Goal: Task Accomplishment & Management: Use online tool/utility

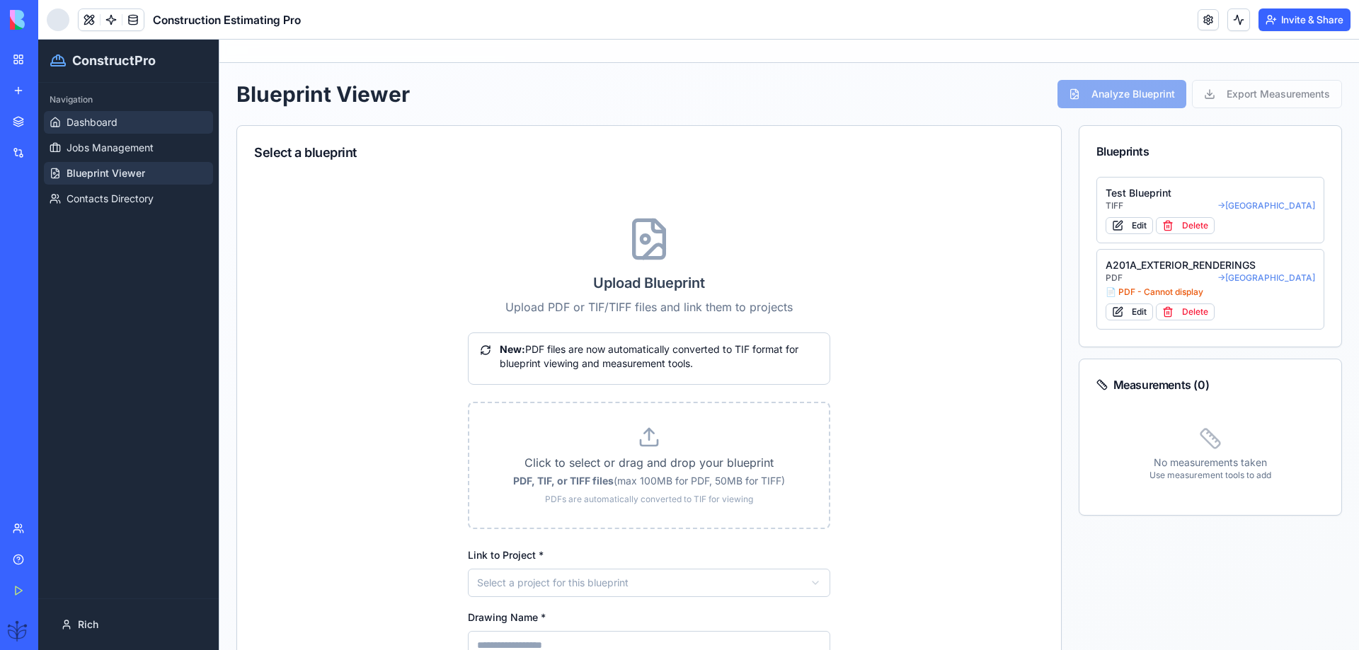
click at [105, 115] on link "Dashboard" at bounding box center [128, 122] width 169 height 23
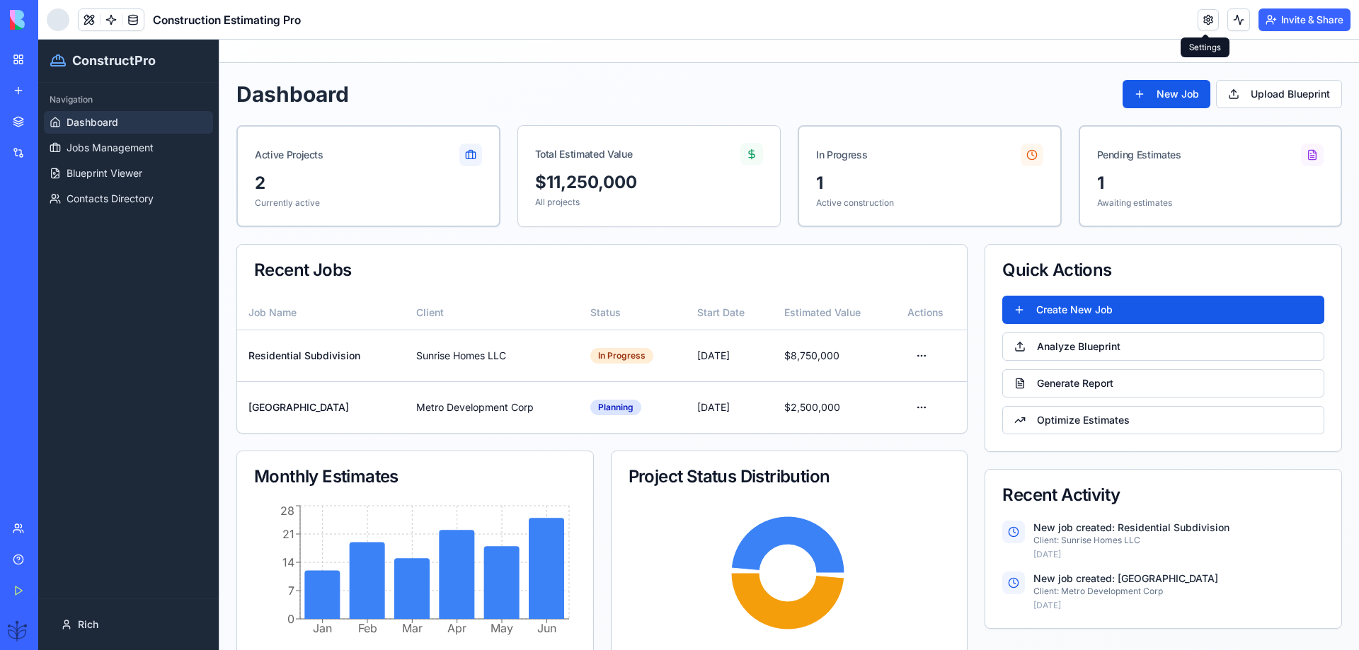
click at [1204, 20] on link at bounding box center [1208, 19] width 21 height 21
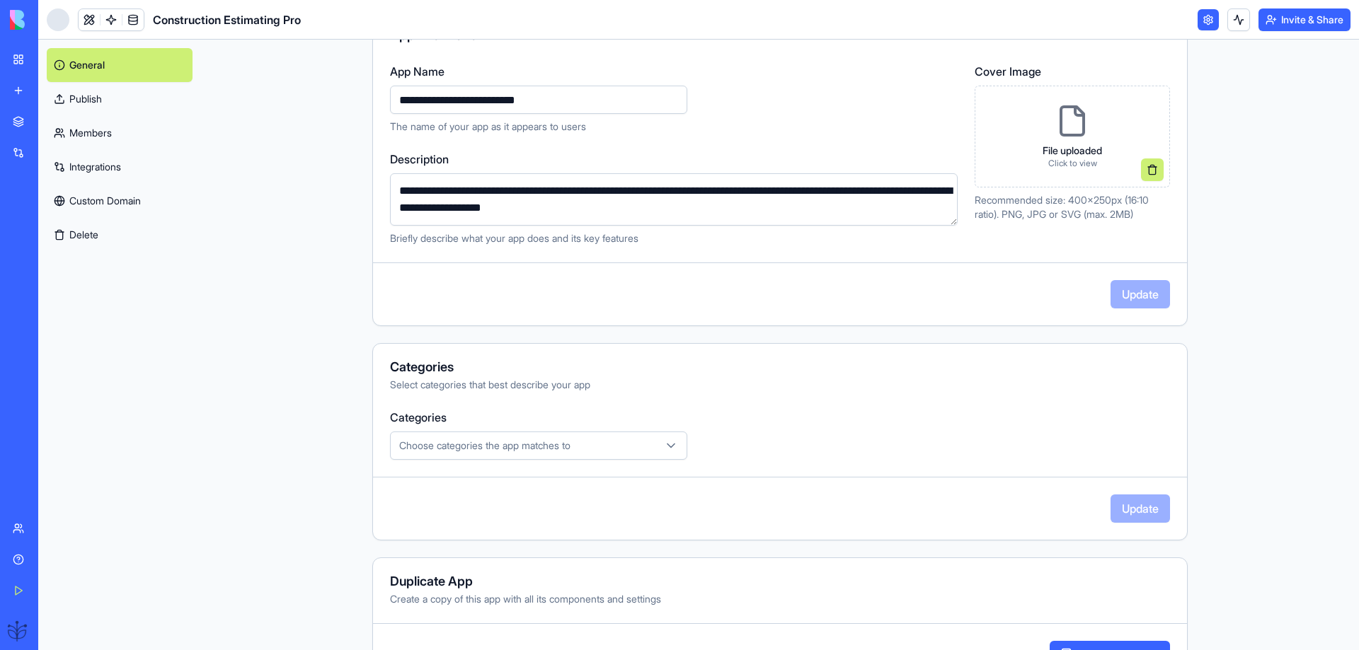
scroll to position [189, 0]
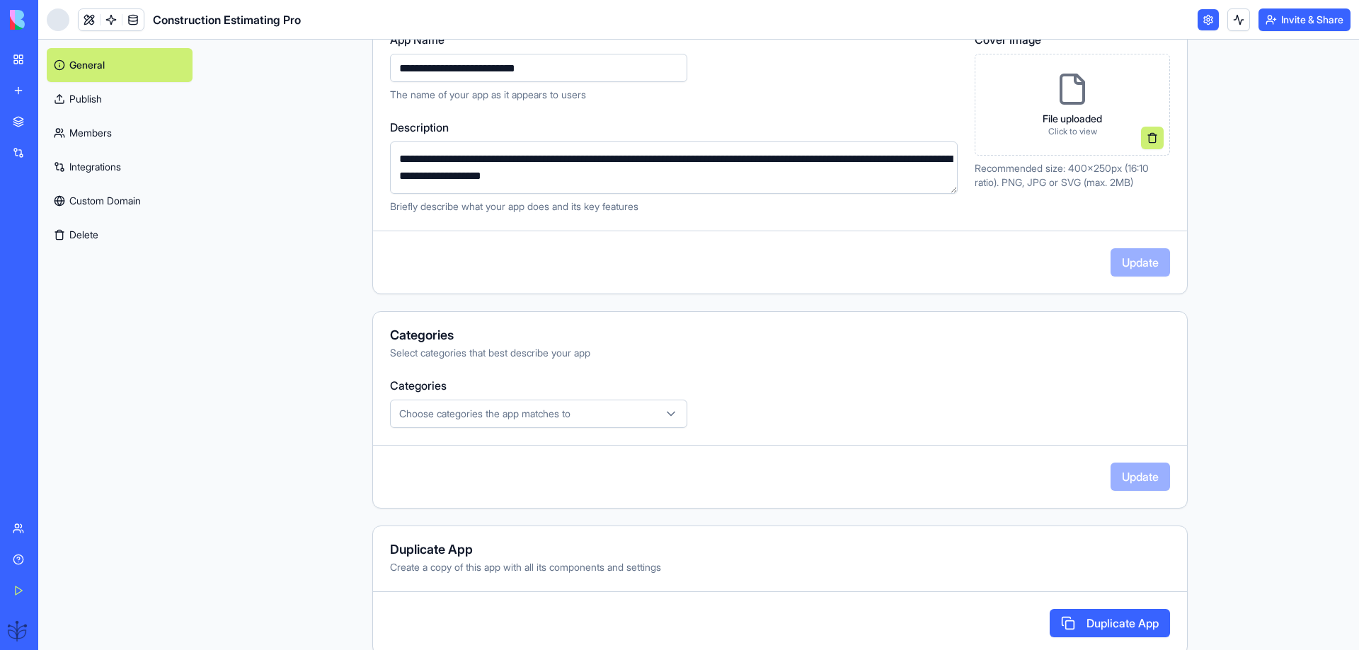
click at [560, 414] on span "Choose categories the app matches to" at bounding box center [484, 414] width 171 height 14
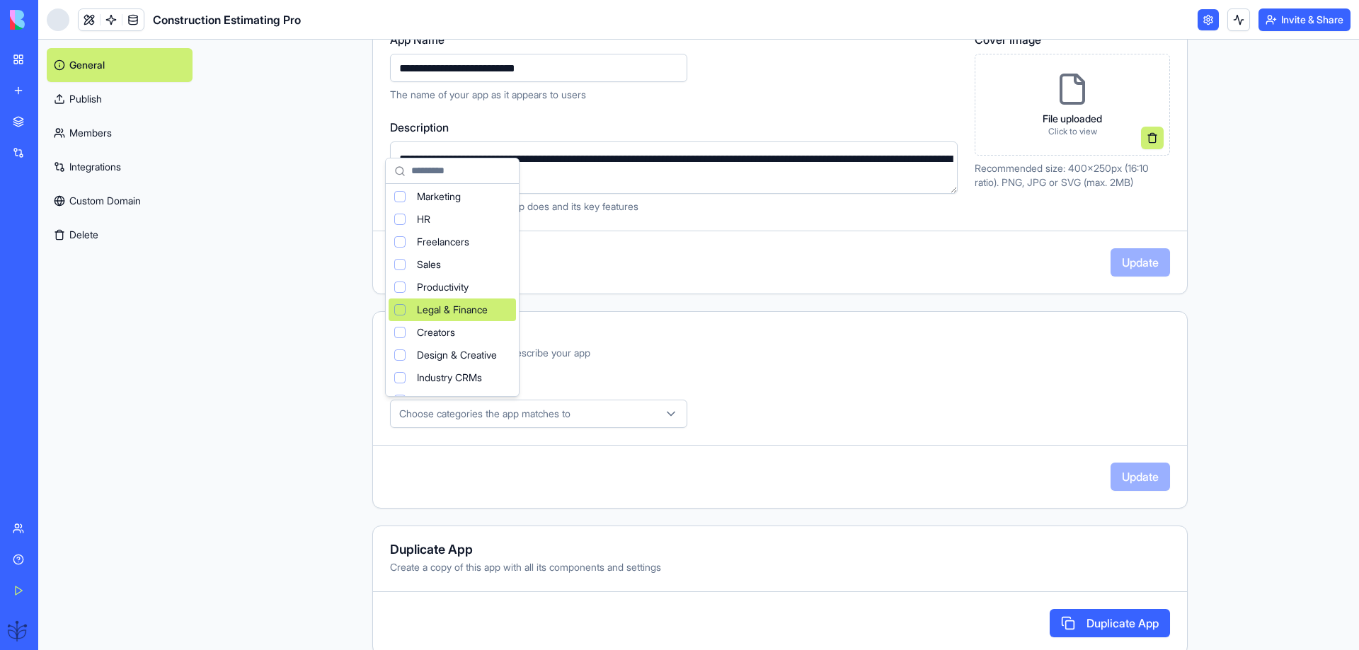
scroll to position [0, 0]
click at [834, 348] on html "**********" at bounding box center [679, 325] width 1359 height 650
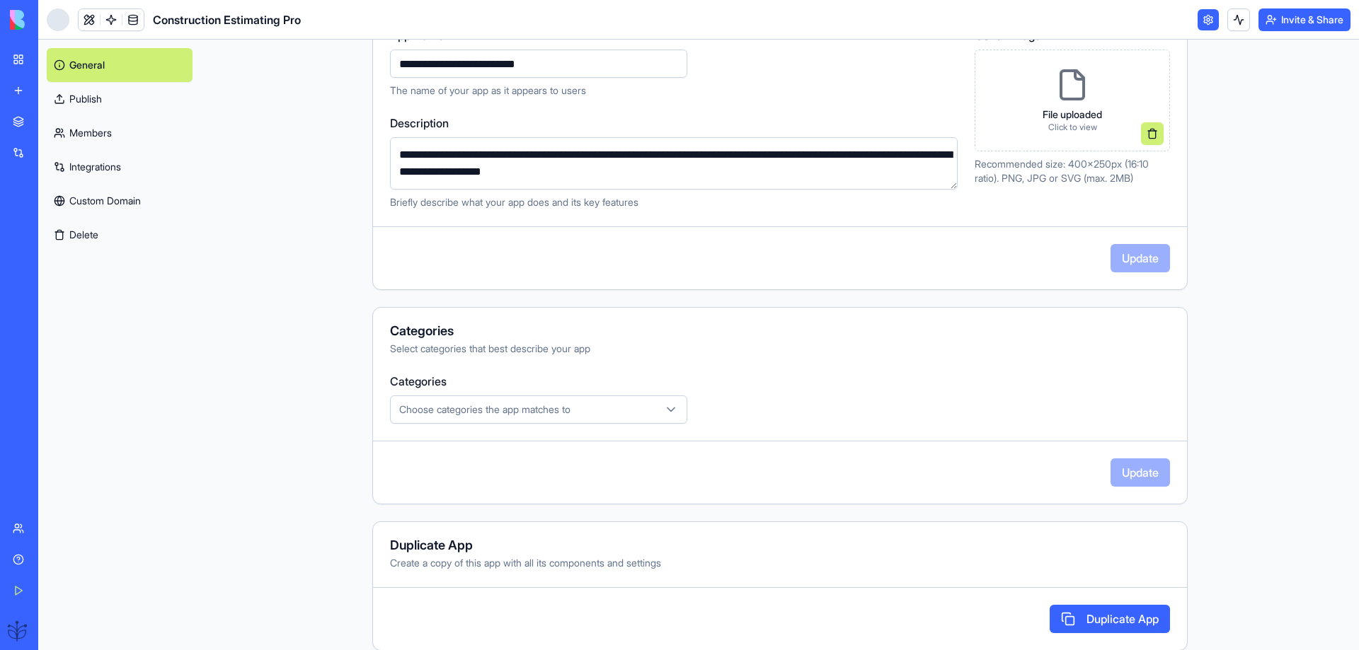
scroll to position [194, 0]
click at [81, 99] on link "Publish" at bounding box center [120, 99] width 146 height 34
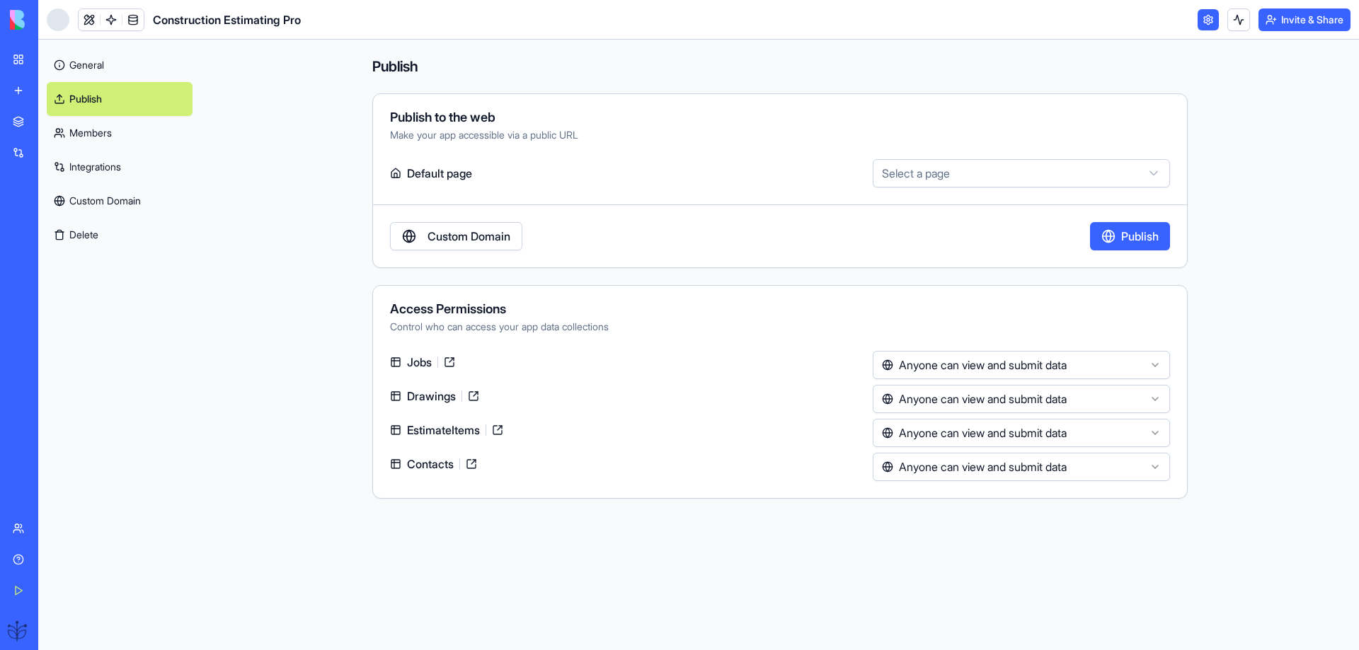
click at [938, 178] on html "**********" at bounding box center [679, 325] width 1359 height 650
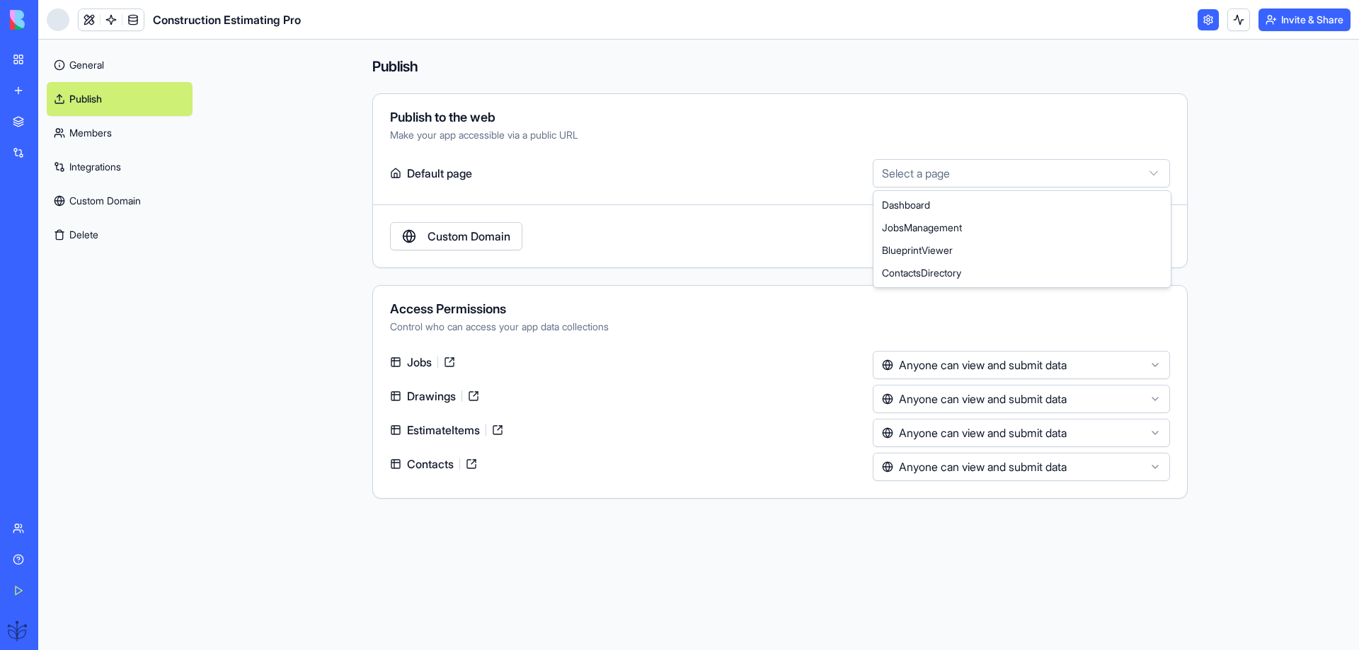
select select "**********"
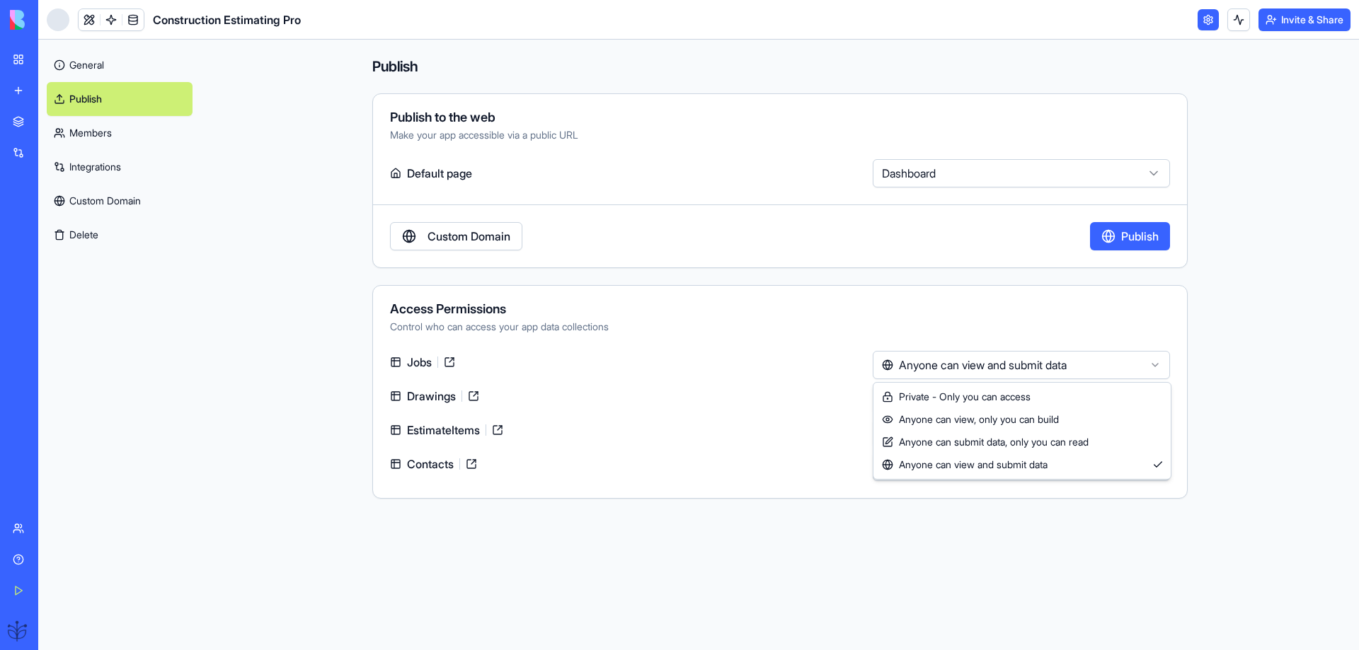
click at [919, 364] on html "**********" at bounding box center [679, 325] width 1359 height 650
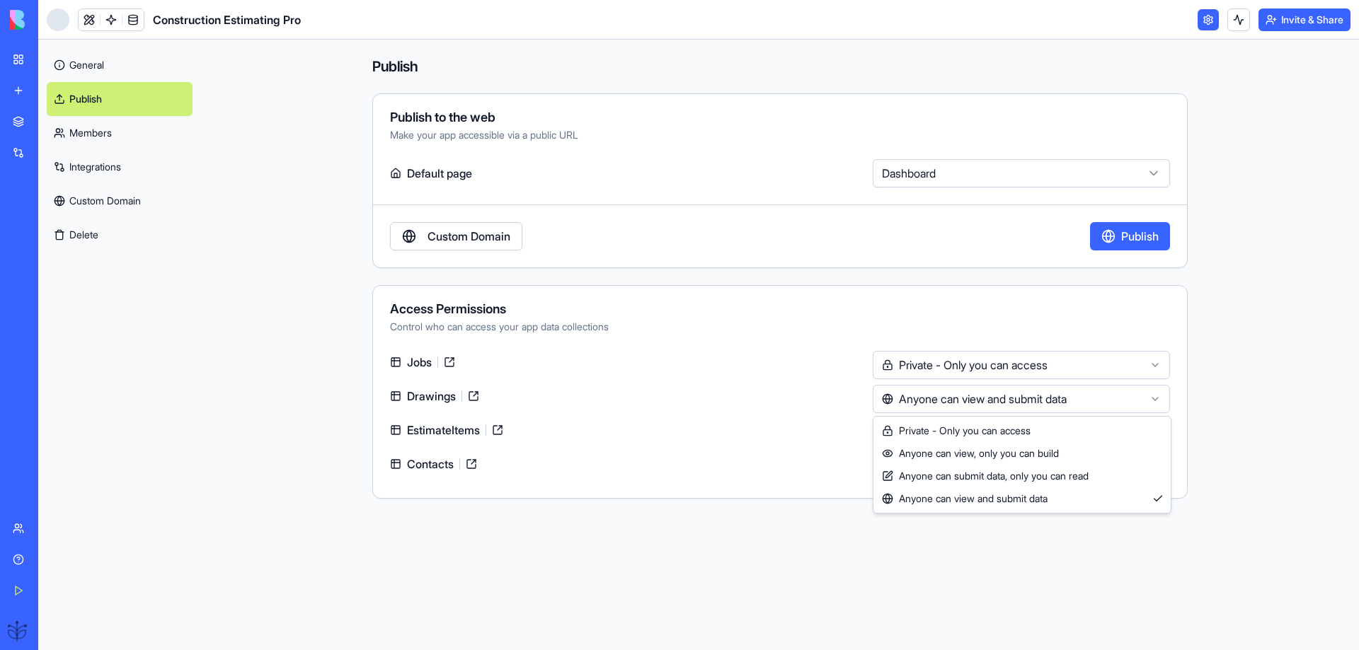
click at [933, 400] on html "**********" at bounding box center [679, 325] width 1359 height 650
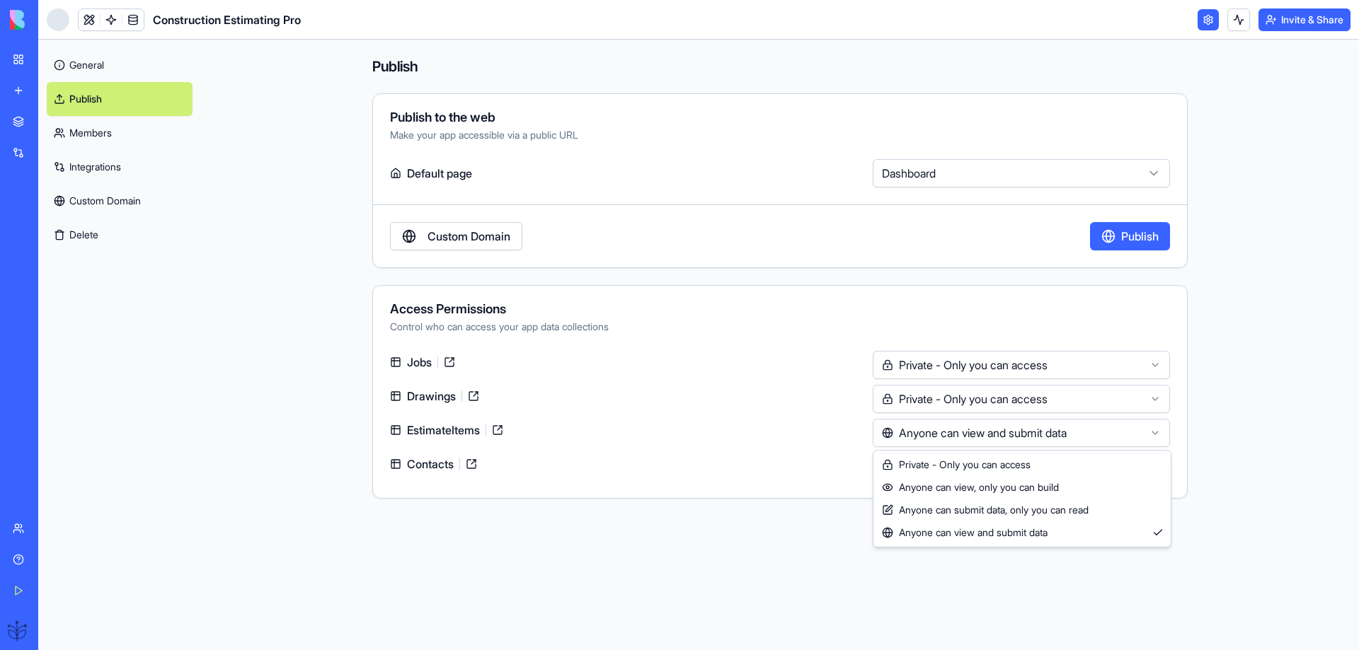
click at [931, 432] on html "**********" at bounding box center [679, 325] width 1359 height 650
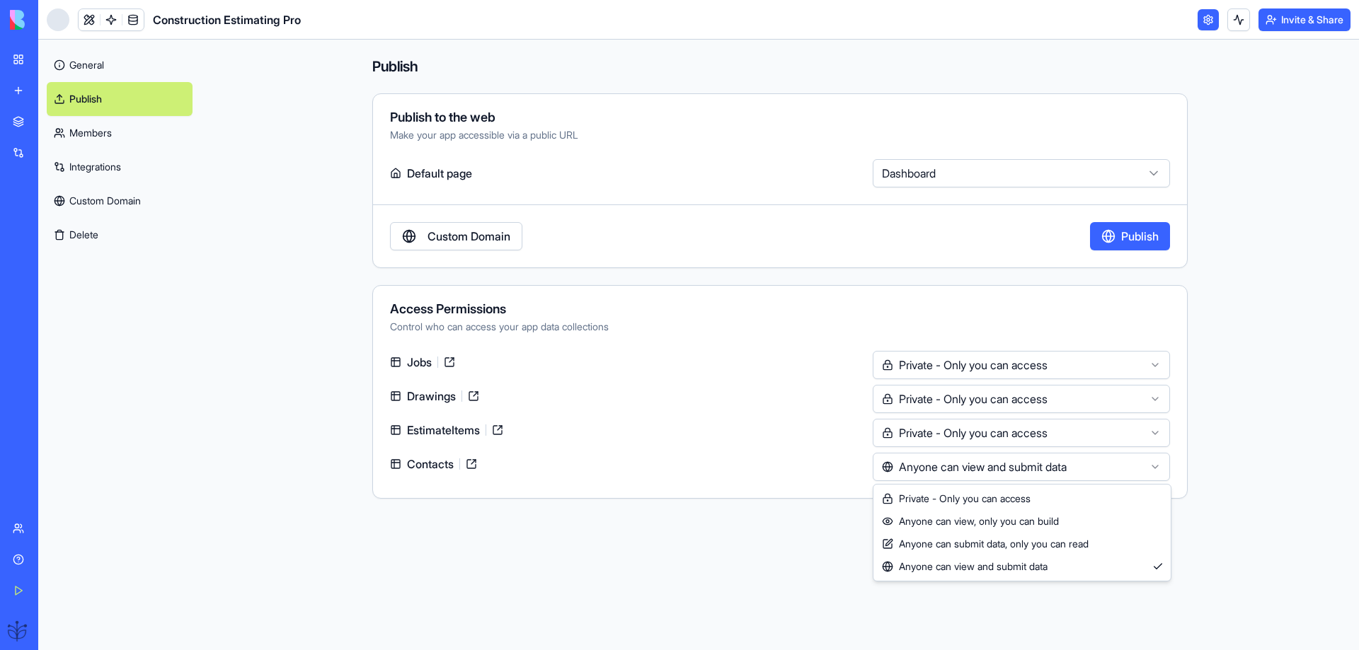
click at [921, 466] on html "**********" at bounding box center [679, 325] width 1359 height 650
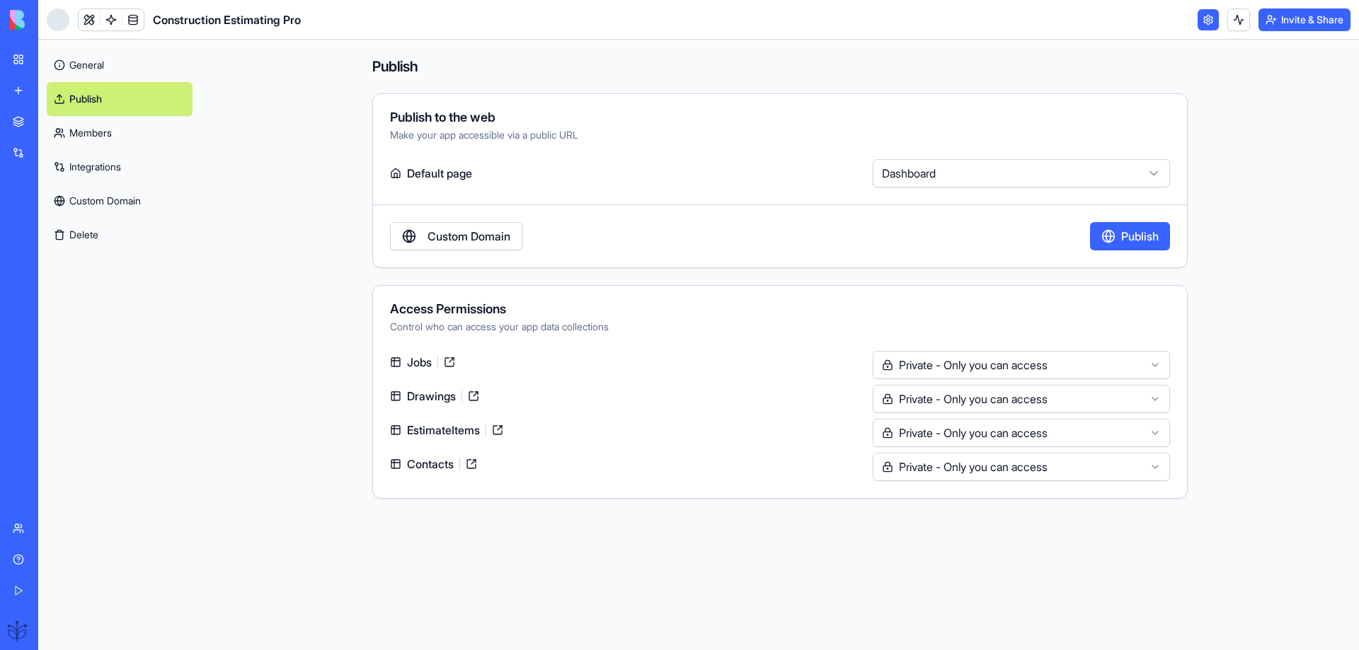
click at [689, 464] on div "Contacts" at bounding box center [628, 464] width 477 height 23
click at [93, 132] on link "Members" at bounding box center [120, 133] width 146 height 34
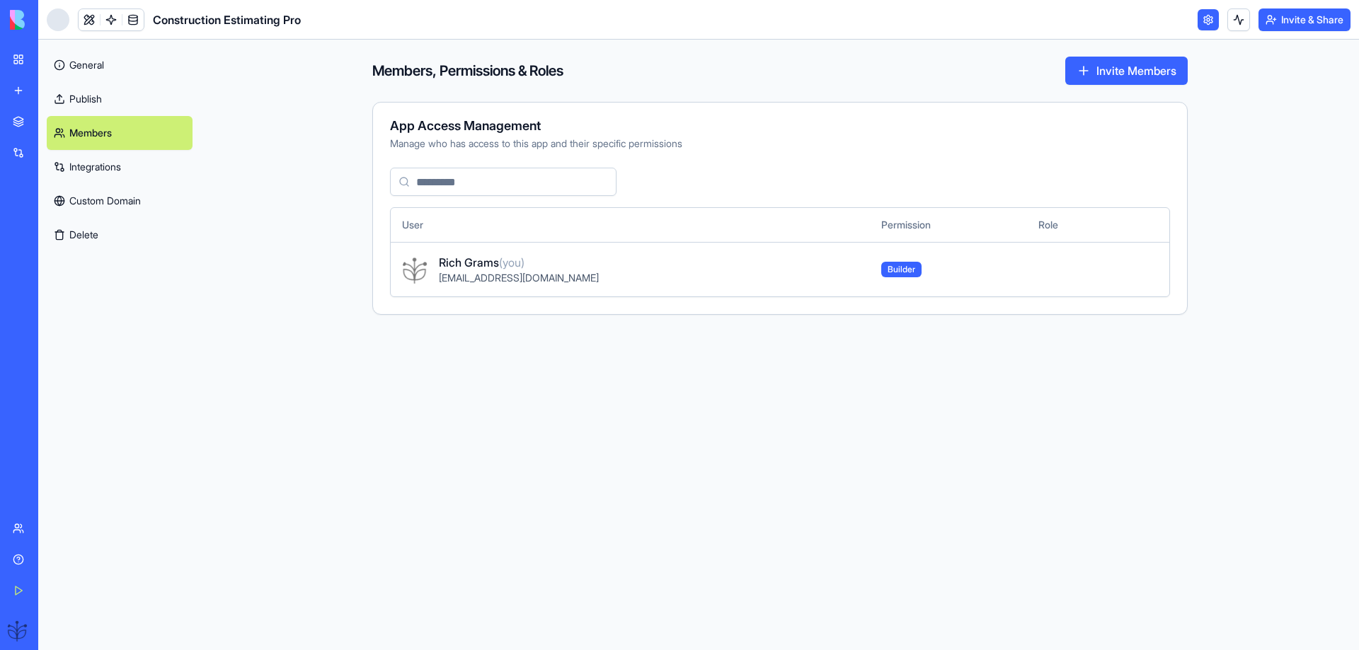
click at [83, 168] on link "Integrations" at bounding box center [120, 167] width 146 height 34
click at [83, 170] on link "Integrations" at bounding box center [120, 167] width 146 height 34
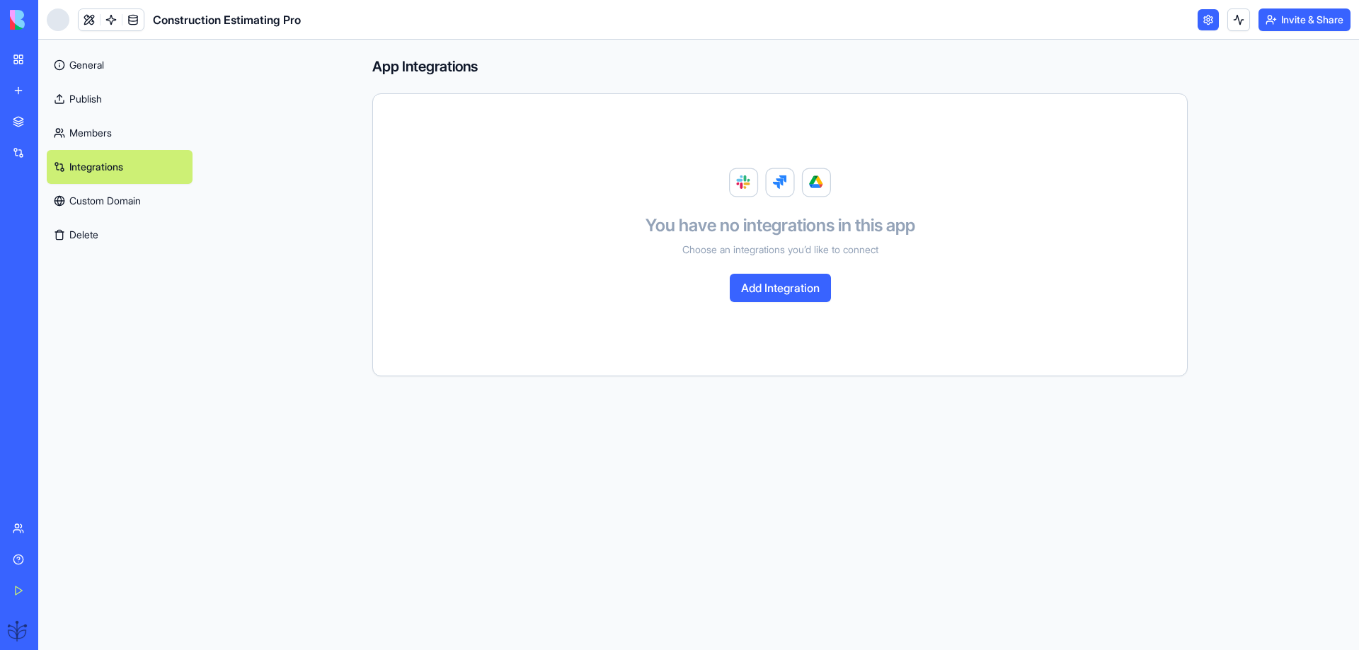
drag, startPoint x: 412, startPoint y: 297, endPoint x: 564, endPoint y: 307, distance: 152.5
click at [566, 312] on main "App Integrations You have no integrations in this app Choose an integrations yo…" at bounding box center [780, 345] width 1158 height 611
click at [101, 198] on link "Custom Domain" at bounding box center [120, 201] width 146 height 34
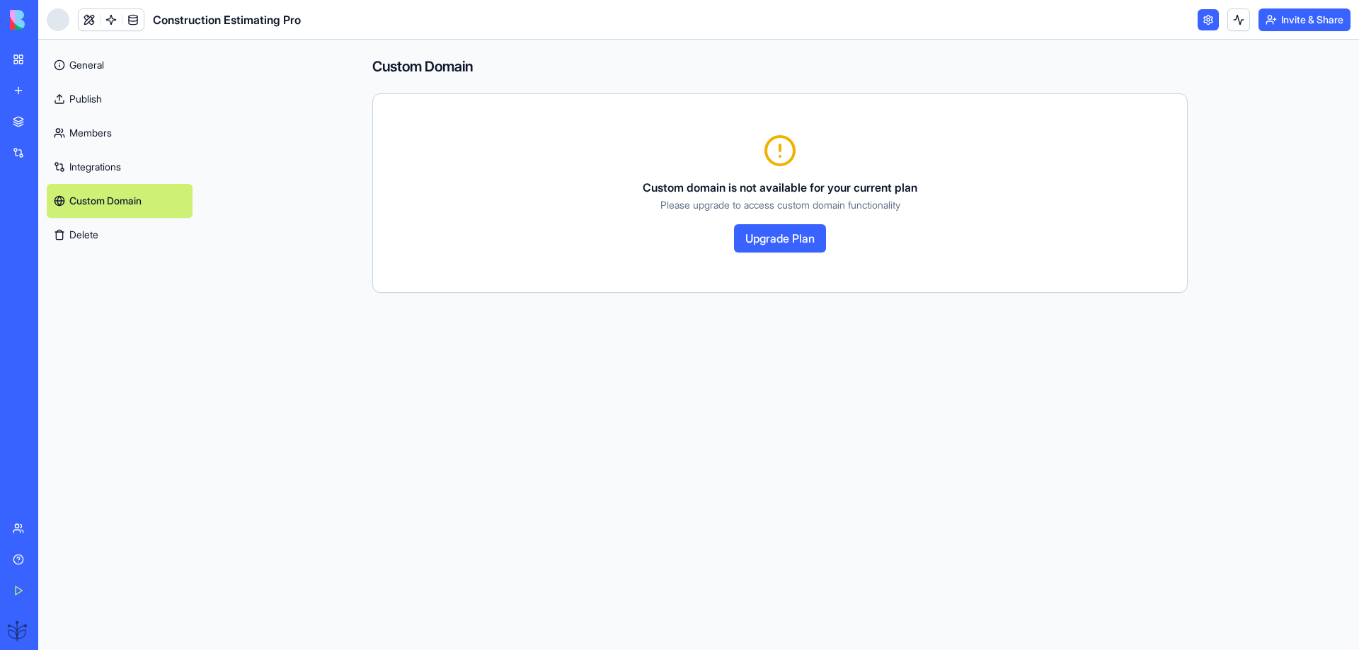
click at [81, 97] on link "Publish" at bounding box center [120, 99] width 146 height 34
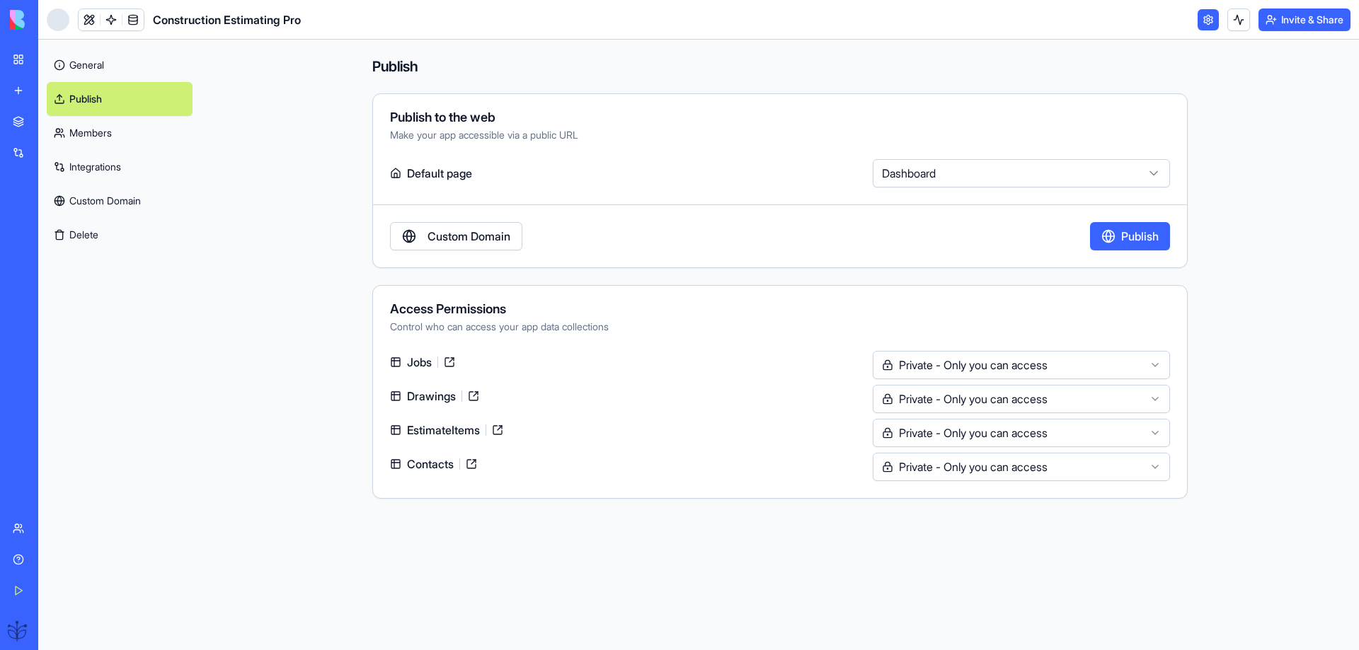
click at [1116, 235] on button "Publish" at bounding box center [1130, 236] width 80 height 28
click at [129, 23] on link at bounding box center [132, 19] width 21 height 21
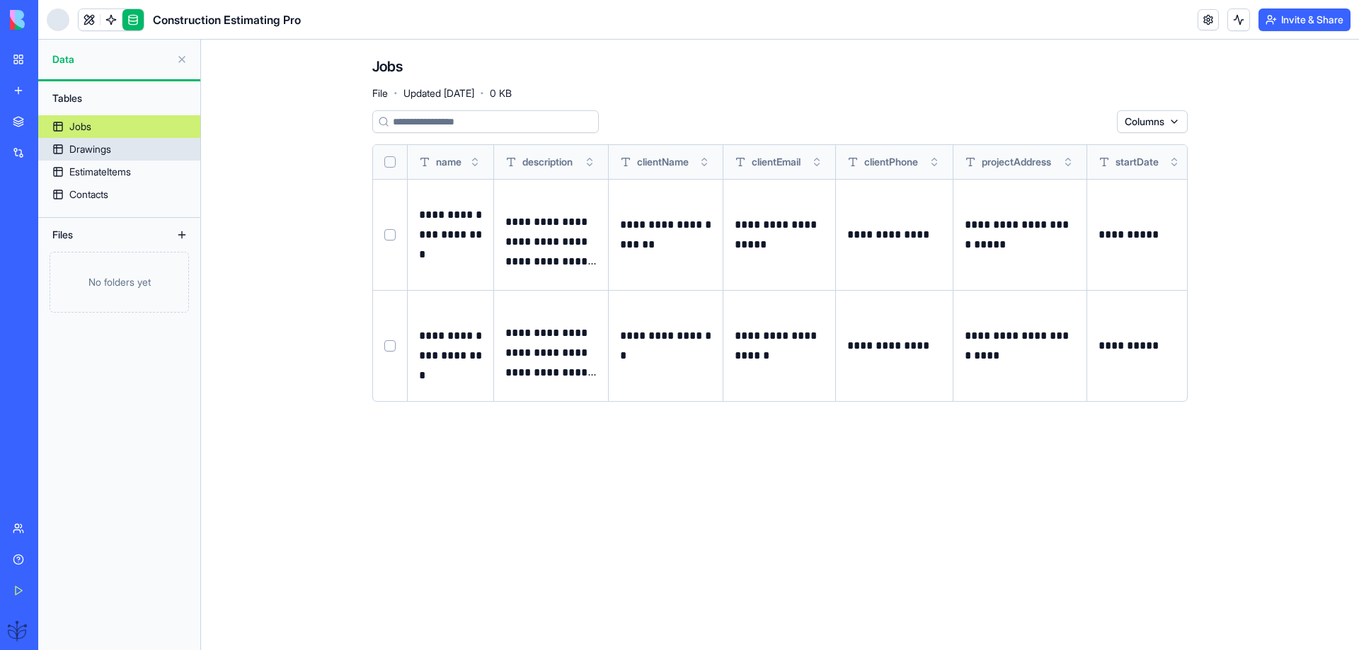
click at [78, 147] on div "Drawings" at bounding box center [90, 149] width 42 height 14
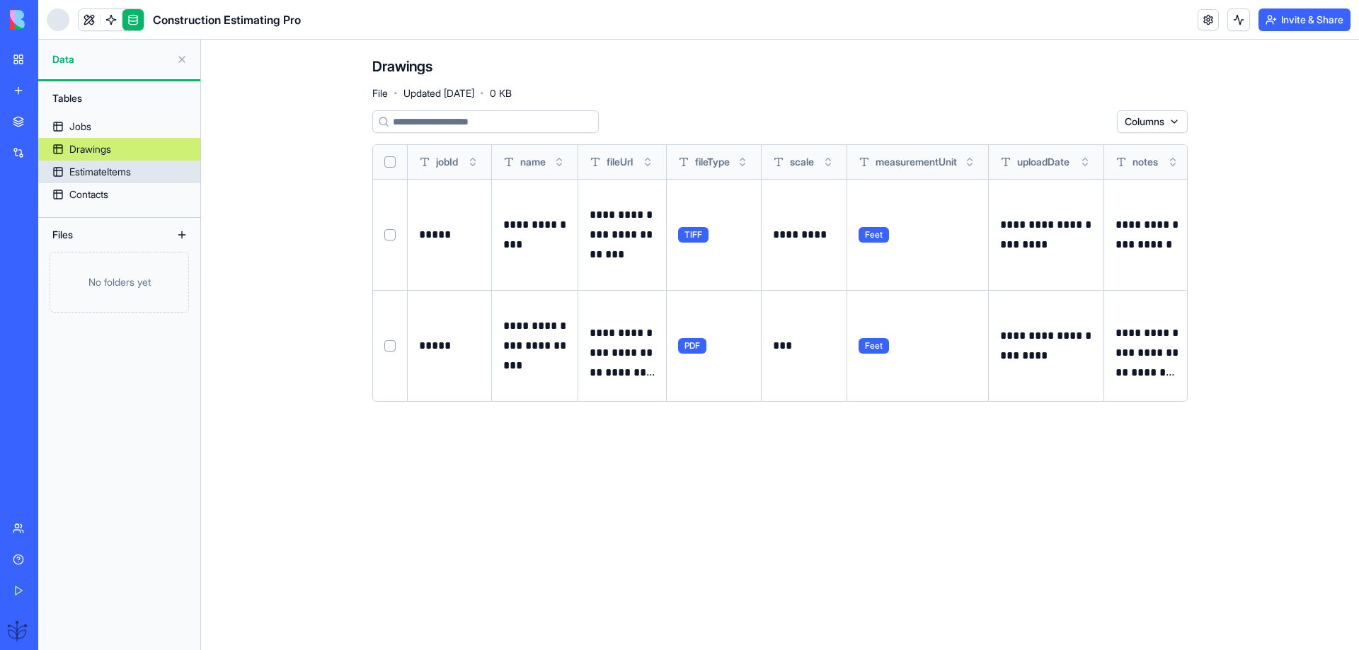
click at [104, 171] on div "EstimateItems" at bounding box center [100, 172] width 62 height 14
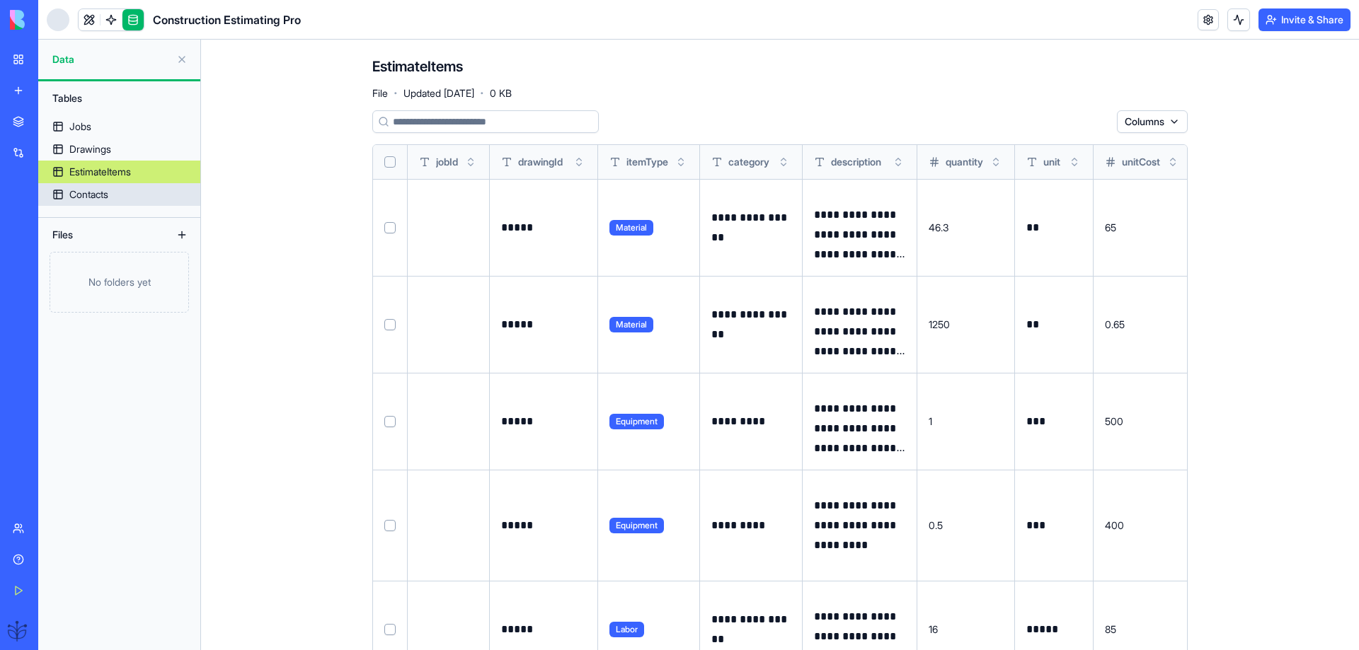
click at [98, 194] on div "Contacts" at bounding box center [88, 195] width 39 height 14
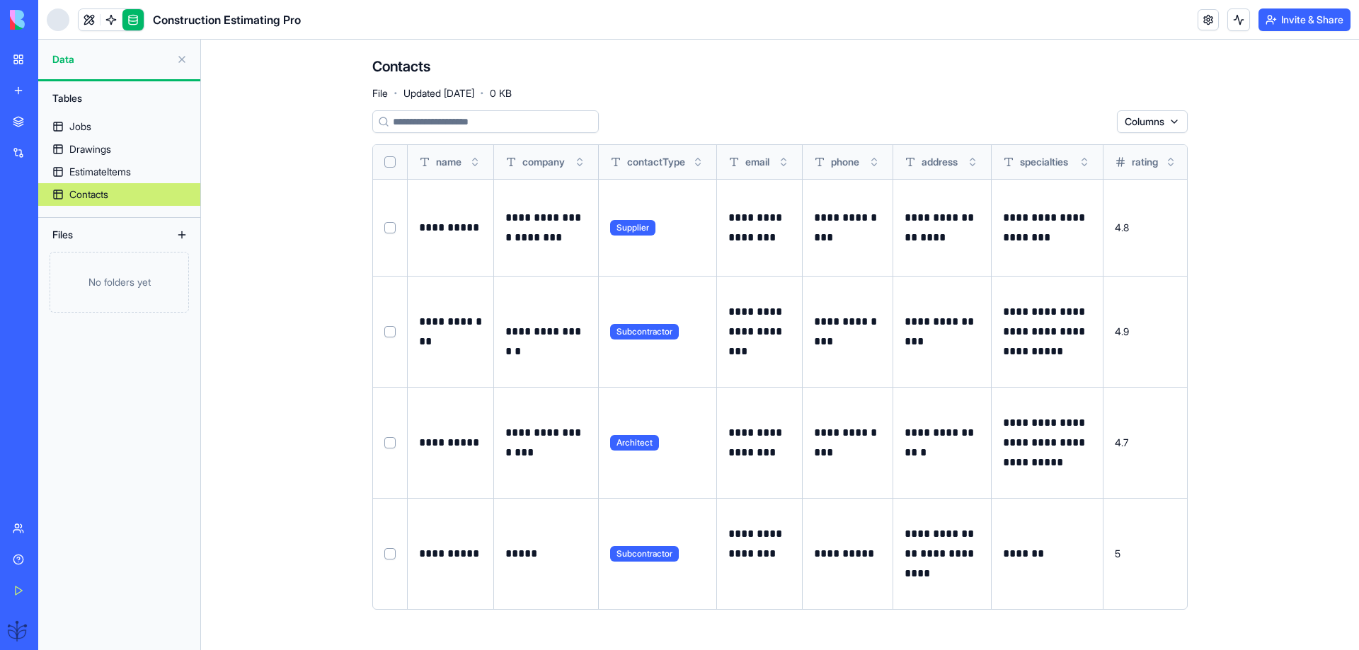
click at [32, 59] on link "My Workspace" at bounding box center [32, 59] width 57 height 28
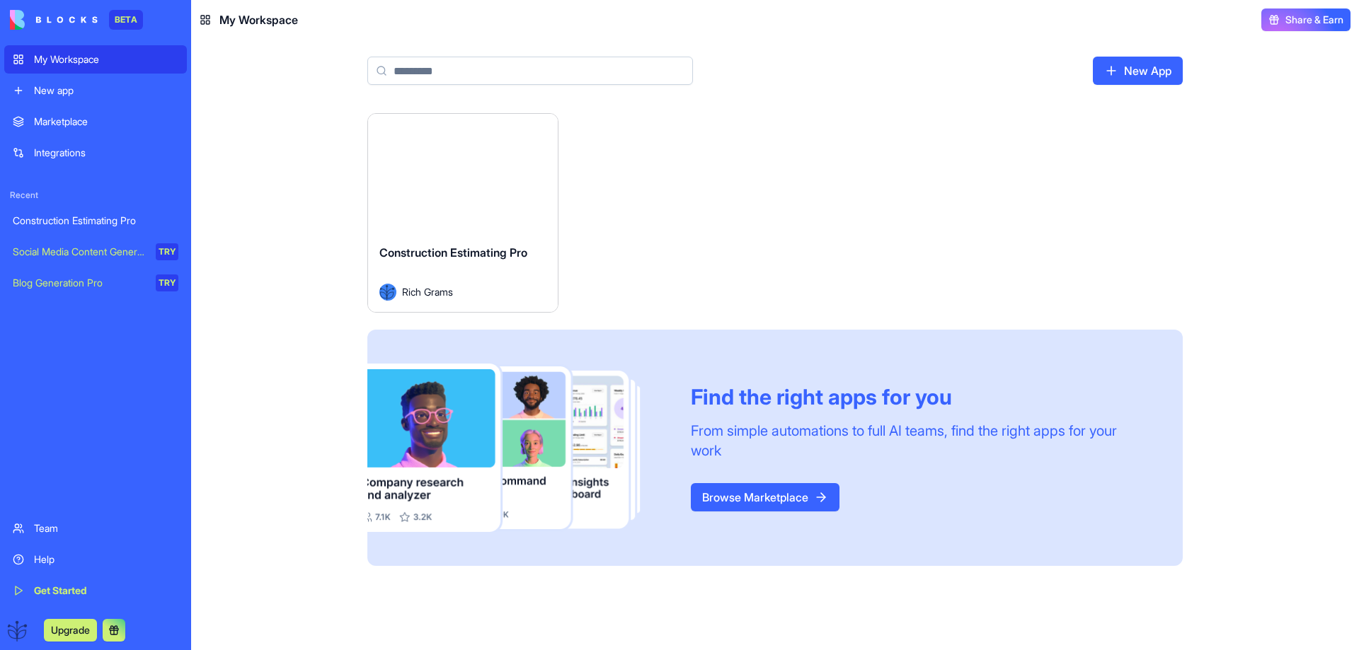
click at [441, 202] on div "Launch" at bounding box center [463, 173] width 190 height 119
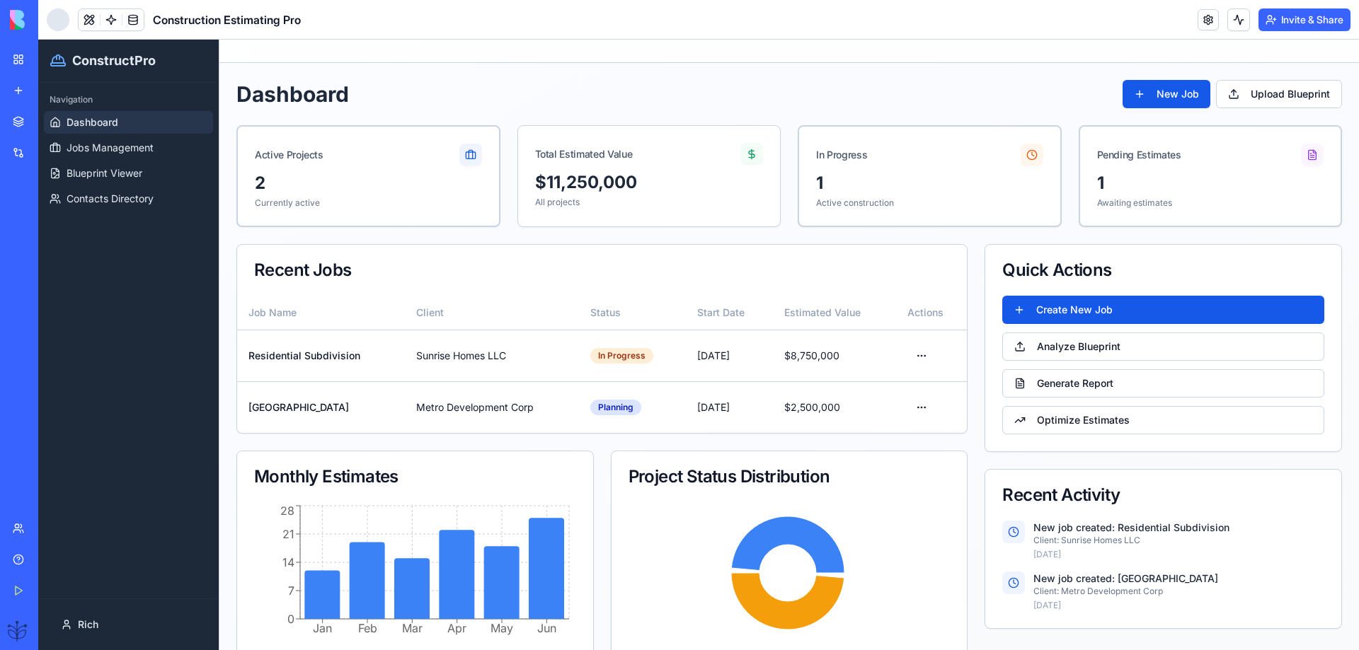
click at [40, 527] on div "Team" at bounding box center [43, 529] width 18 height 14
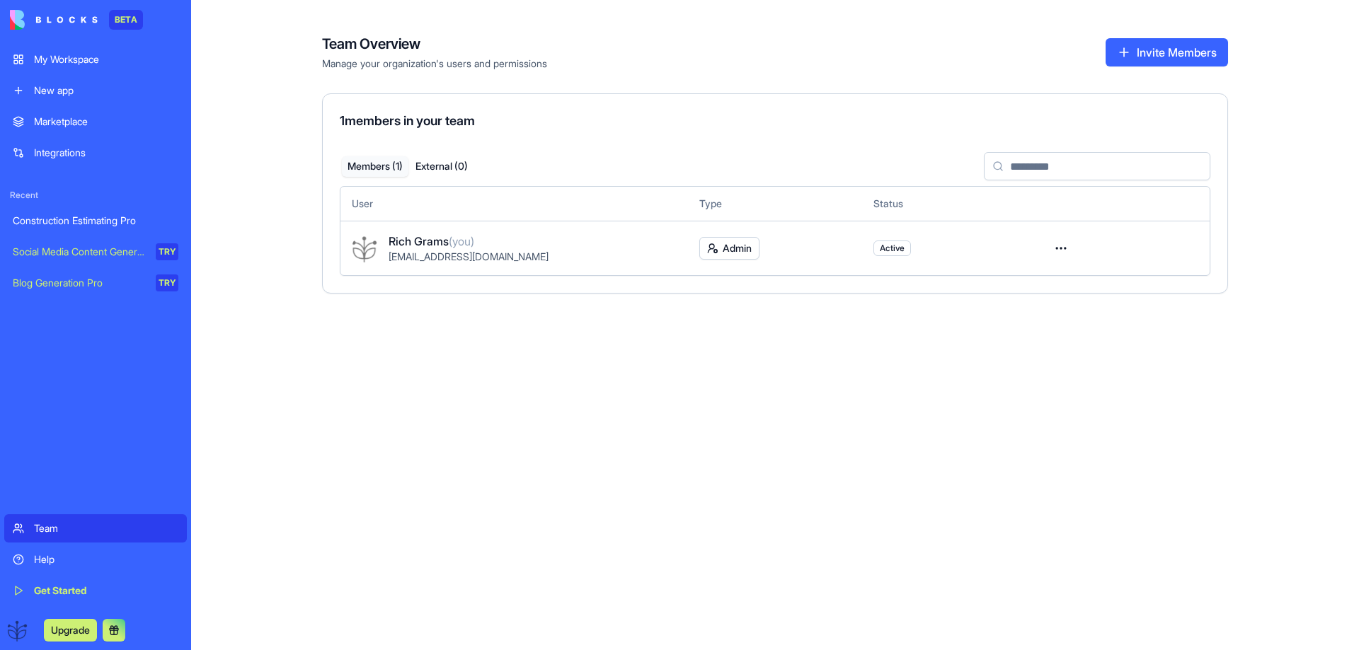
click at [40, 531] on div "Team" at bounding box center [106, 529] width 144 height 14
click at [38, 56] on div "My Workspace" at bounding box center [106, 59] width 144 height 14
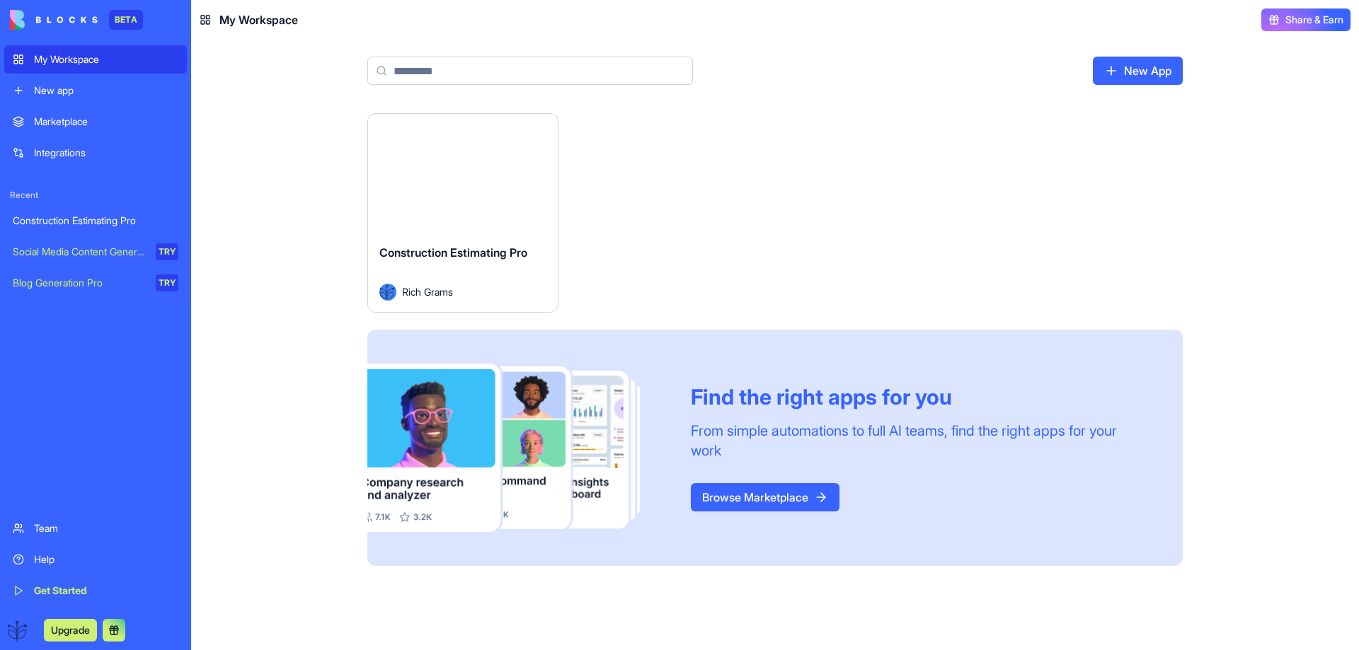
click at [440, 236] on div "Construction Estimating Pro Rich Grams" at bounding box center [463, 272] width 190 height 79
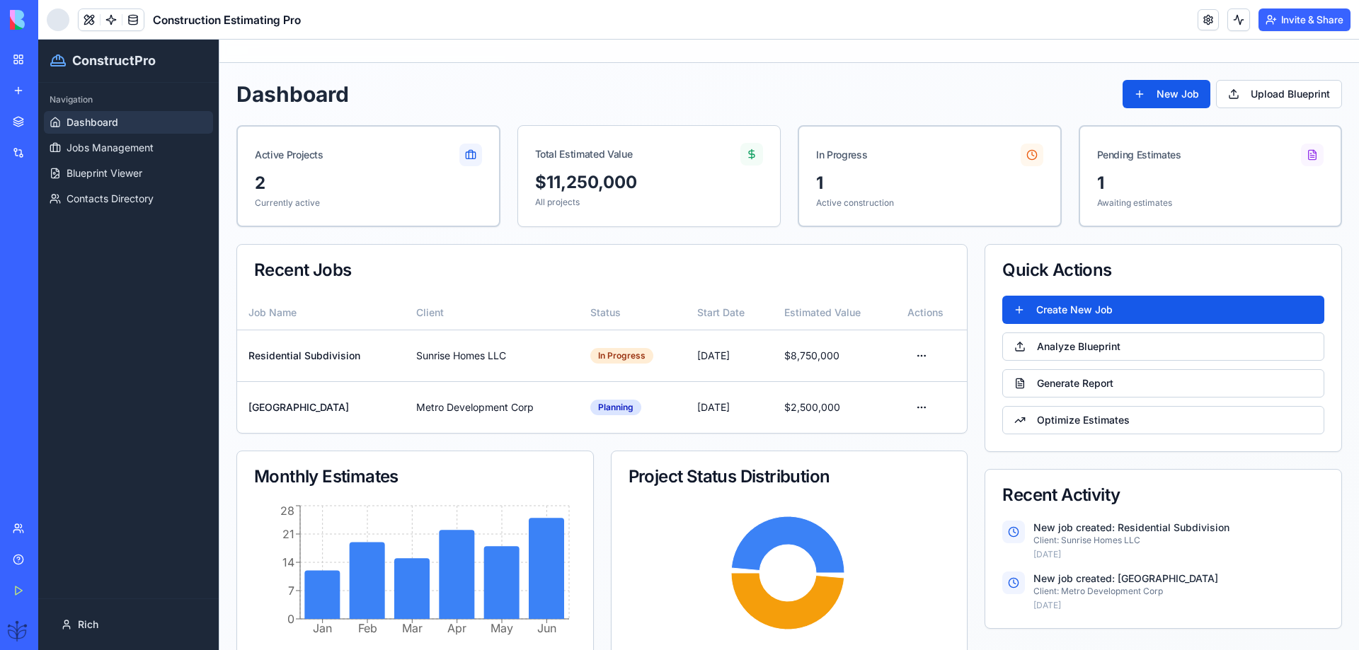
scroll to position [51, 0]
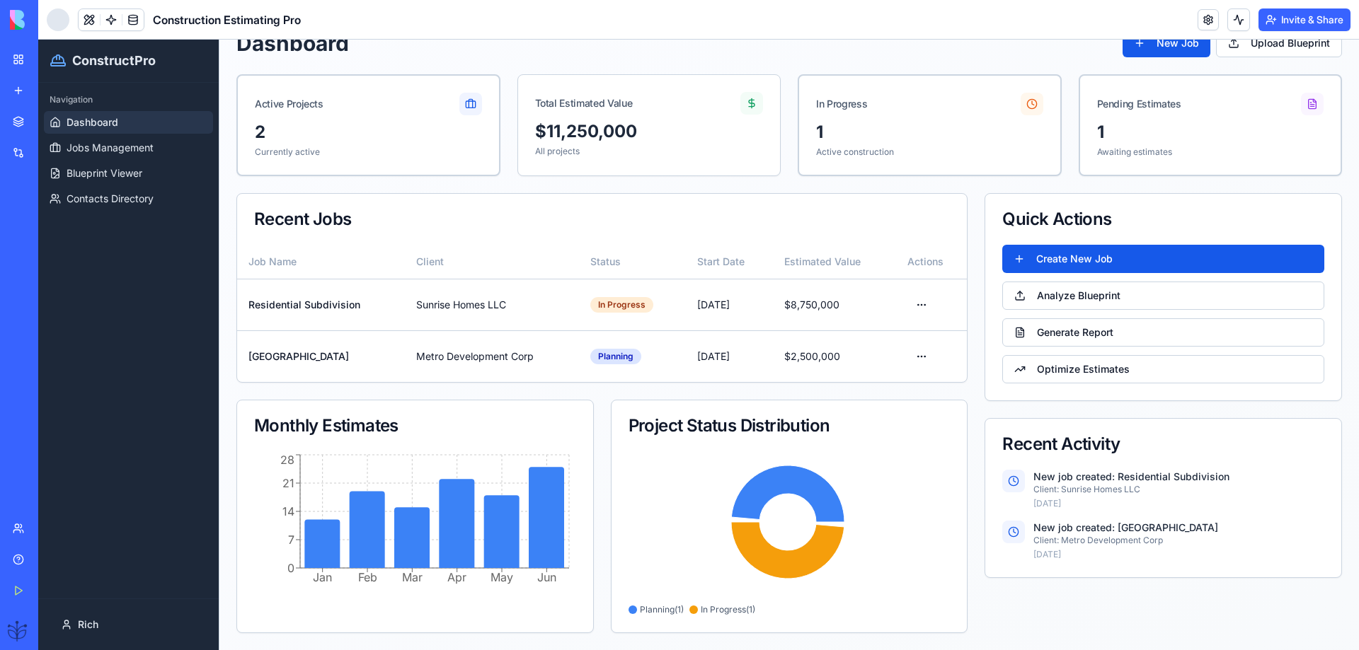
click at [52, 59] on div "My Workspace" at bounding box center [43, 59] width 18 height 14
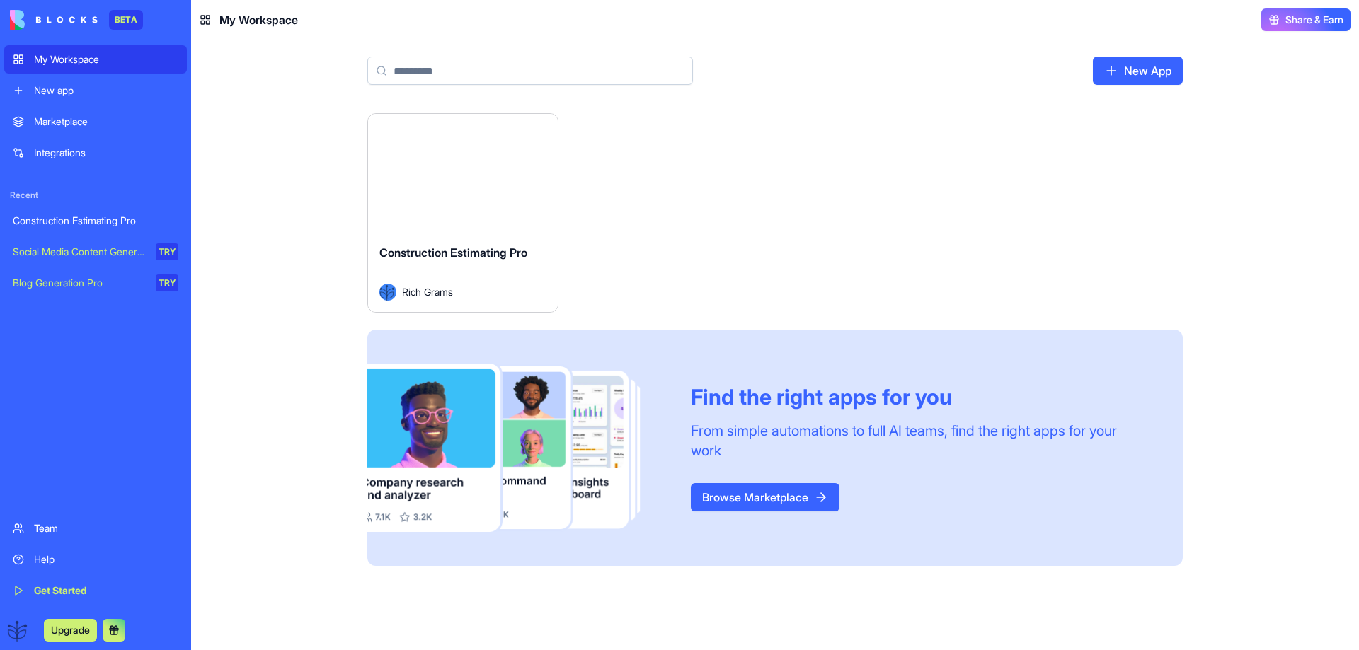
click at [397, 220] on div "Launch" at bounding box center [463, 173] width 190 height 119
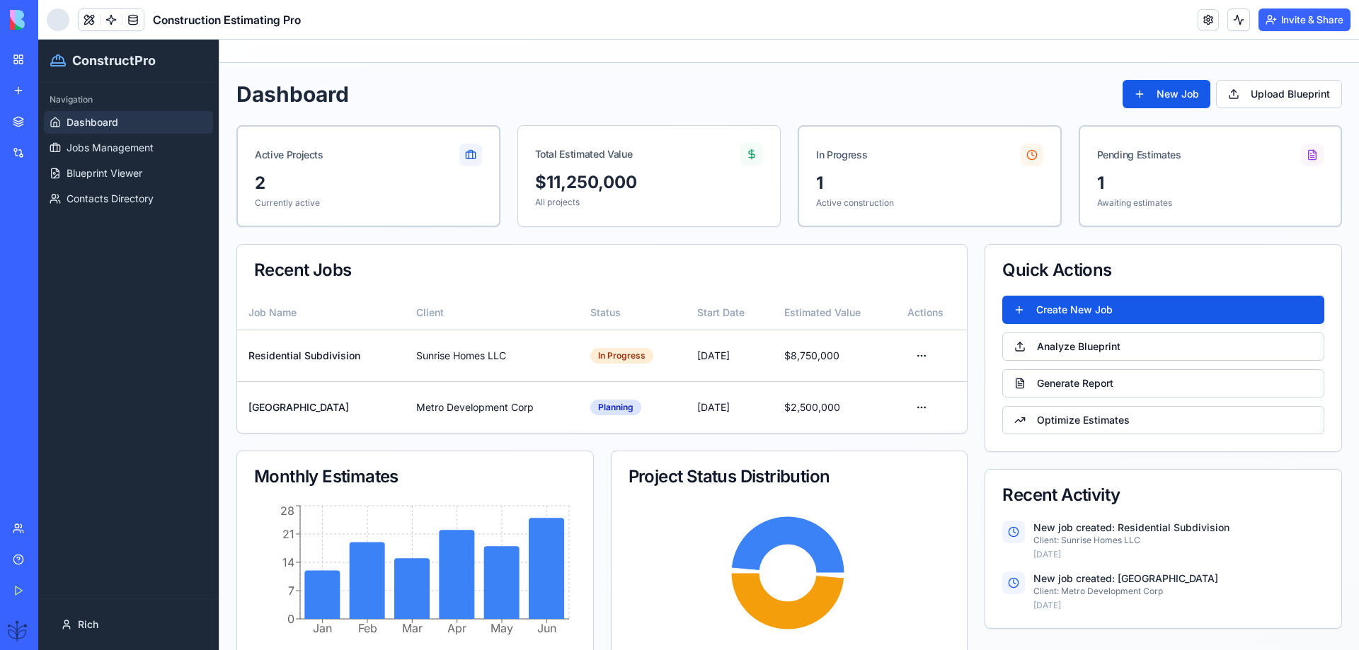
click at [28, 560] on link "Help" at bounding box center [32, 560] width 57 height 28
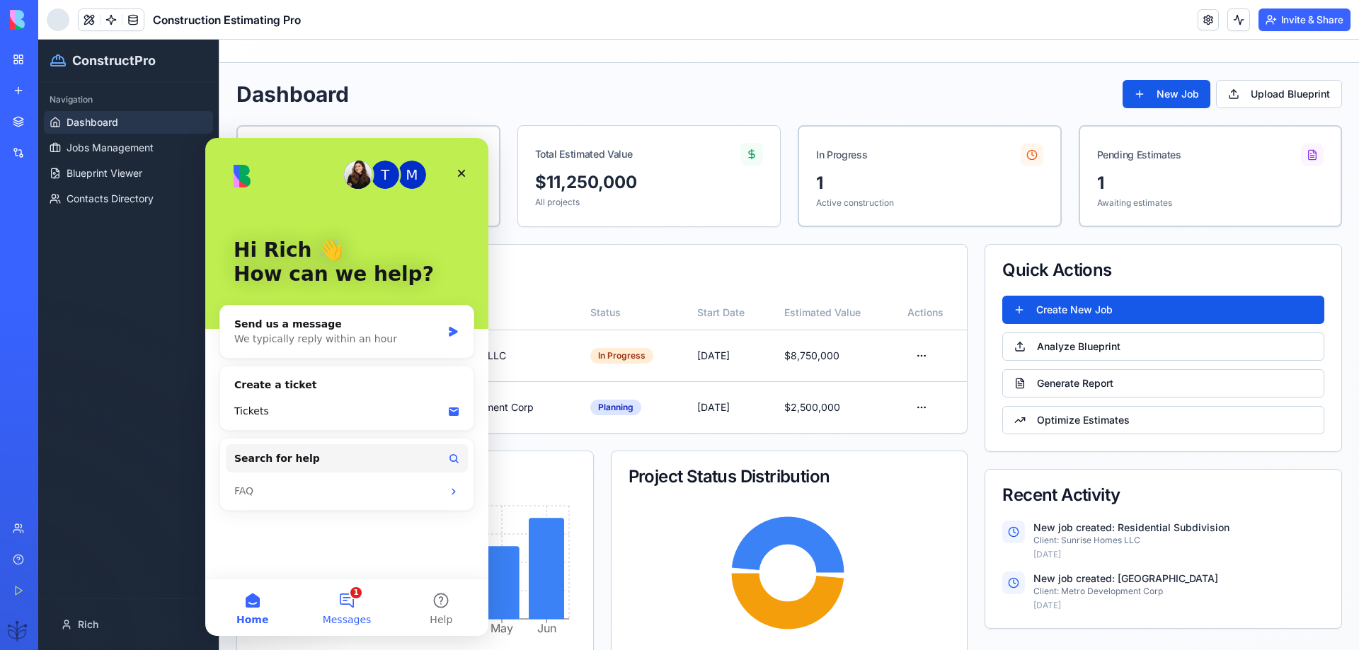
click at [345, 594] on button "1 Messages" at bounding box center [346, 608] width 94 height 57
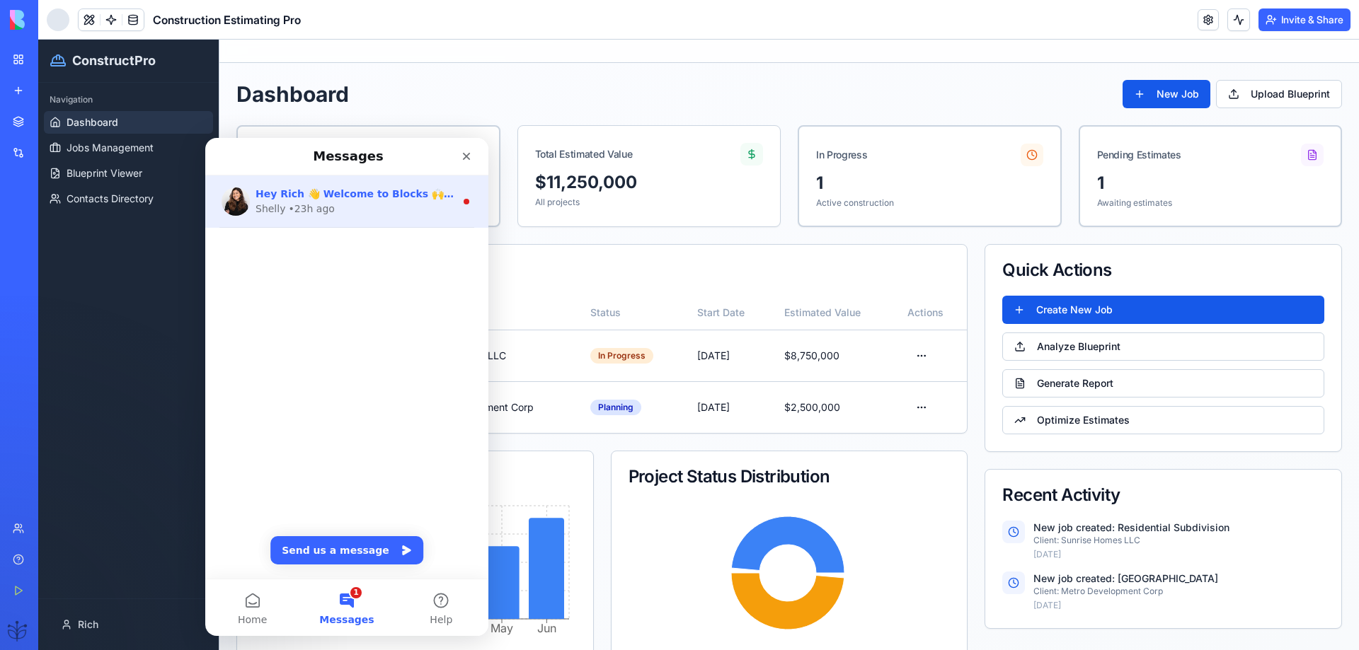
click at [291, 200] on span "Hey Rich 👋 Welcome to Blocks 🙌 I'm here if you have any questions!" at bounding box center [450, 193] width 389 height 11
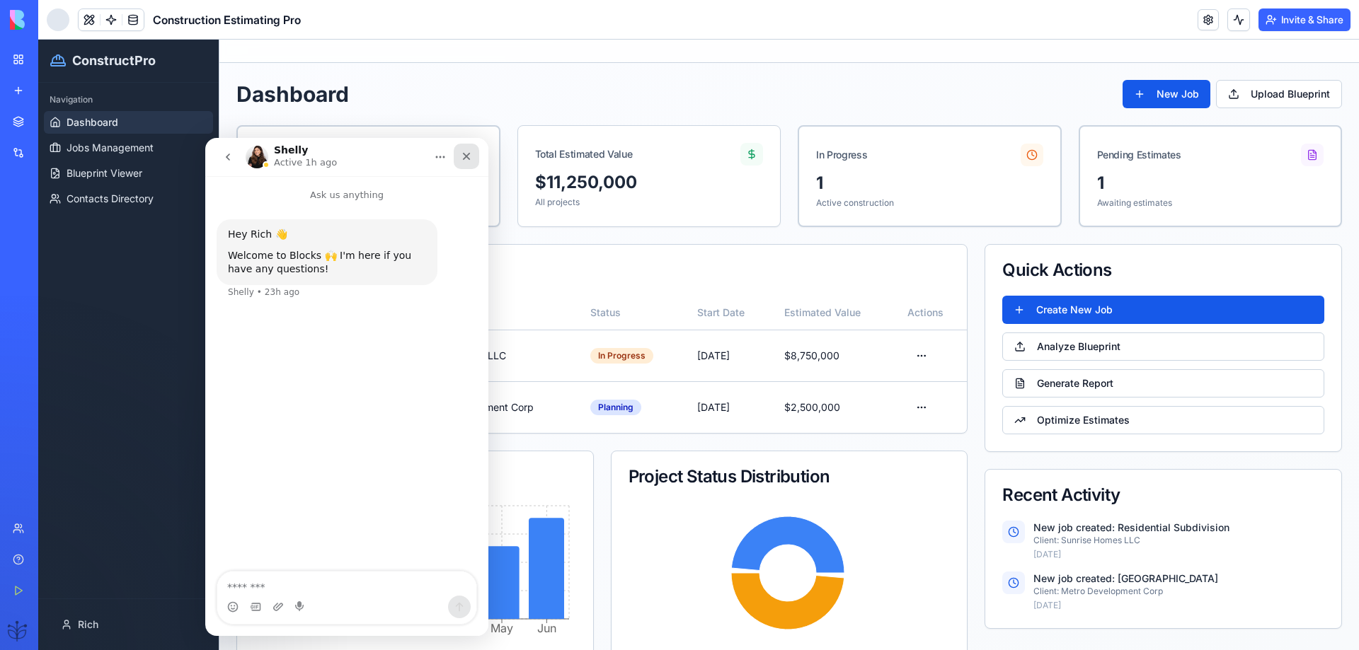
click at [467, 155] on icon "Close" at bounding box center [467, 157] width 8 height 8
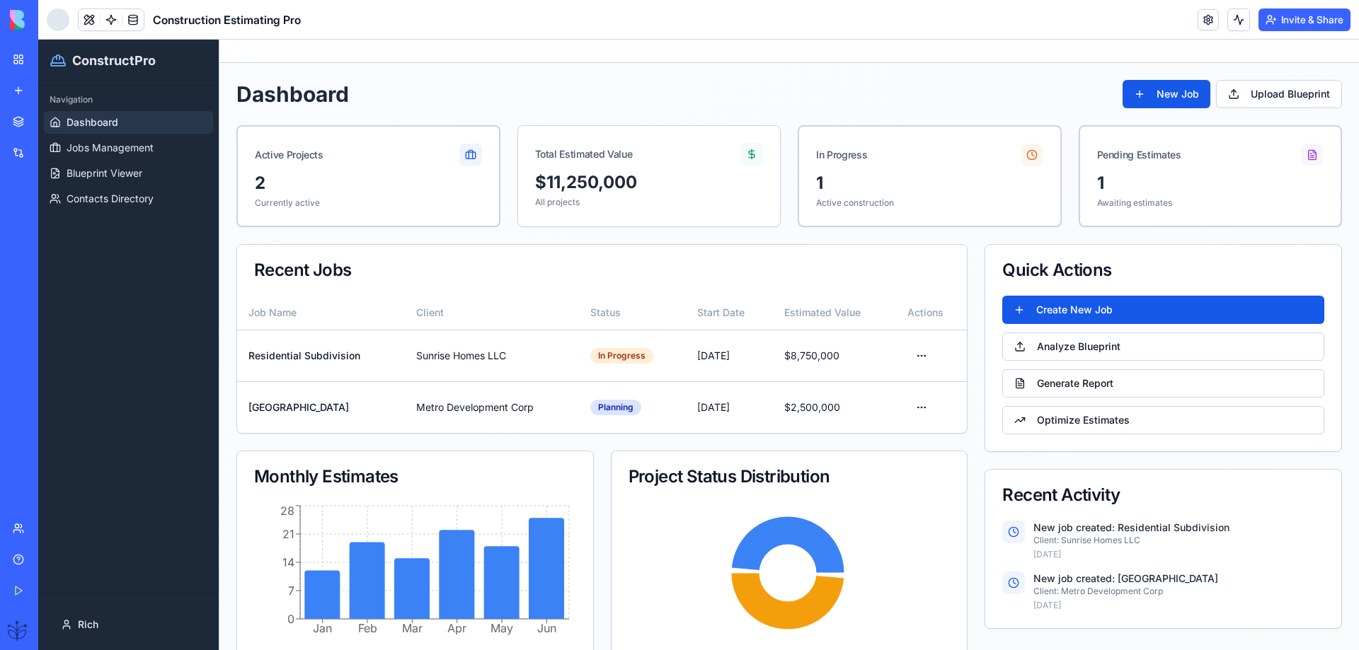
click at [47, 224] on div "Construction Estimating Pro" at bounding box center [33, 221] width 40 height 14
click at [45, 532] on div "Team" at bounding box center [43, 529] width 18 height 14
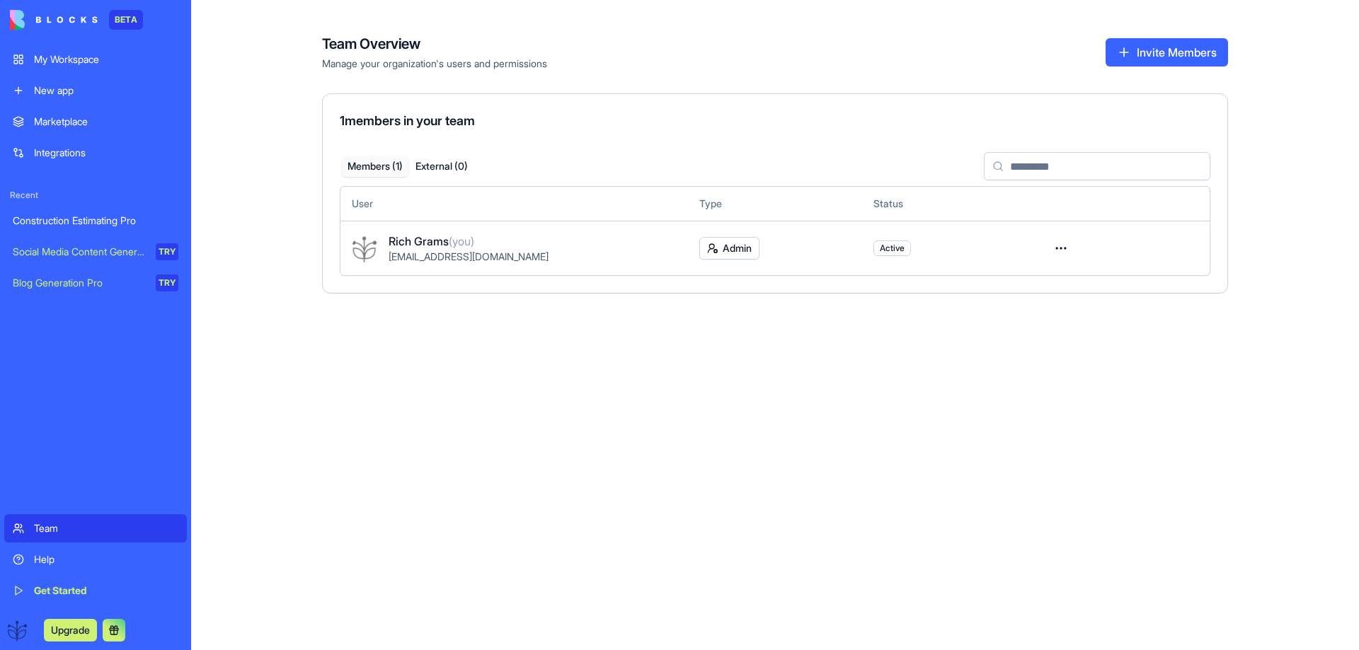
click at [38, 556] on div "Help" at bounding box center [106, 560] width 144 height 14
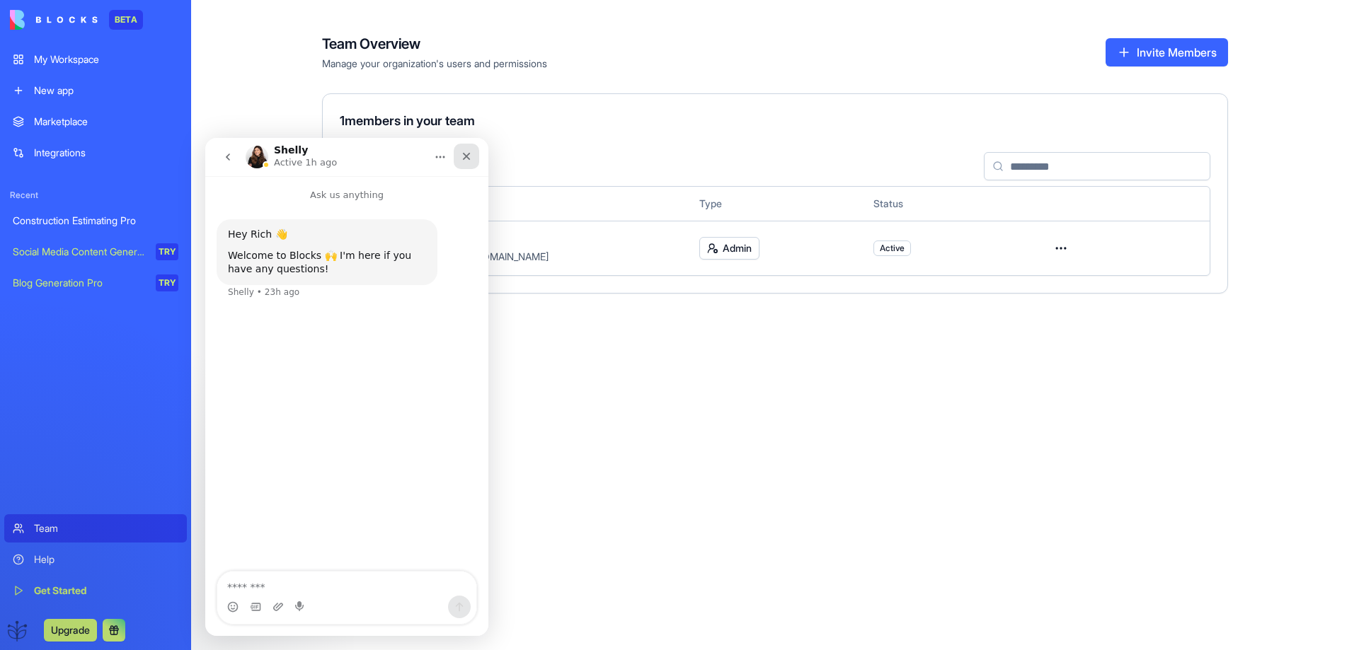
click at [468, 156] on icon "Close" at bounding box center [466, 156] width 11 height 11
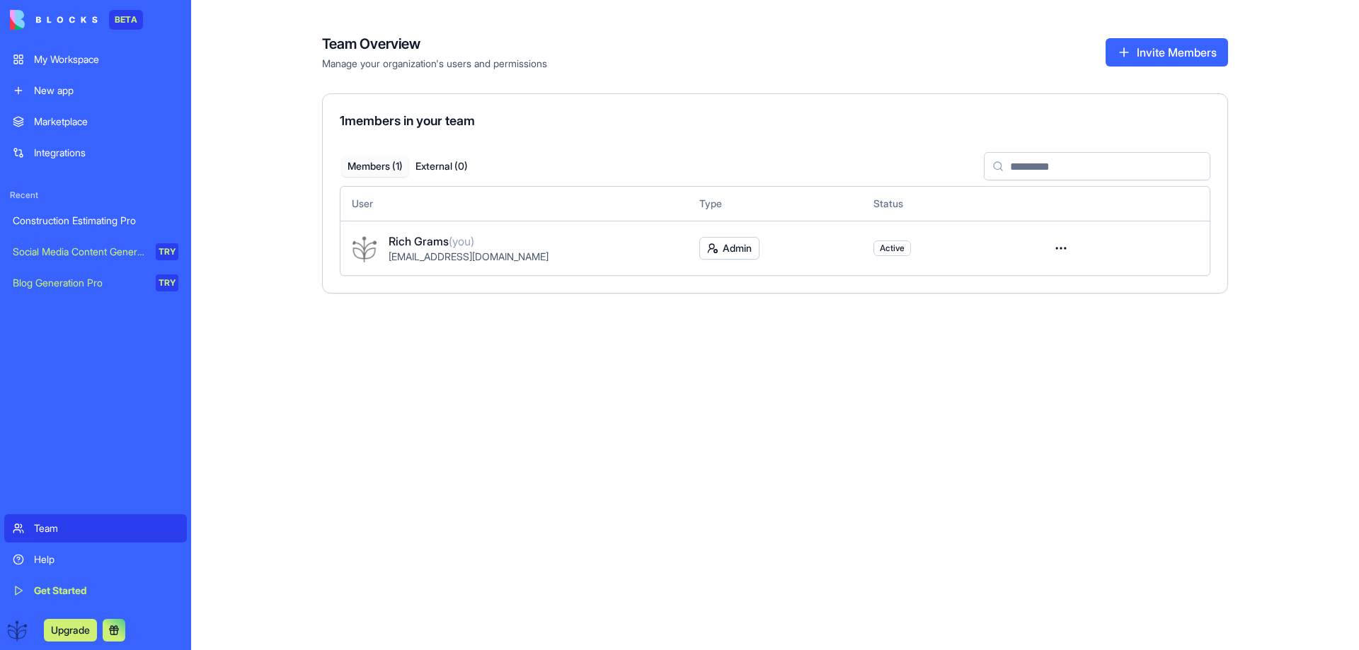
click at [60, 57] on div "My Workspace" at bounding box center [106, 59] width 144 height 14
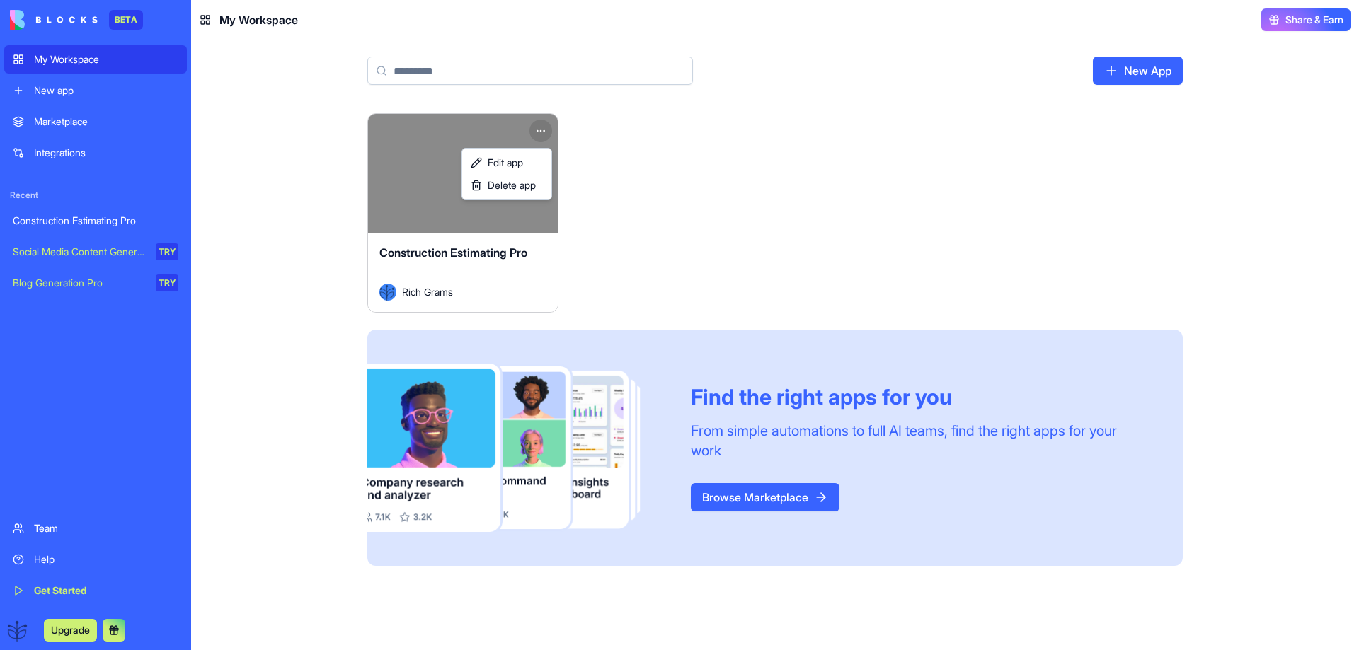
click at [540, 128] on html "BETA My Workspace New app Marketplace Integrations Recent Construction Estimati…" at bounding box center [679, 325] width 1359 height 650
click at [503, 161] on span "Edit app" at bounding box center [505, 163] width 35 height 14
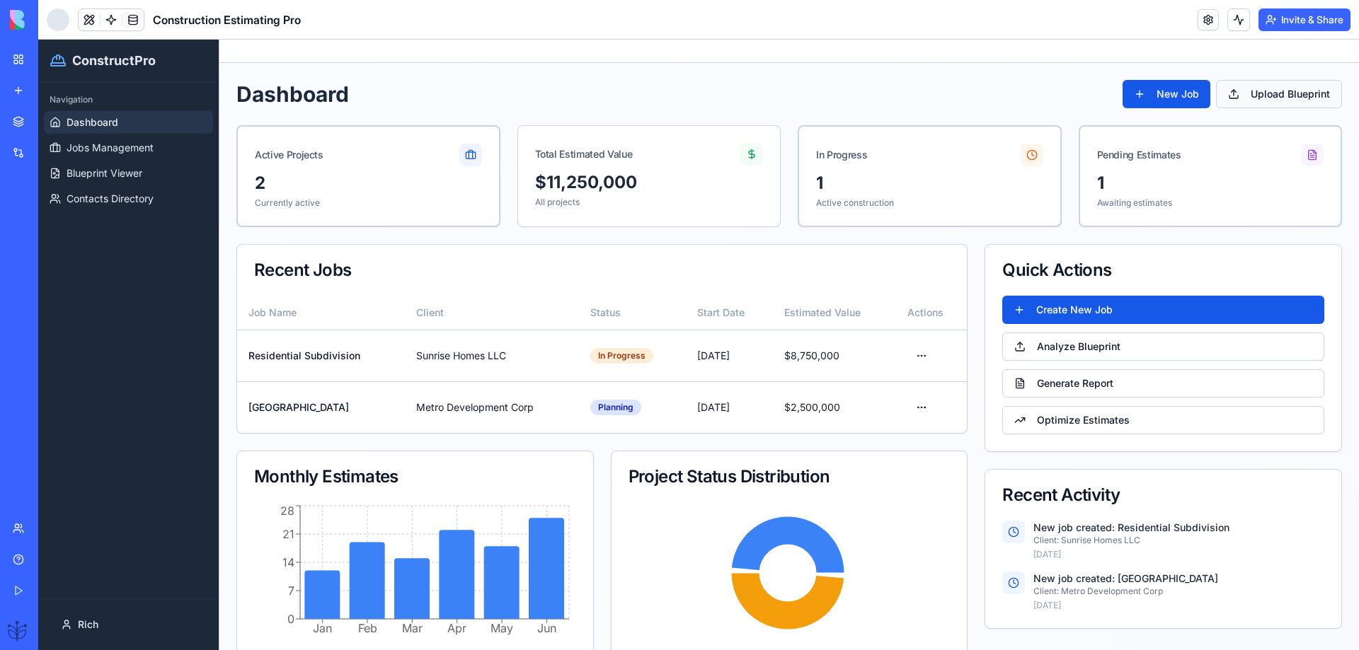
click at [1247, 89] on button "Upload Blueprint" at bounding box center [1279, 94] width 126 height 28
click at [1244, 93] on button "Upload Blueprint" at bounding box center [1279, 94] width 126 height 28
click at [1241, 97] on button "Upload Blueprint" at bounding box center [1279, 94] width 126 height 28
click at [1241, 98] on button "Upload Blueprint" at bounding box center [1279, 94] width 126 height 28
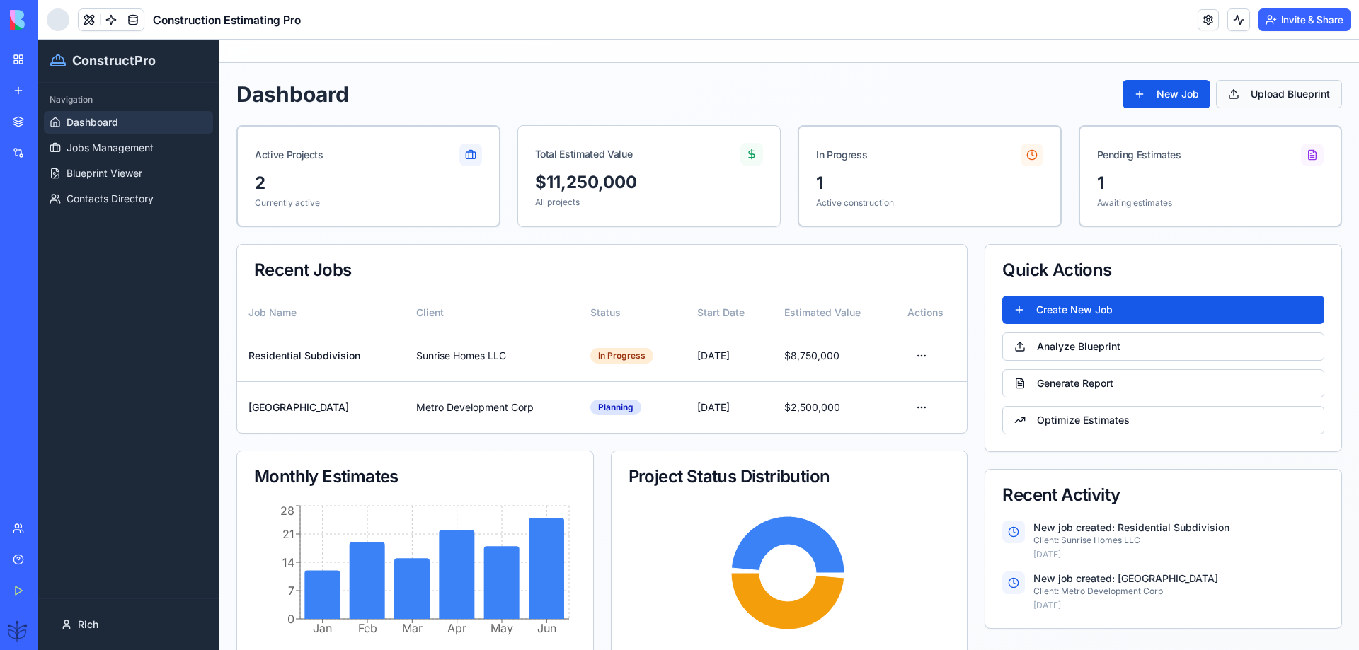
click at [1241, 98] on button "Upload Blueprint" at bounding box center [1279, 94] width 126 height 28
click at [275, 101] on h1 "Dashboard" at bounding box center [292, 93] width 113 height 25
click at [274, 156] on div "Active Projects" at bounding box center [288, 154] width 70 height 14
click at [41, 588] on div "Get Started" at bounding box center [43, 591] width 18 height 14
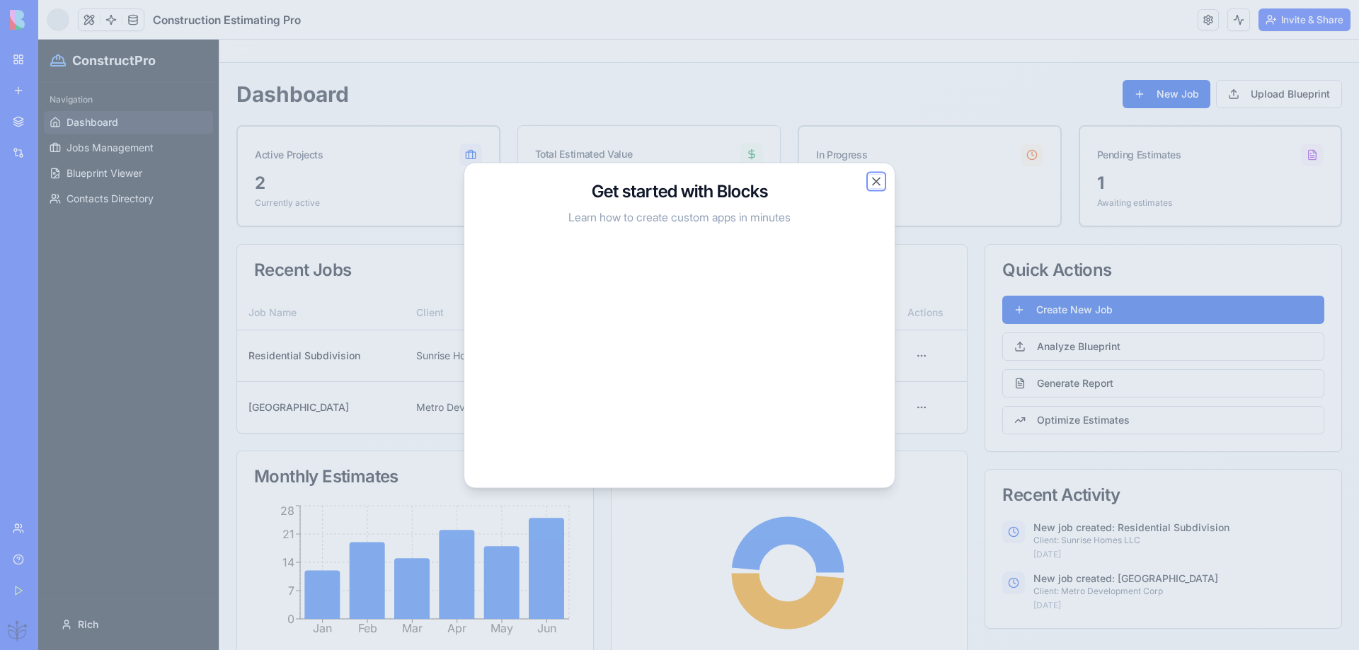
click at [872, 181] on button "Close" at bounding box center [876, 181] width 14 height 14
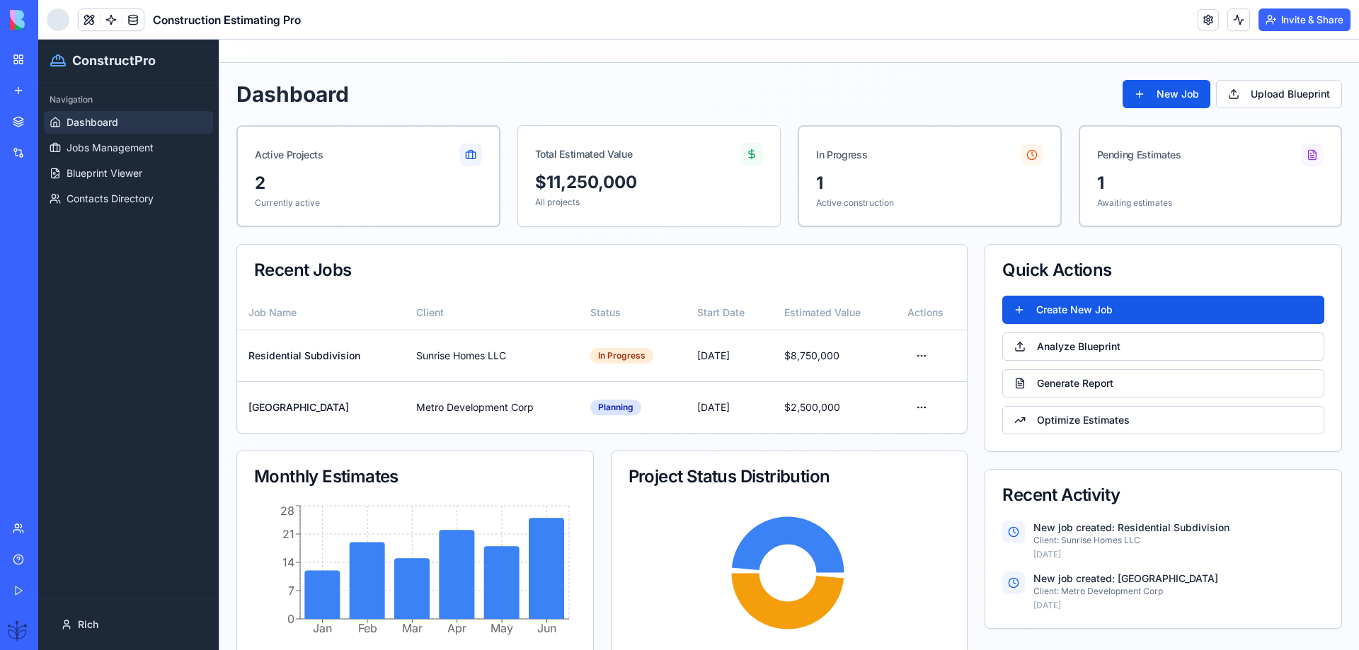
click at [27, 559] on link "Help" at bounding box center [32, 560] width 57 height 28
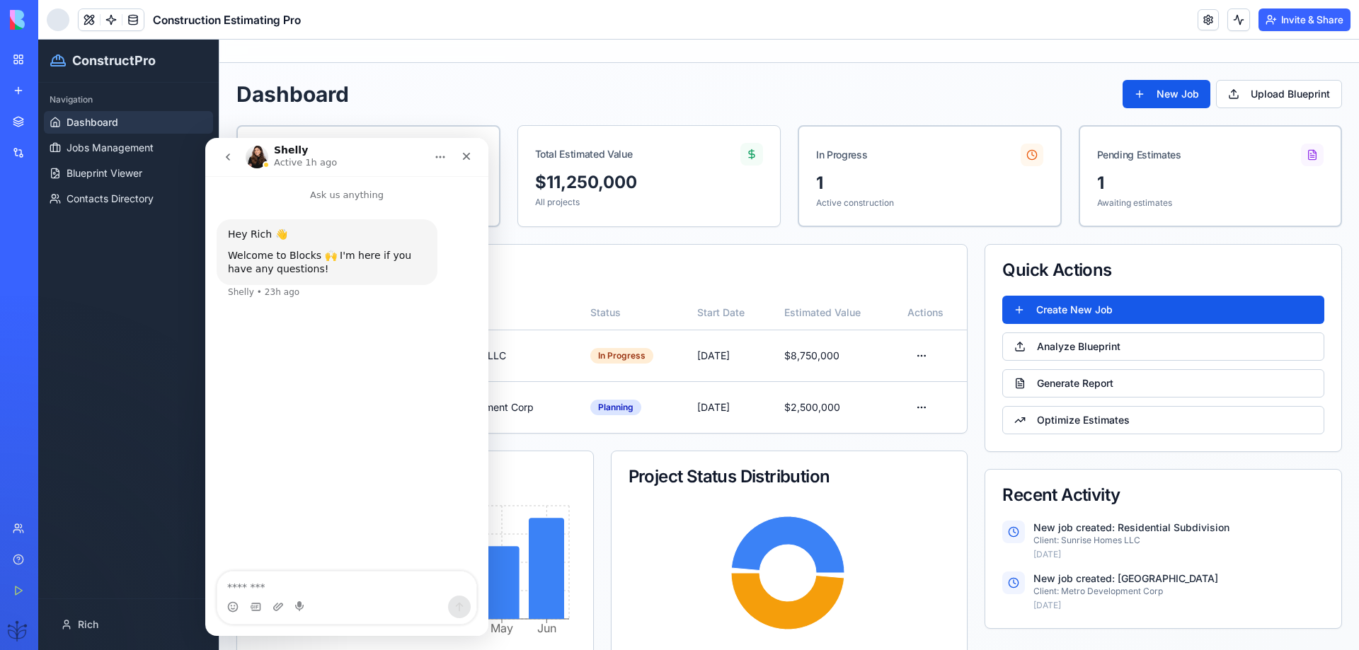
click at [72, 627] on button at bounding box center [61, 630] width 23 height 23
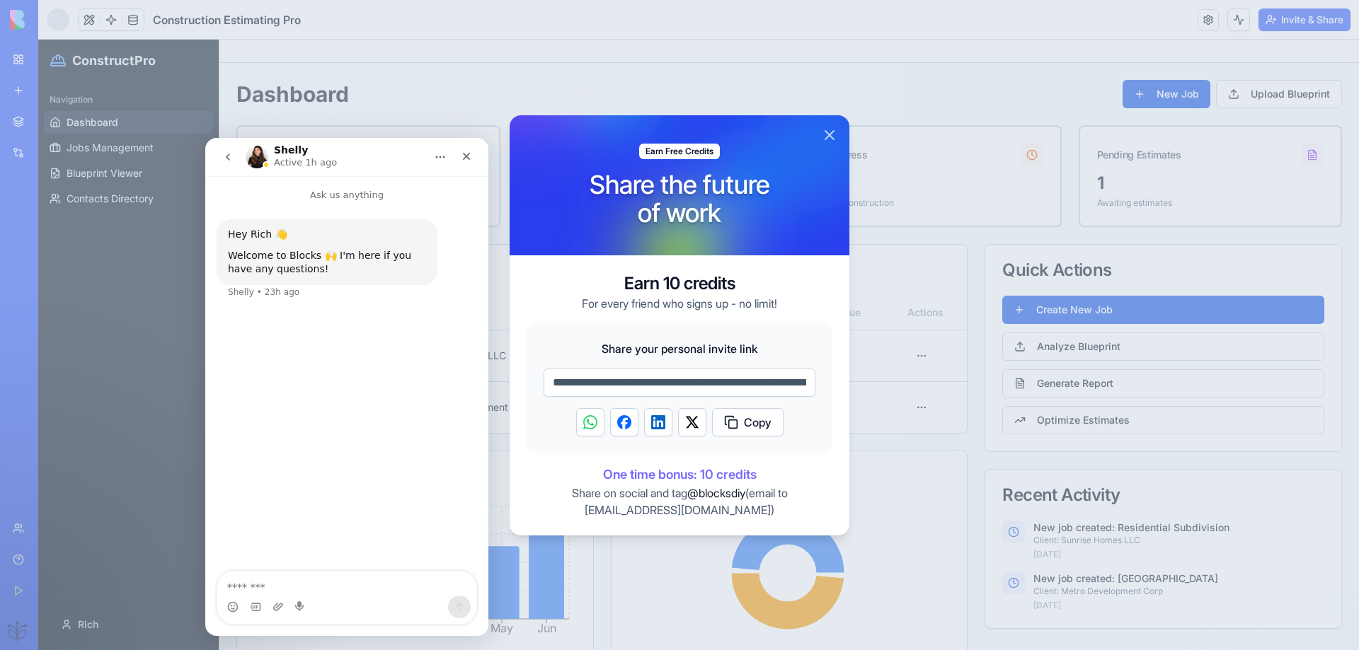
click at [833, 130] on button "Close" at bounding box center [829, 135] width 17 height 17
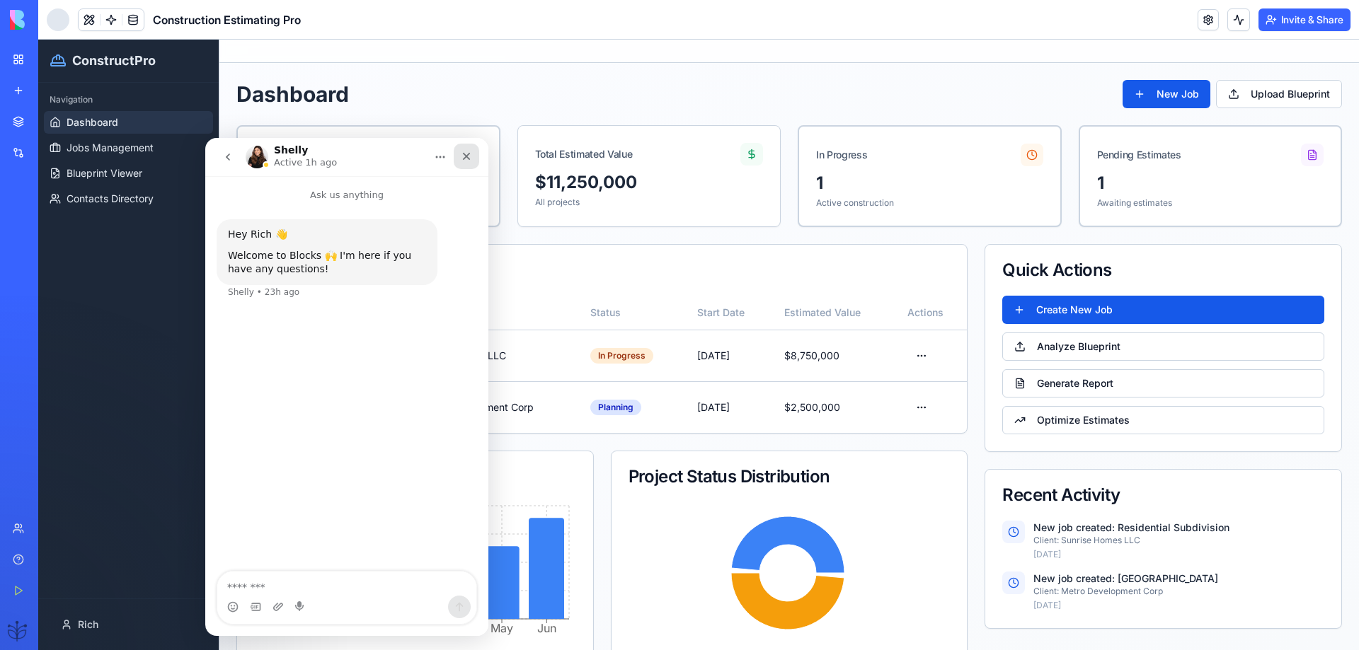
drag, startPoint x: 466, startPoint y: 151, endPoint x: 471, endPoint y: 146, distance: 7.5
click at [471, 146] on div "Close" at bounding box center [466, 156] width 25 height 25
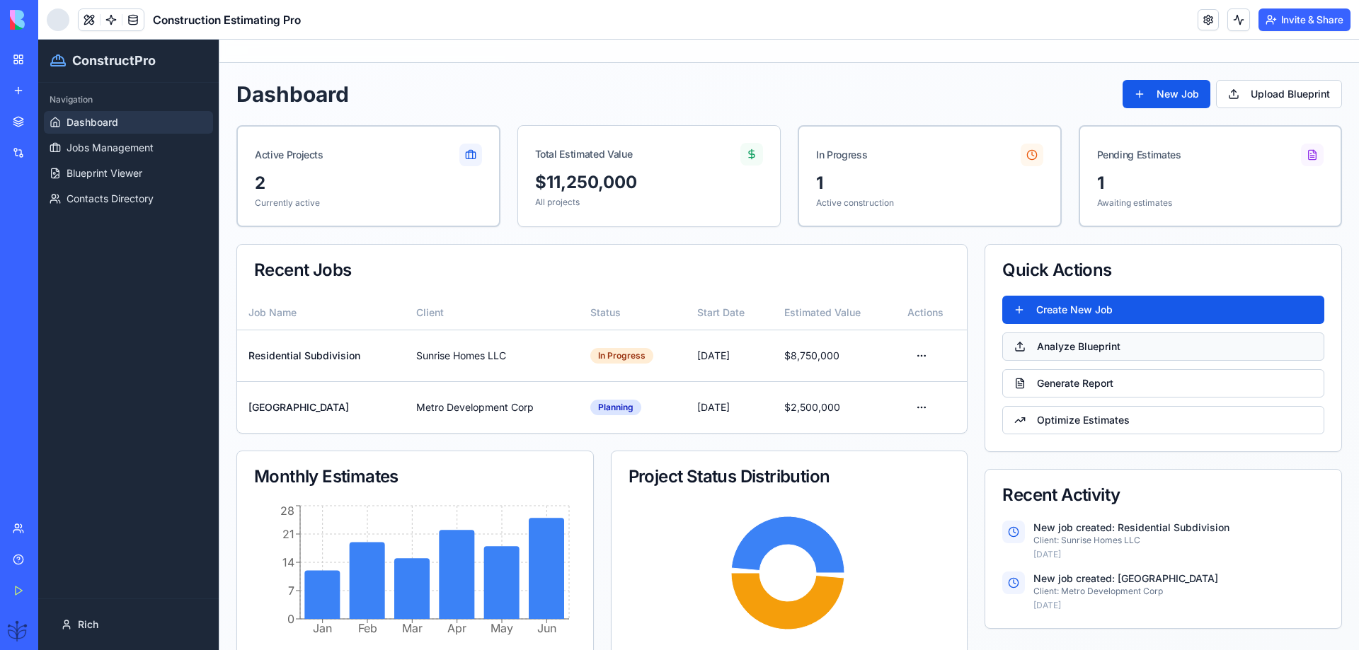
click at [1031, 351] on button "Analyze Blueprint" at bounding box center [1163, 347] width 322 height 28
click at [1229, 97] on button "Upload Blueprint" at bounding box center [1279, 94] width 126 height 28
click at [1123, 100] on button "New Job" at bounding box center [1167, 94] width 88 height 28
click at [1149, 97] on button "New Job" at bounding box center [1167, 94] width 88 height 28
click at [1149, 98] on button "New Job" at bounding box center [1167, 94] width 88 height 28
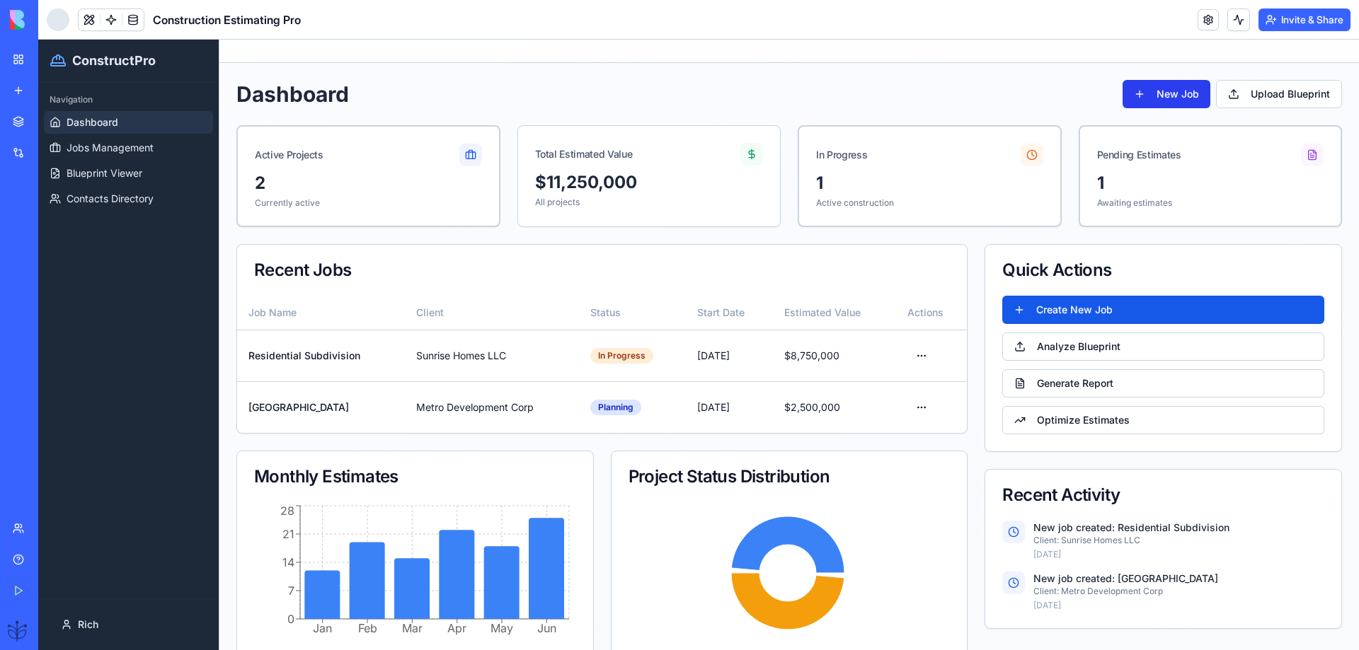
click at [1149, 97] on button "New Job" at bounding box center [1167, 94] width 88 height 28
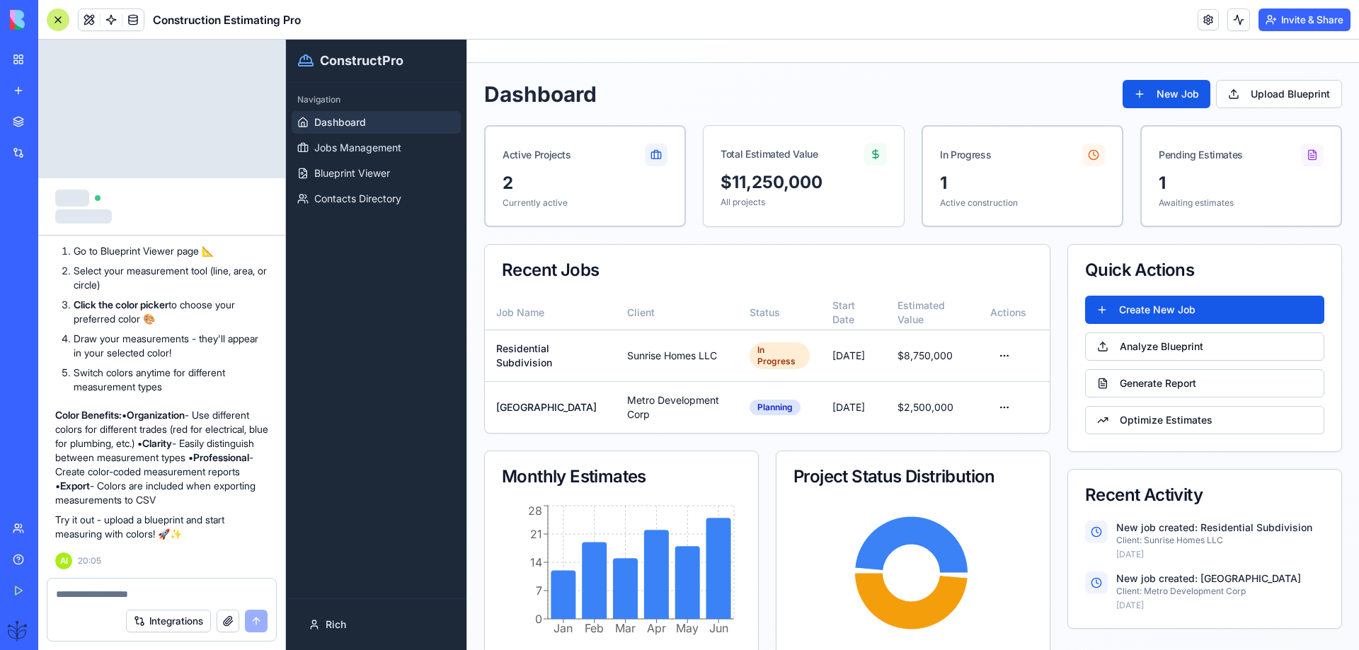
click at [66, 599] on textarea at bounding box center [162, 594] width 212 height 14
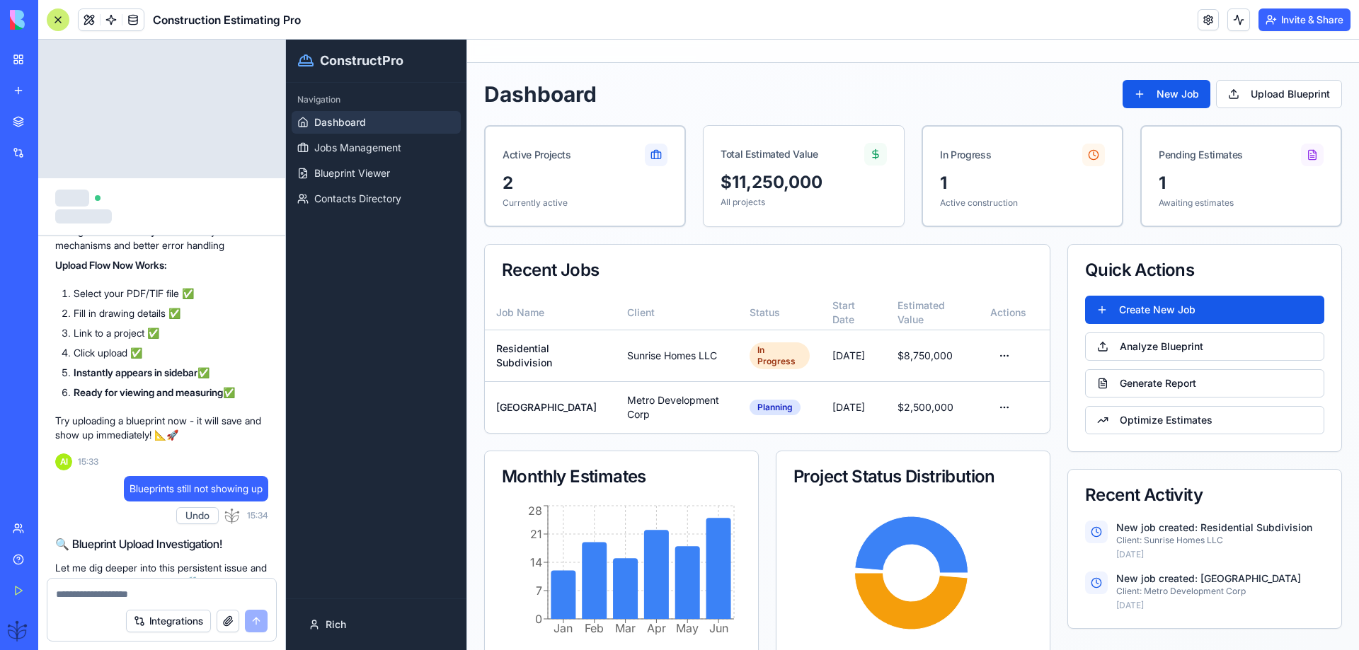
scroll to position [7204, 0]
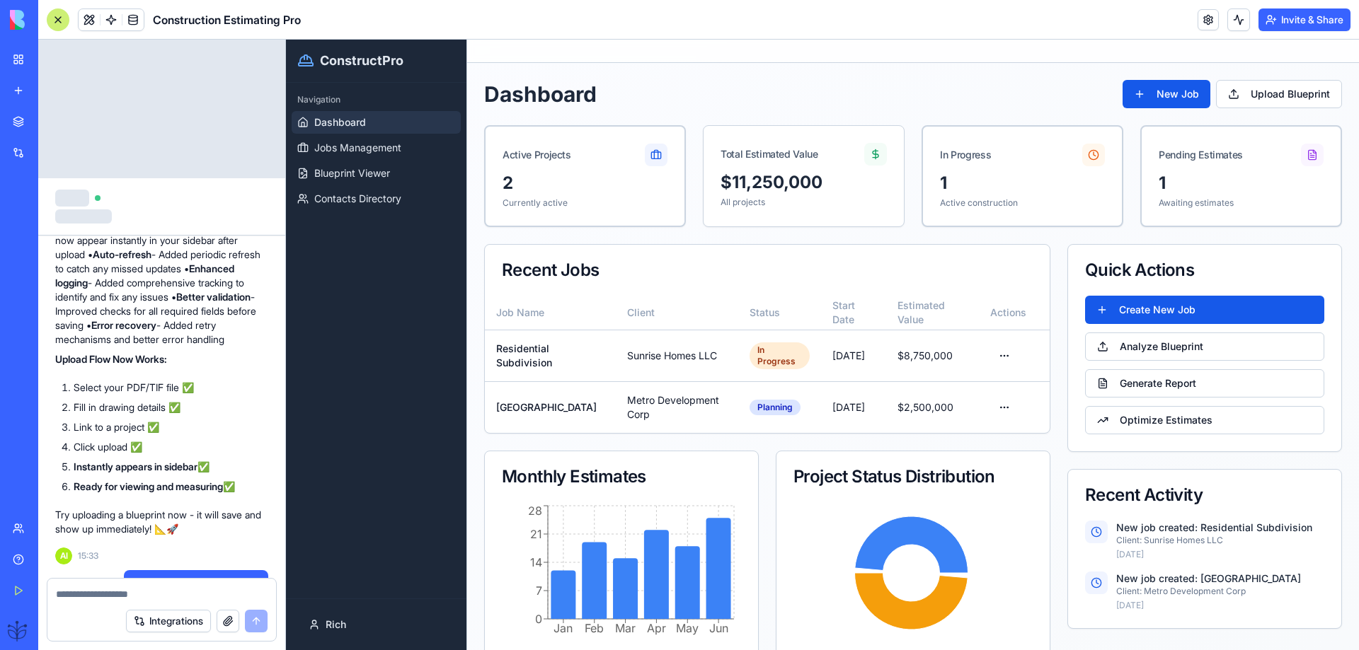
drag, startPoint x: 102, startPoint y: 348, endPoint x: 55, endPoint y: 338, distance: 47.8
copy span "Upload and Save still not saving drawings to view"
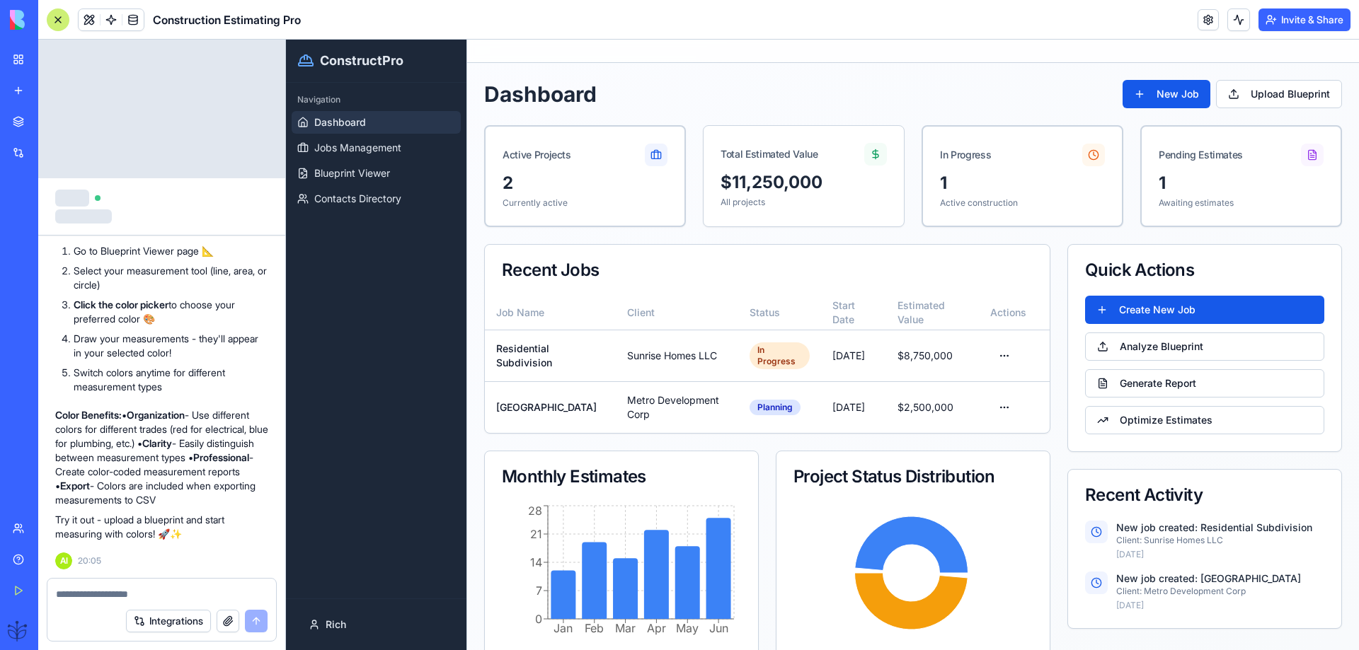
scroll to position [9280, 0]
paste textarea "**********"
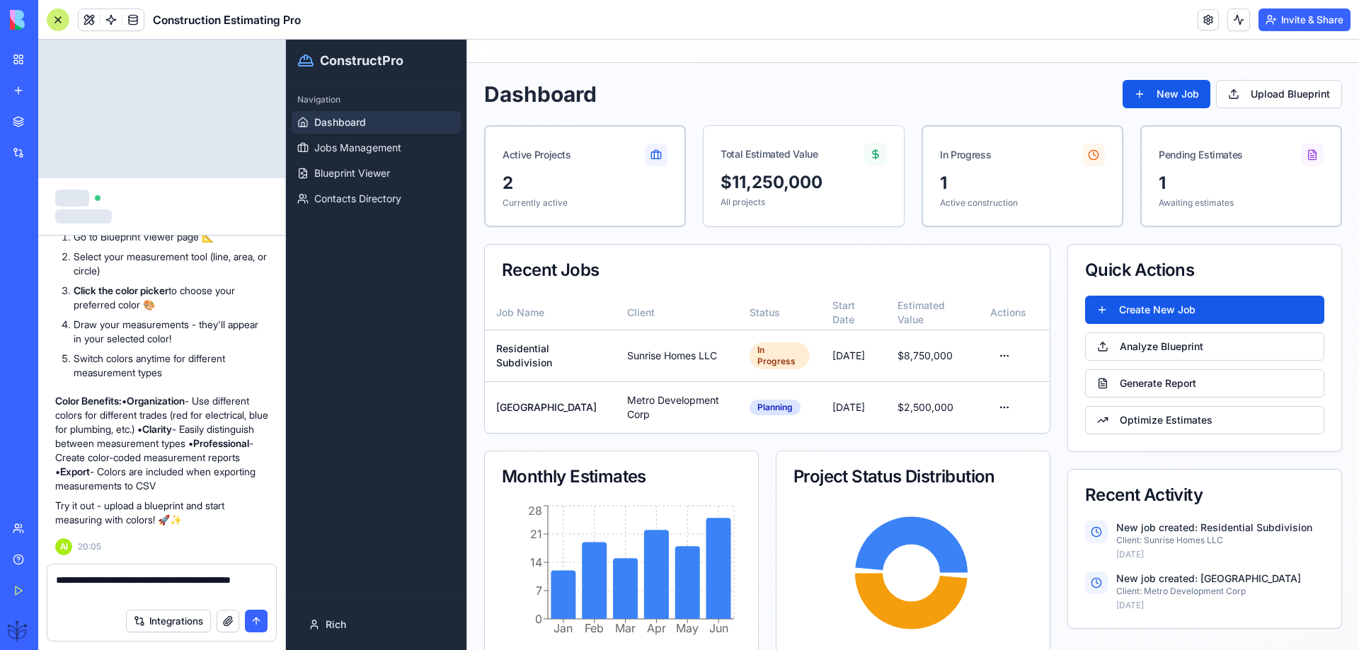
type textarea "**********"
drag, startPoint x: 260, startPoint y: 623, endPoint x: 247, endPoint y: 624, distance: 12.8
click at [248, 624] on button "submit" at bounding box center [256, 621] width 23 height 23
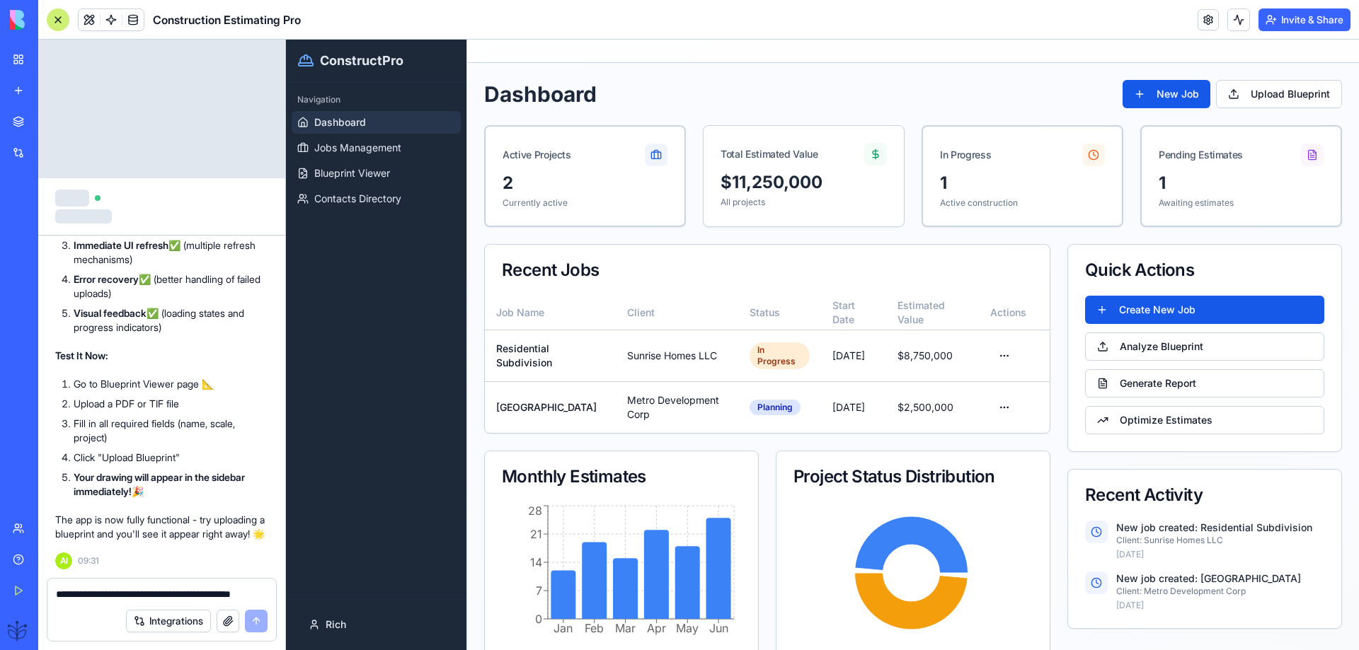
scroll to position [10243, 0]
click at [1285, 92] on button "Upload Blueprint" at bounding box center [1279, 94] width 126 height 28
click at [1236, 89] on button "Upload Blueprint" at bounding box center [1279, 94] width 126 height 28
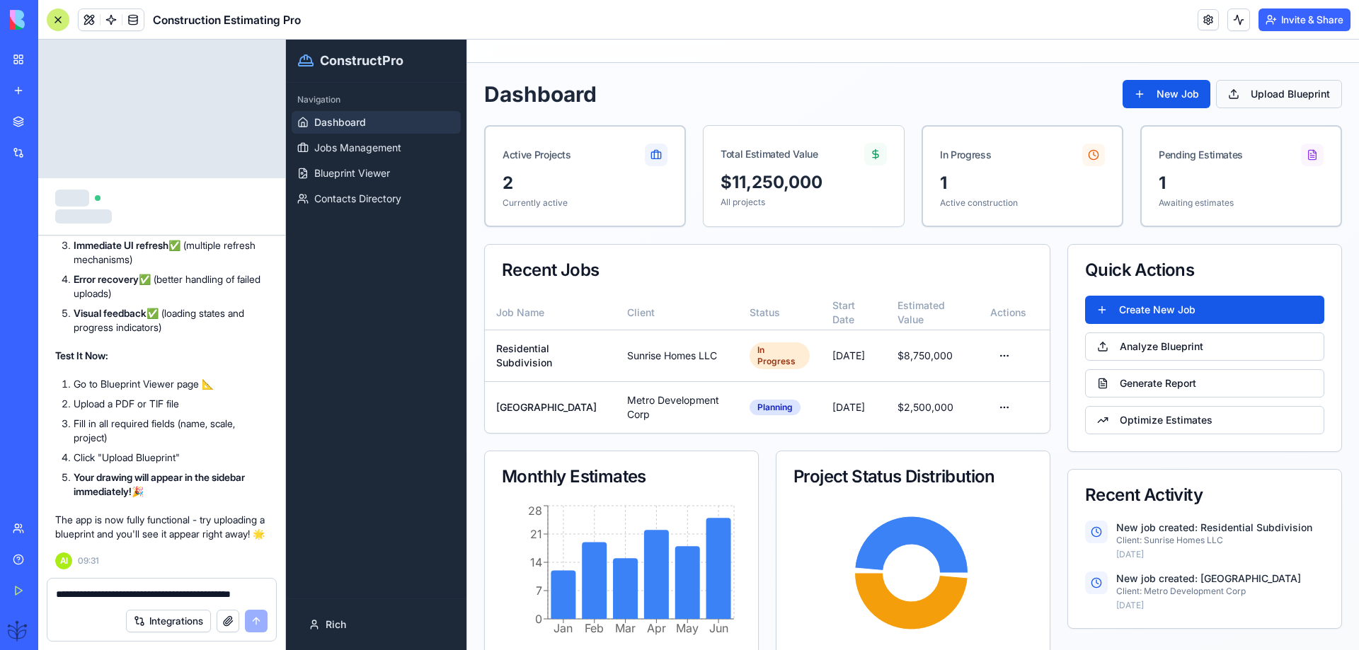
click at [1236, 91] on button "Upload Blueprint" at bounding box center [1279, 94] width 126 height 28
click at [1139, 98] on button "New Job" at bounding box center [1167, 94] width 88 height 28
click at [1140, 98] on button "New Job" at bounding box center [1167, 94] width 88 height 28
click at [1143, 98] on button "New Job" at bounding box center [1167, 94] width 88 height 28
click at [1143, 97] on button "New Job" at bounding box center [1167, 94] width 88 height 28
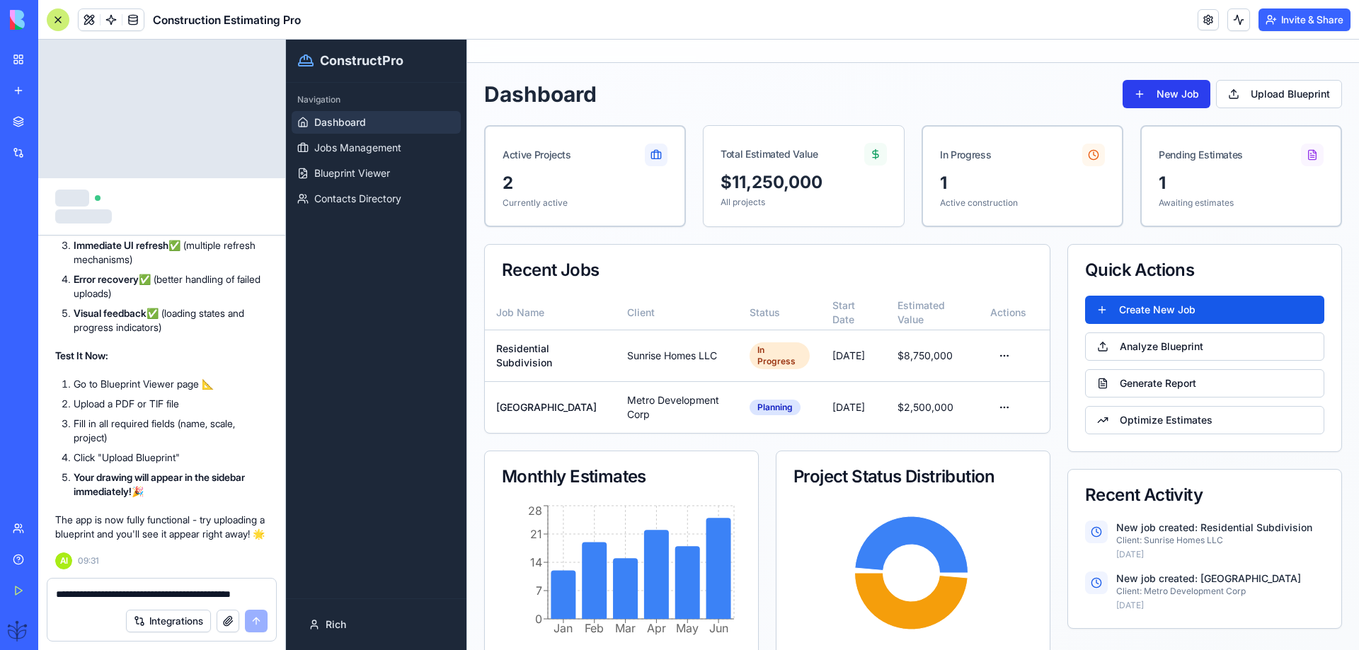
click at [1144, 97] on button "New Job" at bounding box center [1167, 94] width 88 height 28
click at [1144, 96] on button "New Job" at bounding box center [1167, 94] width 88 height 28
click at [1007, 177] on div "1" at bounding box center [1022, 183] width 168 height 23
click at [77, 590] on textarea "**********" at bounding box center [162, 594] width 212 height 14
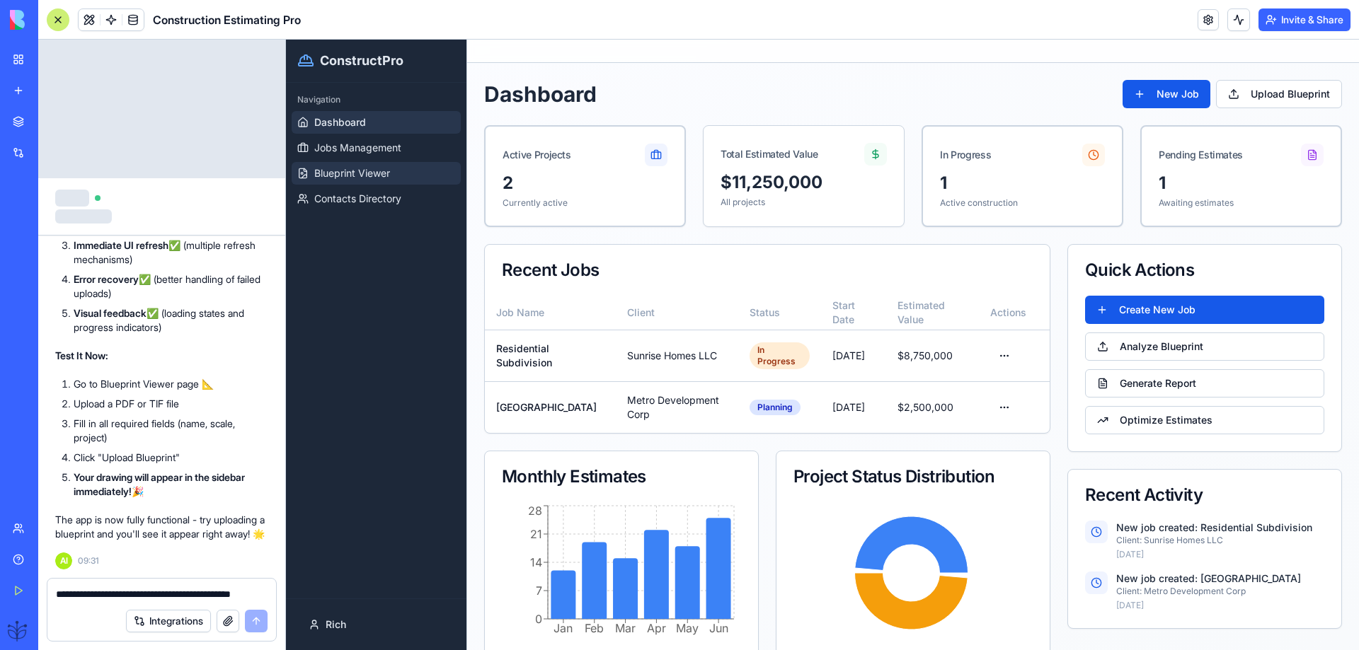
click at [372, 182] on link "Blueprint Viewer" at bounding box center [376, 173] width 169 height 23
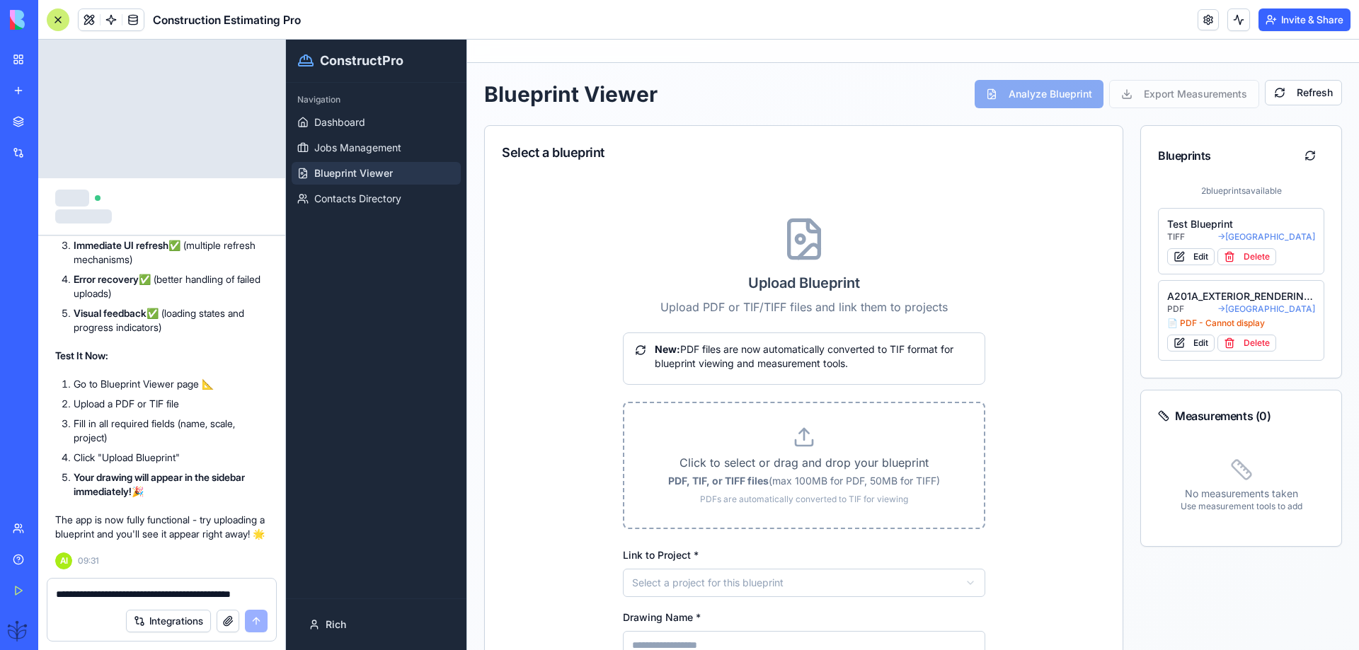
click at [800, 449] on label "Click to select or drag and drop your blueprint PDF, TIF, or TIFF files (max 10…" at bounding box center [804, 465] width 314 height 79
click at [286, 40] on input "Click to select or drag and drop your blueprint PDF, TIF, or TIFF files (max 10…" at bounding box center [286, 40] width 0 height 0
type input "**********"
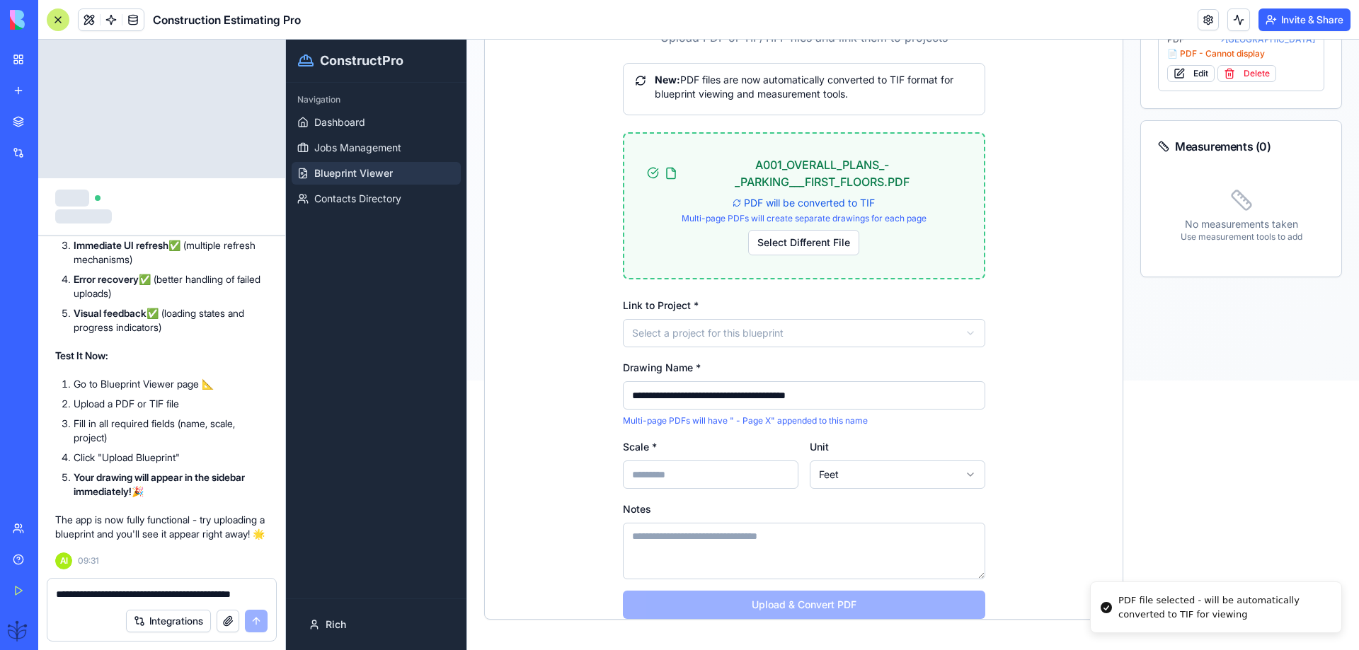
scroll to position [283, 0]
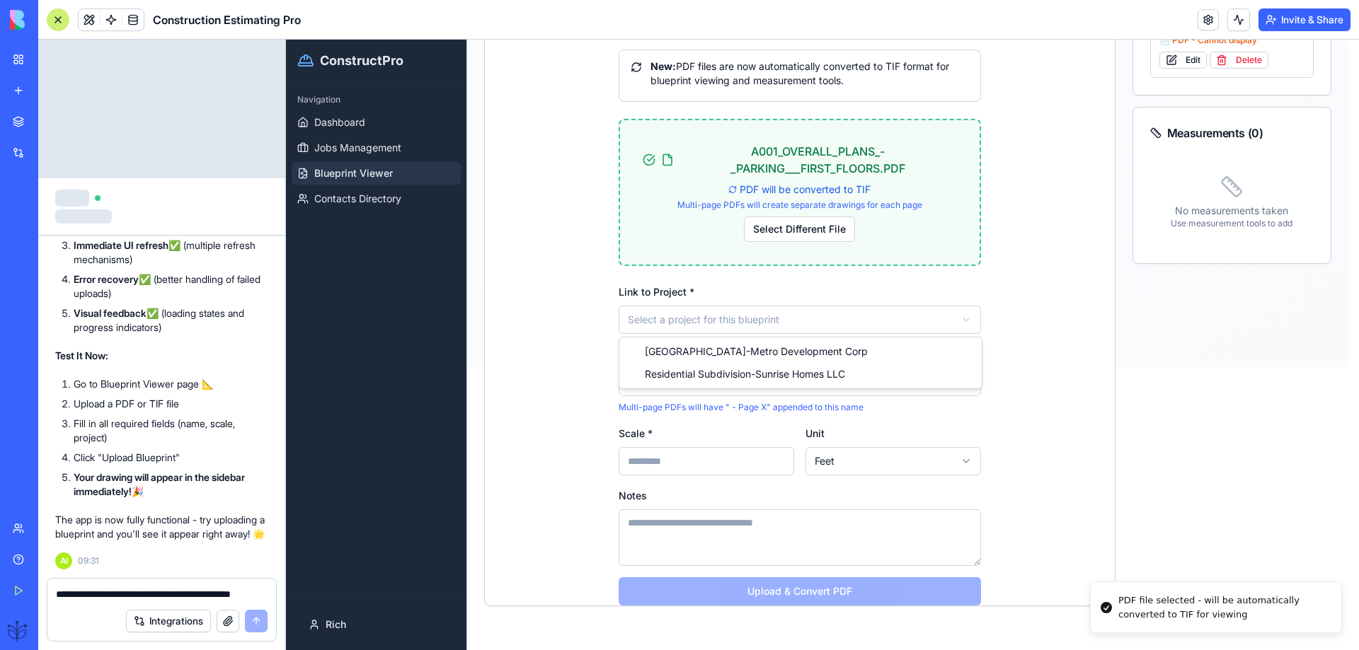
click at [757, 314] on html "**********" at bounding box center [822, 62] width 1073 height 611
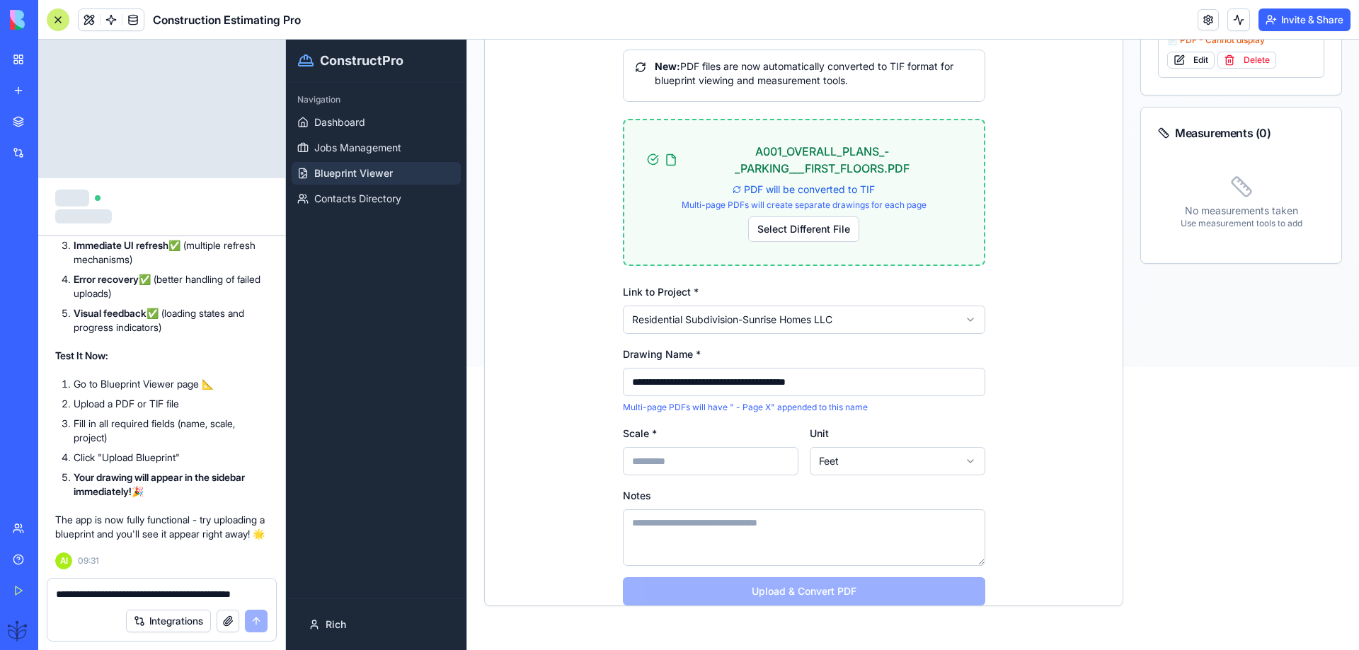
click at [681, 462] on input "Scale *" at bounding box center [711, 461] width 176 height 28
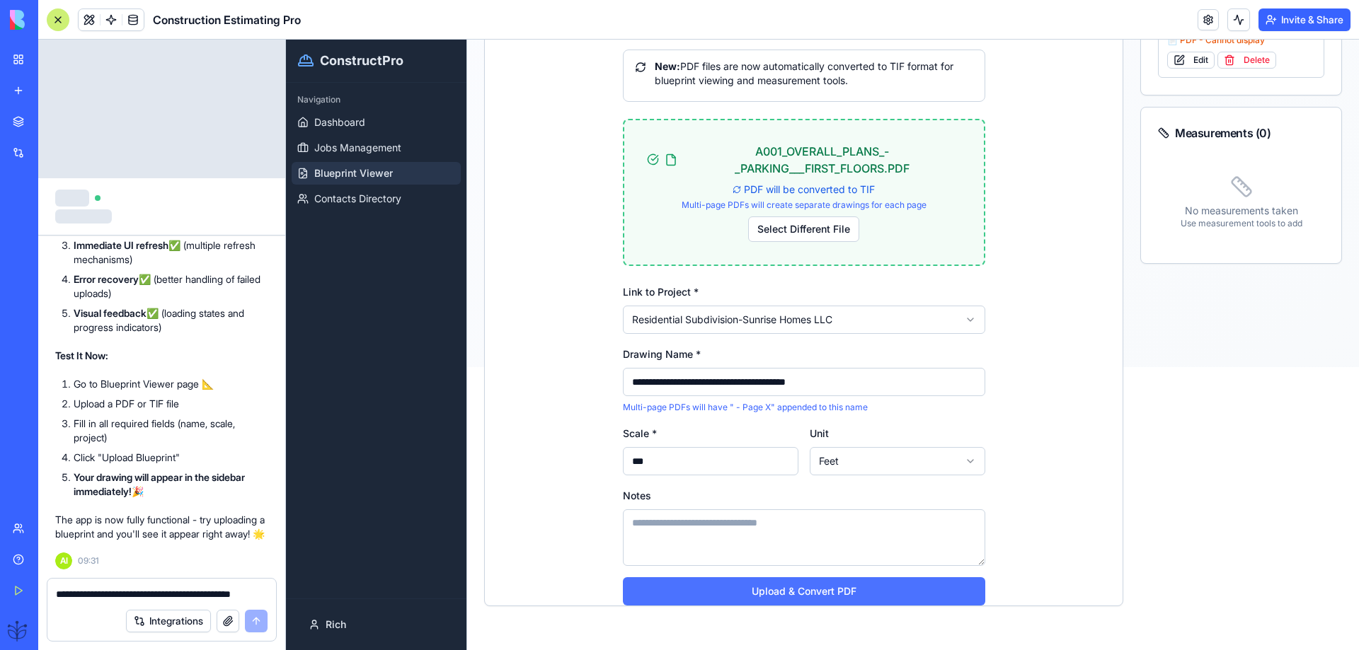
type input "***"
click at [771, 592] on button "Upload & Convert PDF" at bounding box center [804, 592] width 362 height 28
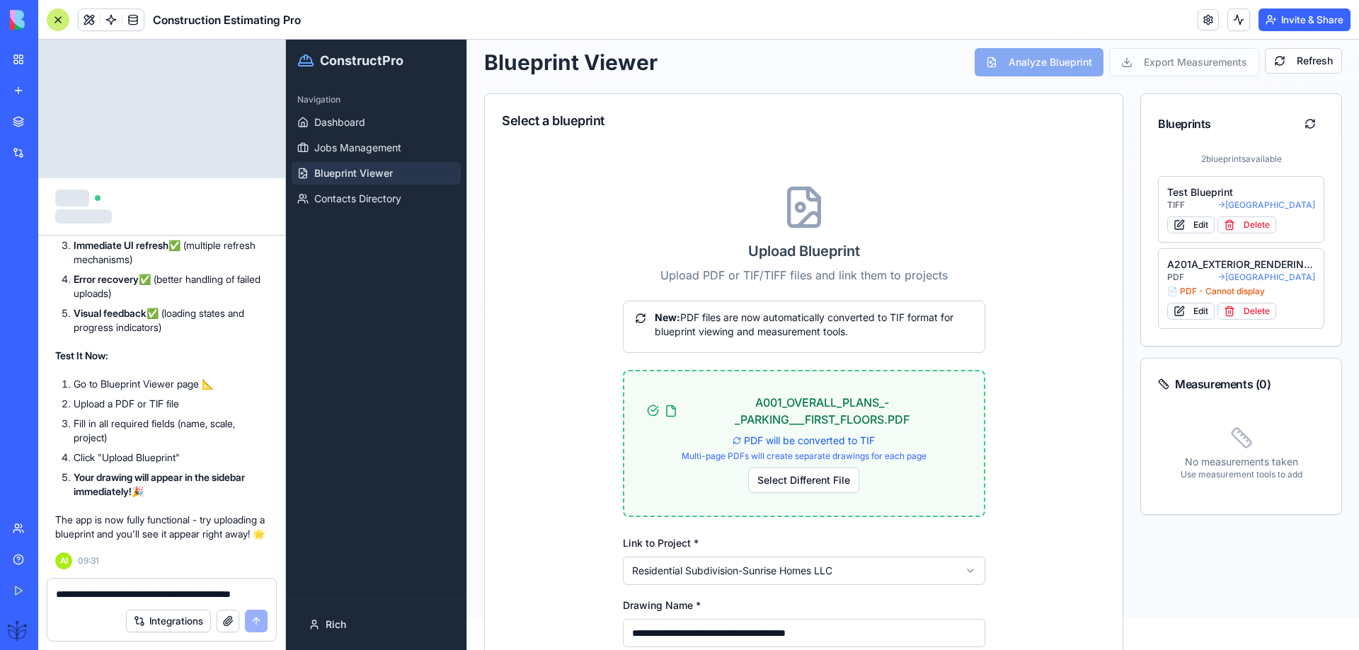
scroll to position [0, 0]
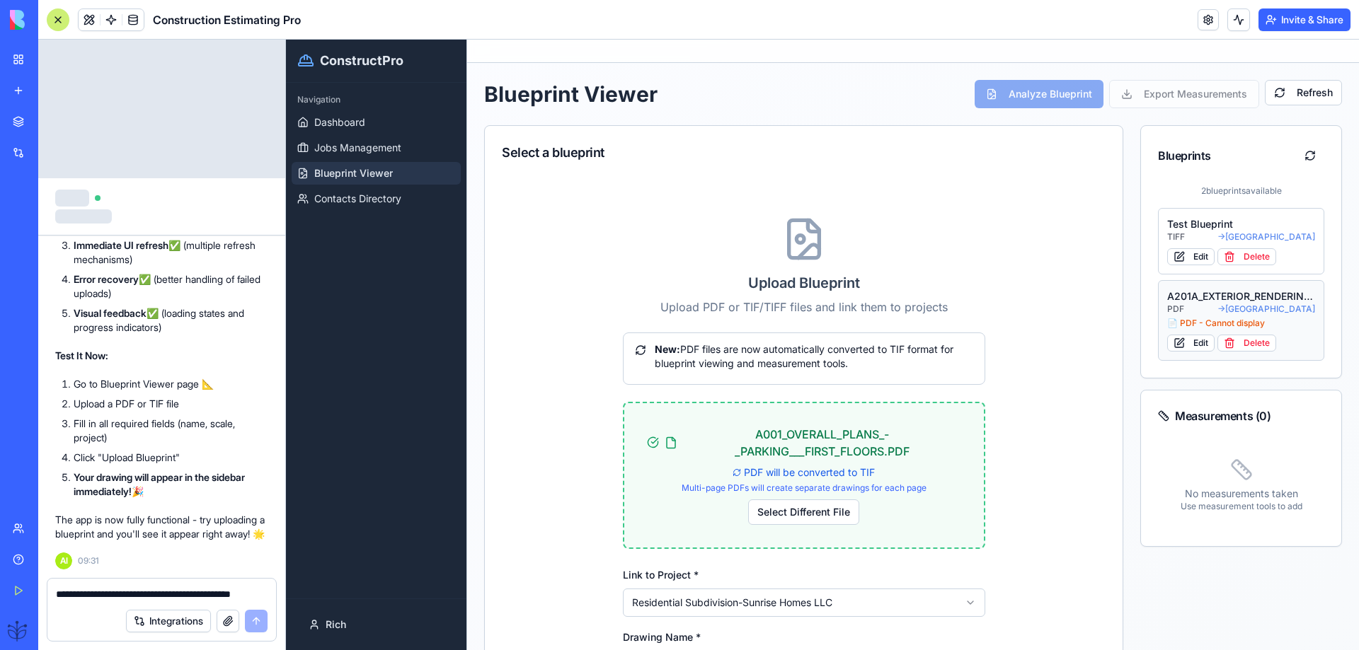
click at [1217, 311] on span "→ [GEOGRAPHIC_DATA]" at bounding box center [1266, 309] width 98 height 11
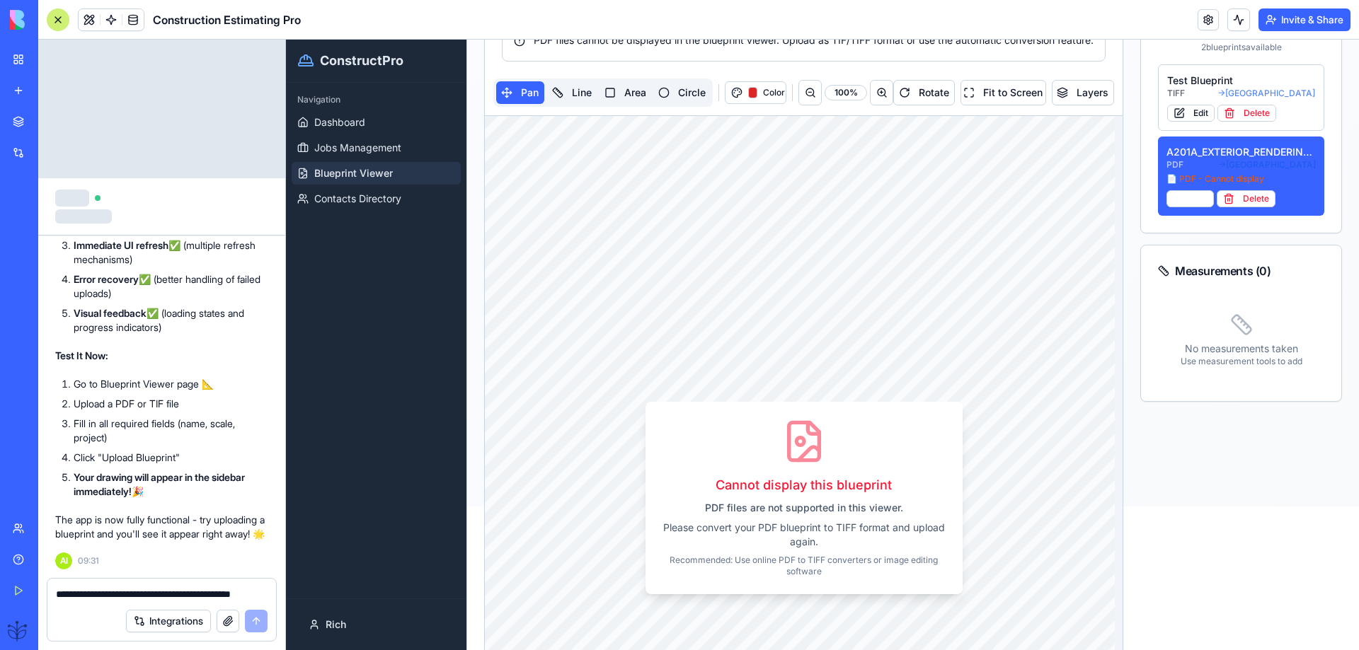
scroll to position [189, 0]
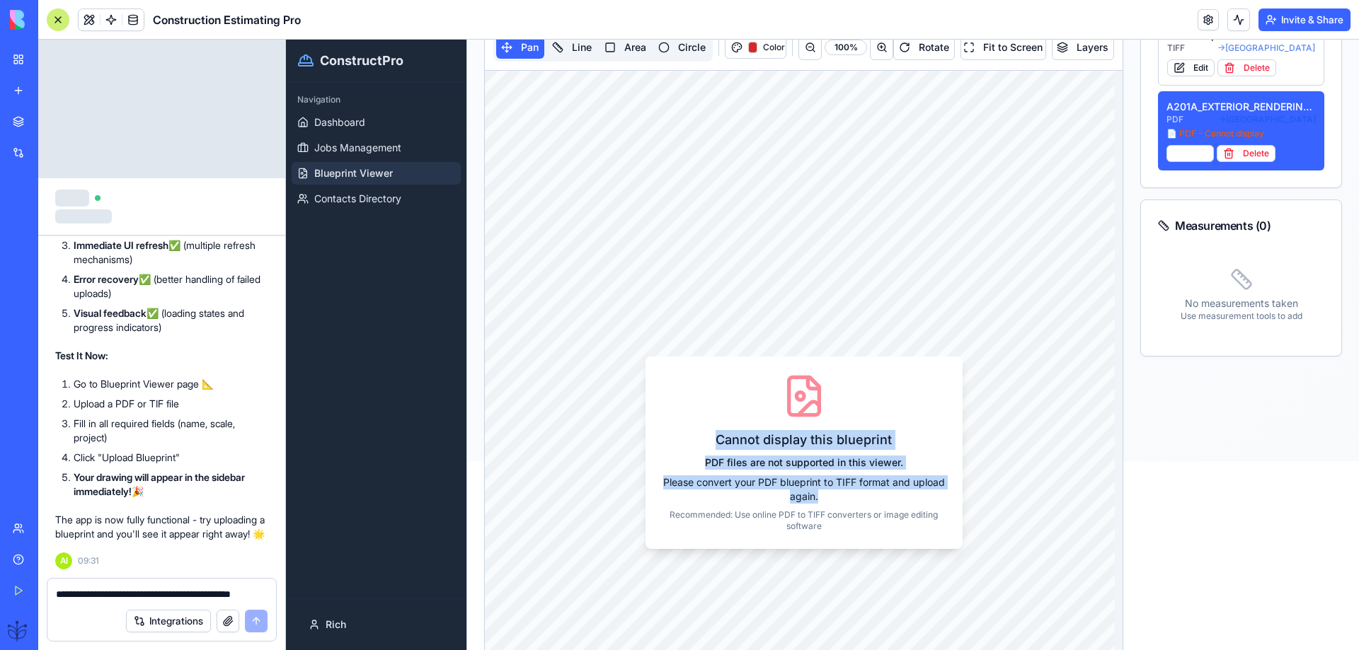
click at [842, 476] on div "Cannot display this blueprint PDF files are not supported in this viewer. Pleas…" at bounding box center [804, 453] width 638 height 765
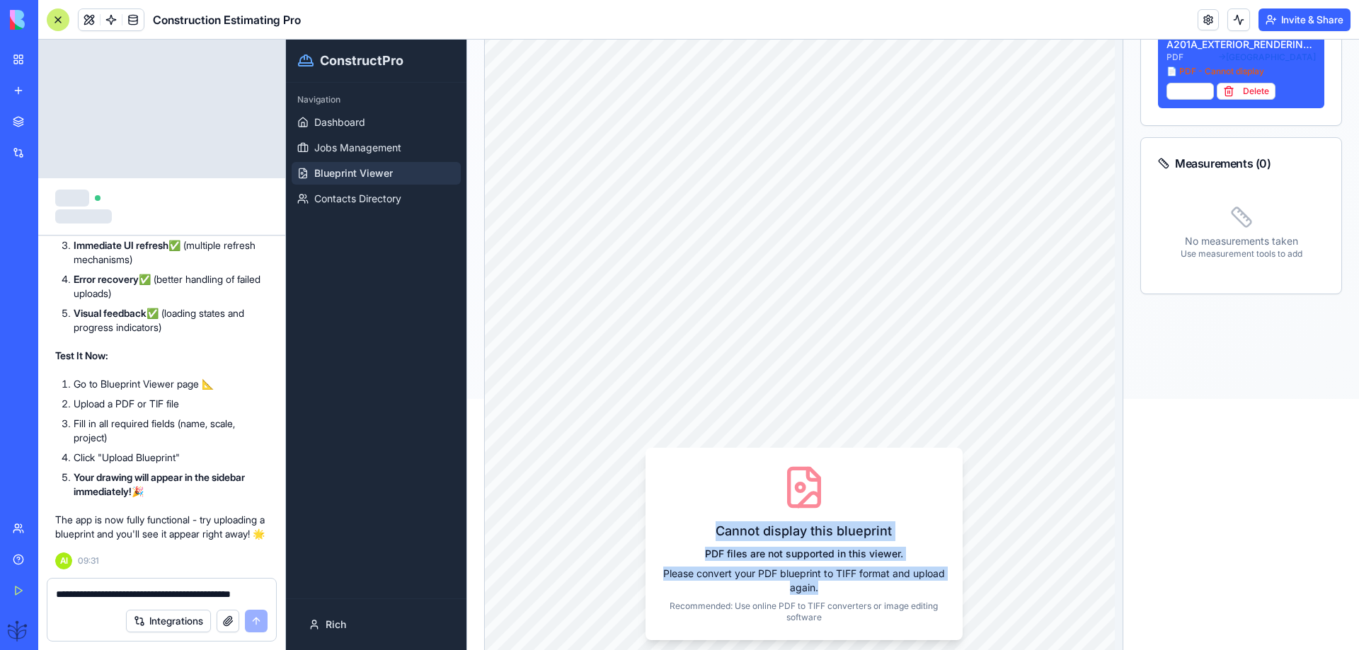
scroll to position [377, 0]
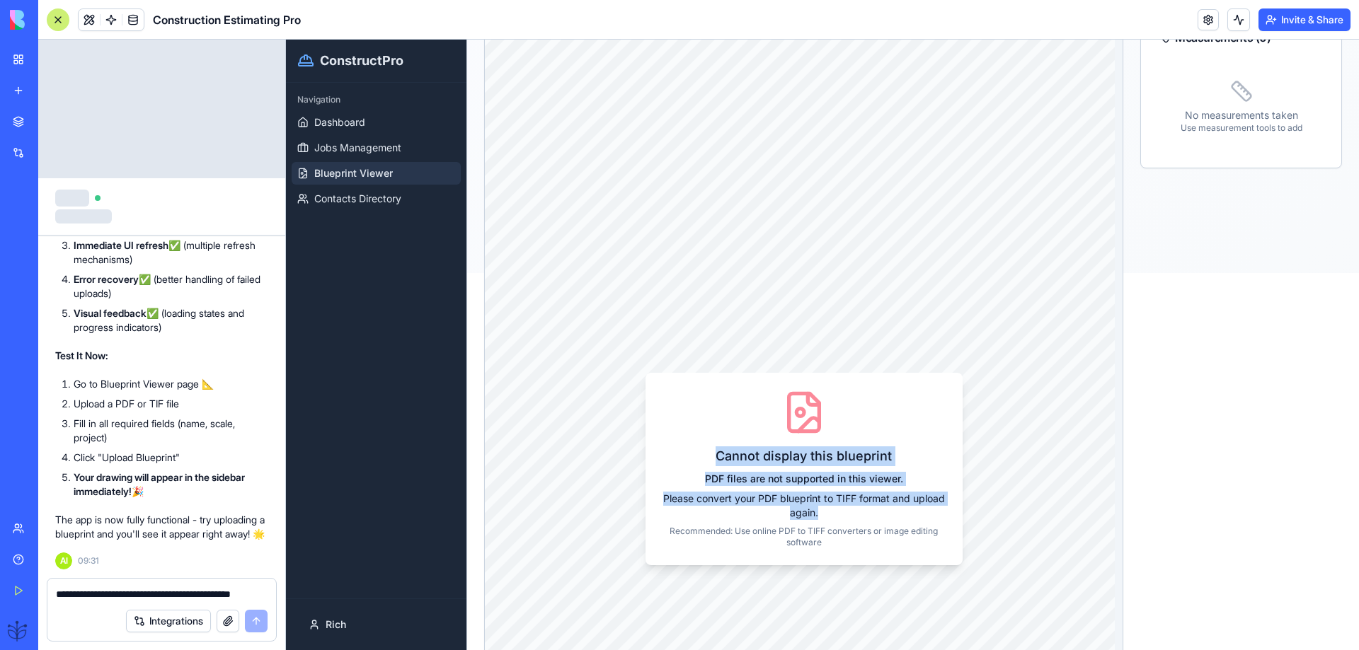
copy div "Cannot display this blueprint PDF files are not supported in this viewer. Pleas…"
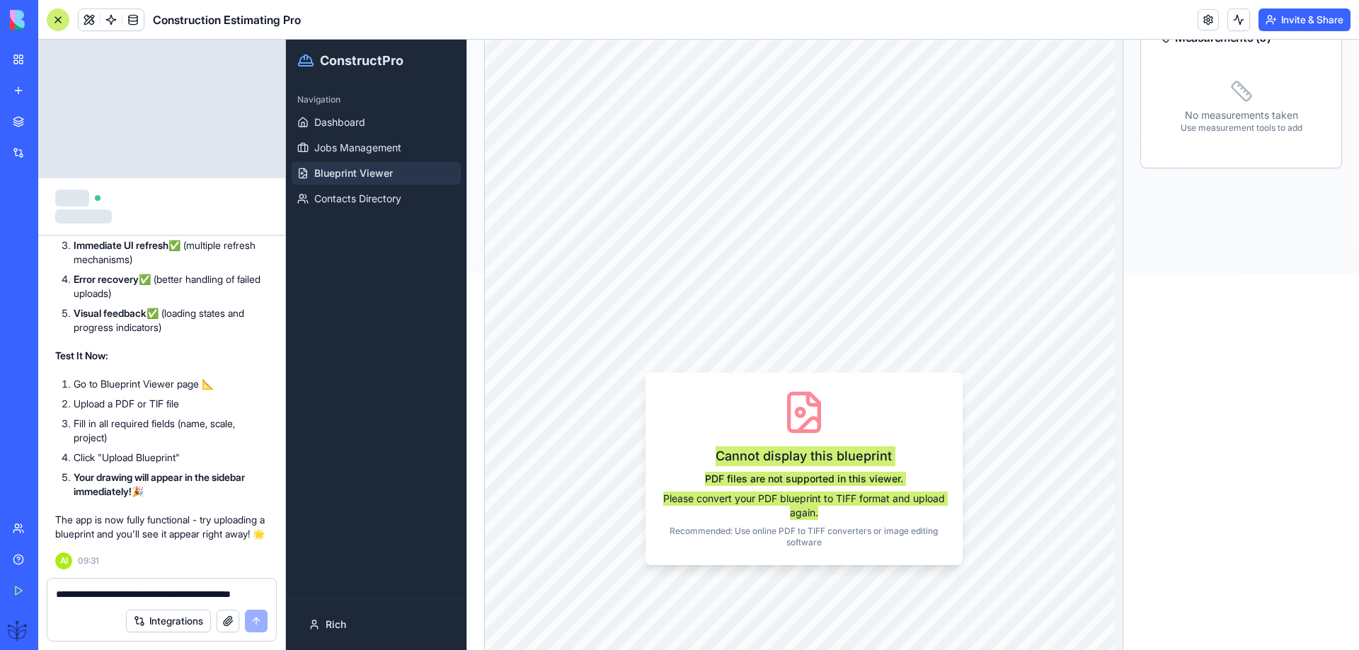
click at [79, 596] on textarea "**********" at bounding box center [162, 594] width 212 height 14
paste textarea "**********"
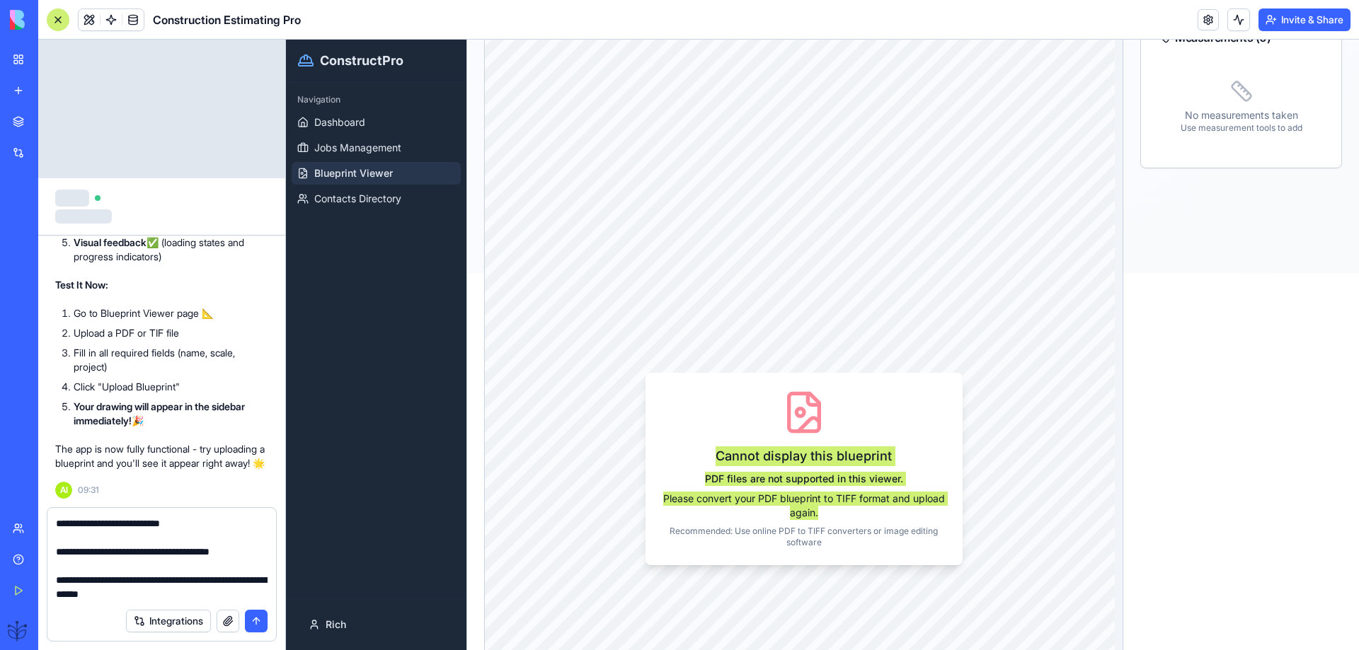
type textarea "**********"
click at [251, 620] on button "submit" at bounding box center [256, 621] width 23 height 23
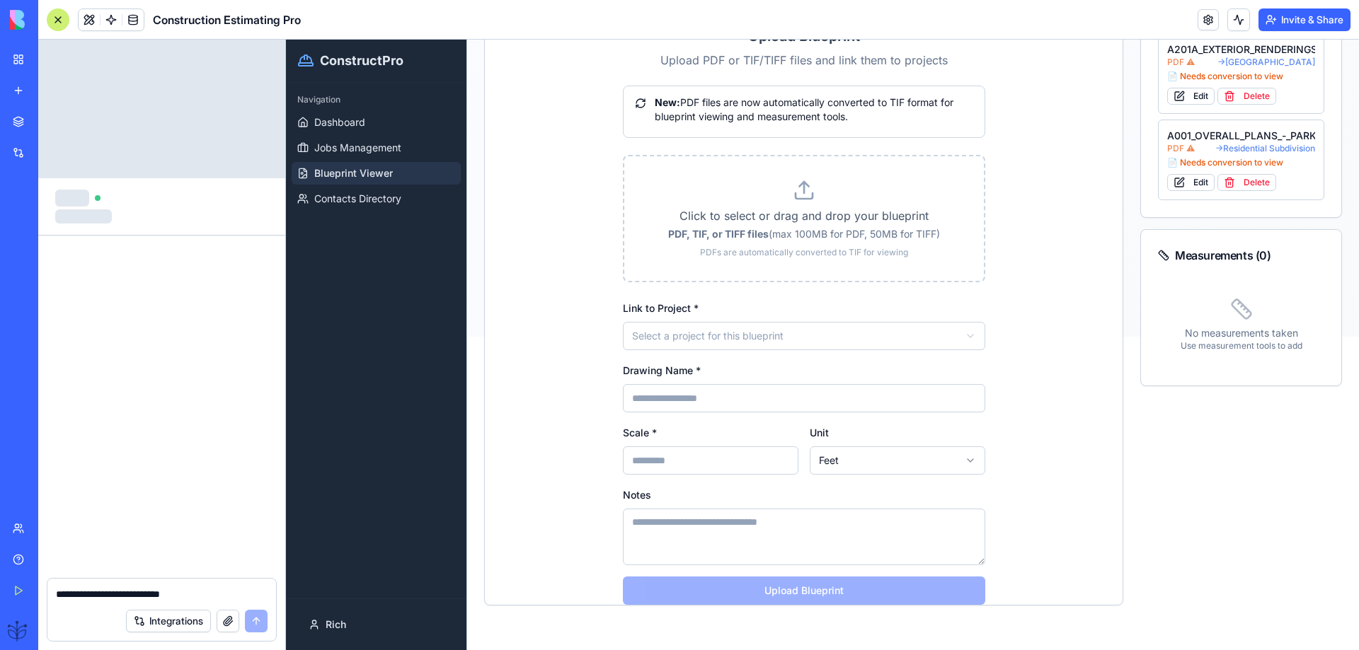
scroll to position [11372, 0]
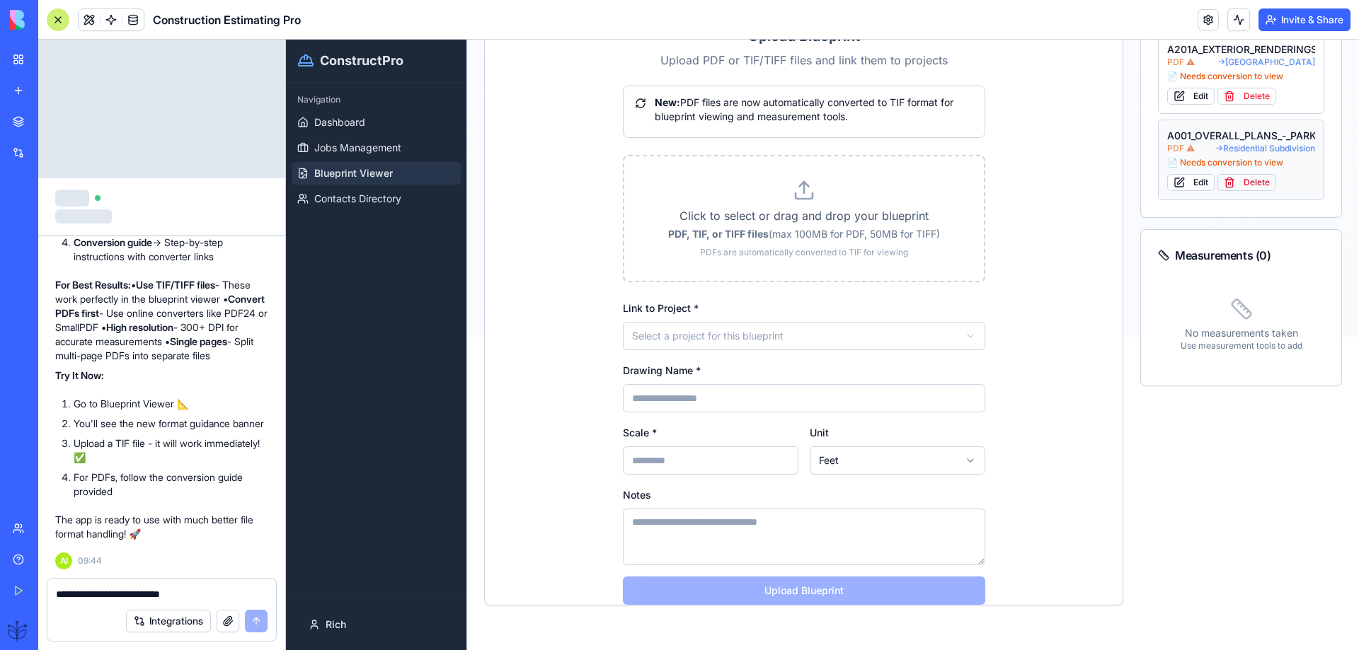
click at [1230, 183] on button "Delete" at bounding box center [1246, 182] width 59 height 17
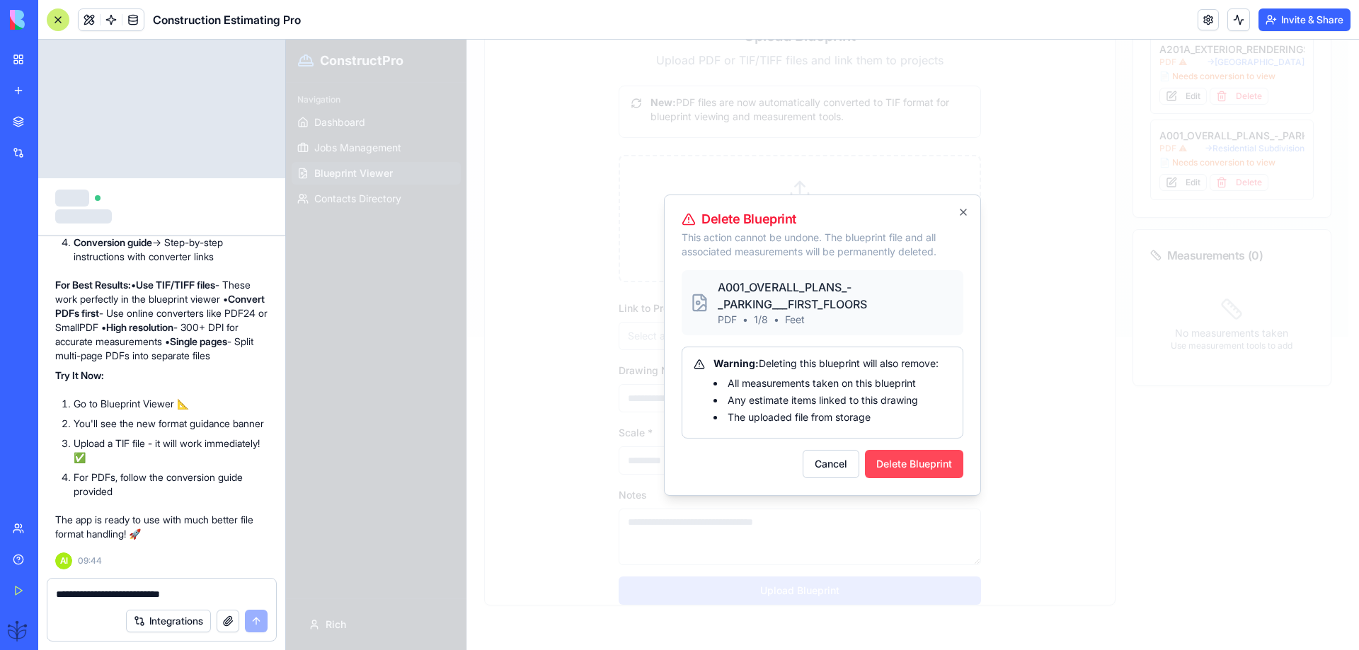
click at [914, 459] on button "Delete Blueprint" at bounding box center [914, 464] width 98 height 28
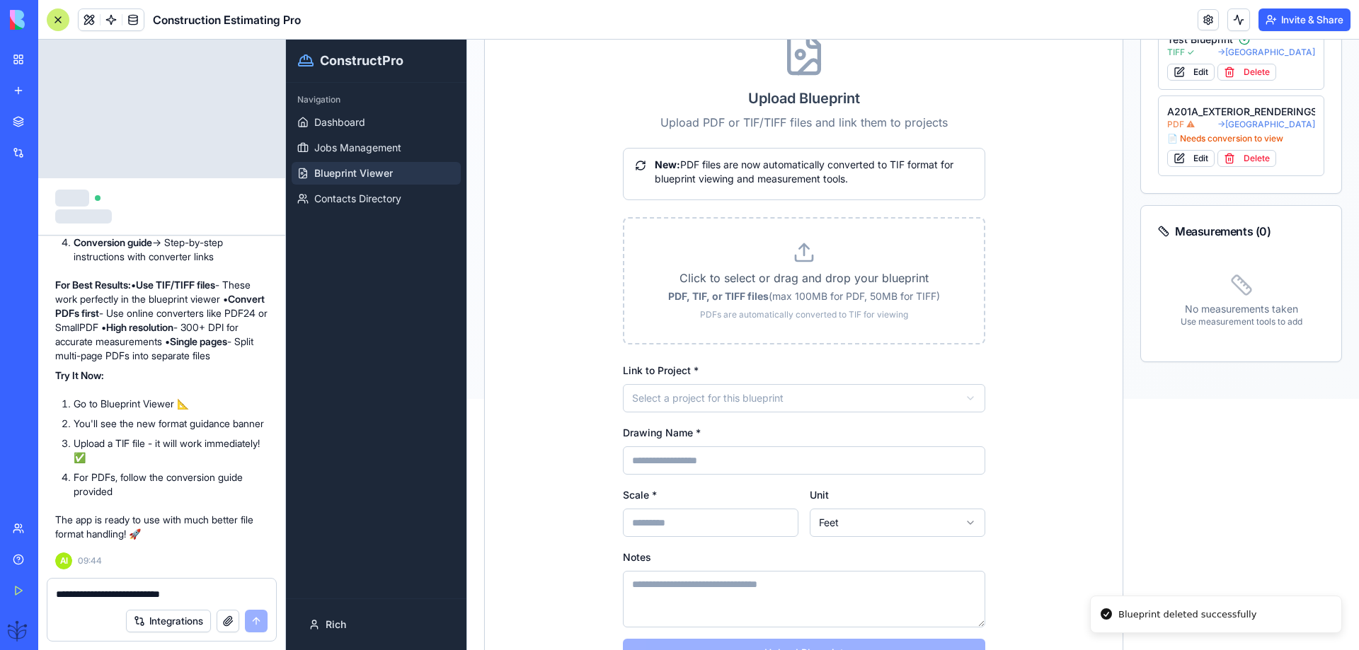
scroll to position [125, 0]
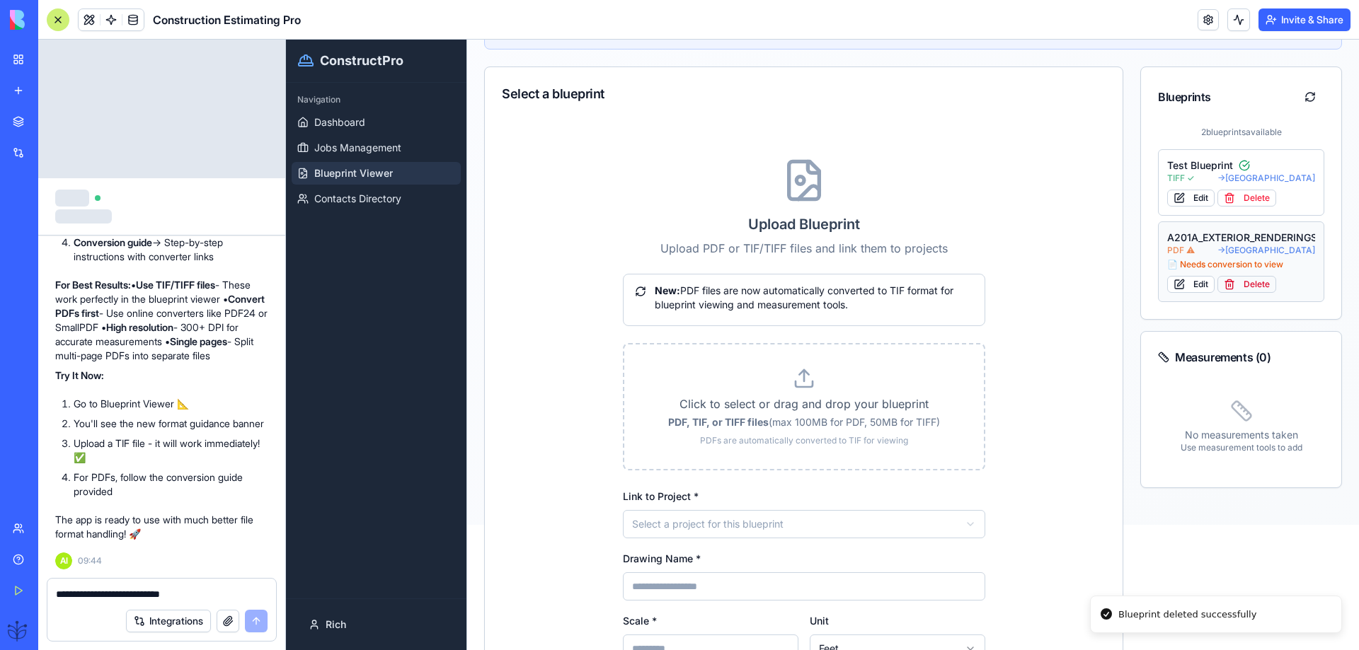
click at [1239, 284] on button "Delete" at bounding box center [1246, 284] width 59 height 17
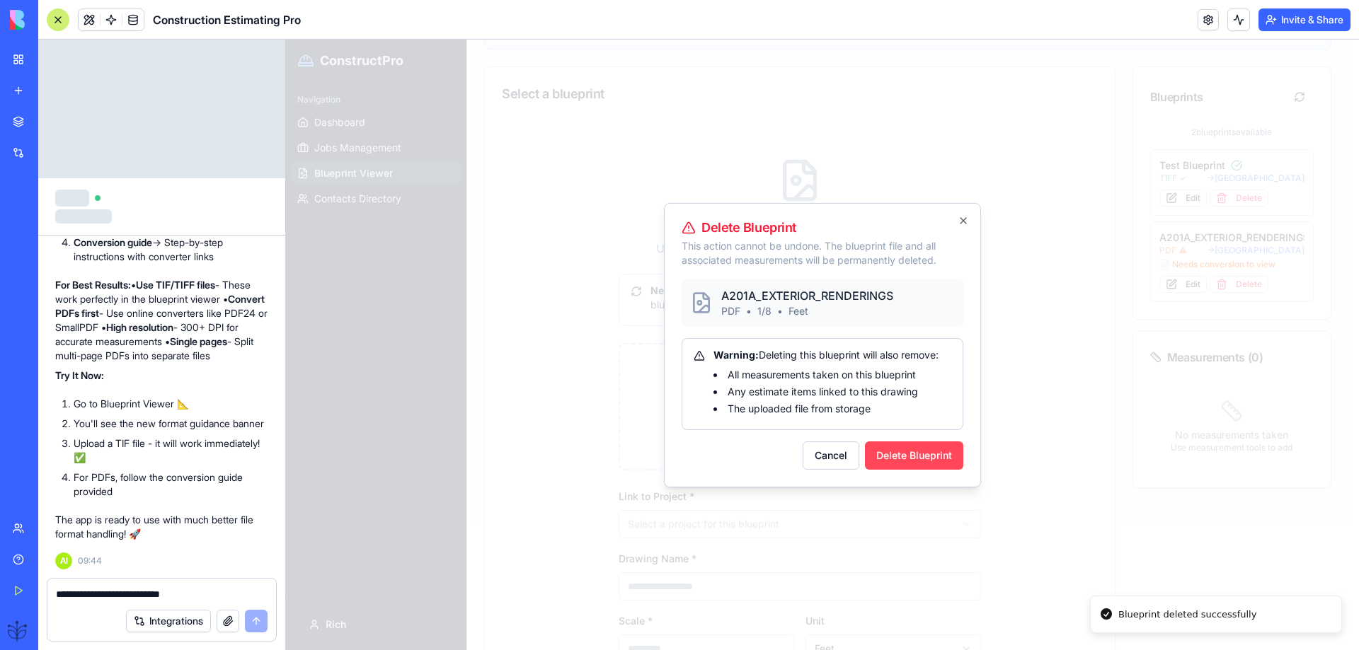
click at [910, 452] on button "Delete Blueprint" at bounding box center [914, 456] width 98 height 28
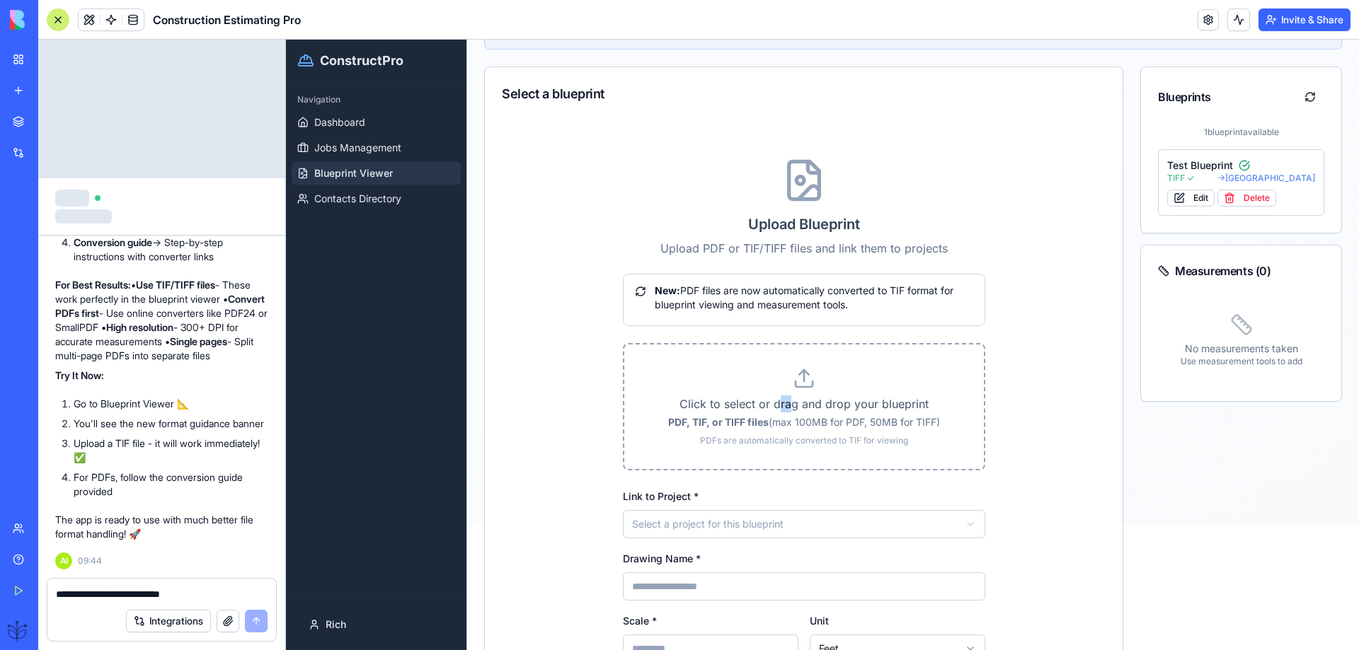
click at [778, 405] on p "Click to select or drag and drop your blueprint" at bounding box center [804, 404] width 314 height 17
click at [801, 390] on label "Click to select or drag and drop your blueprint PDF, TIF, or TIFF files (max 10…" at bounding box center [804, 406] width 314 height 79
click at [286, 40] on input "Click to select or drag and drop your blueprint PDF, TIF, or TIFF files (max 10…" at bounding box center [286, 40] width 0 height 0
type input "*"
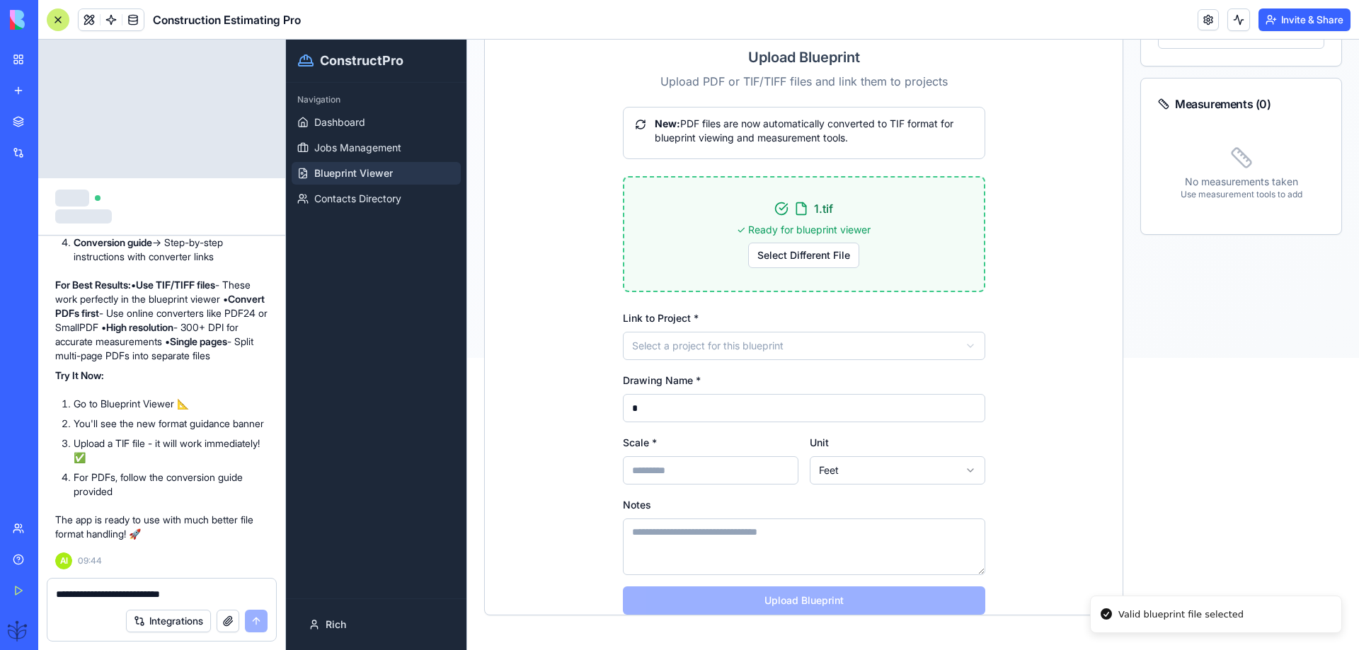
scroll to position [302, 0]
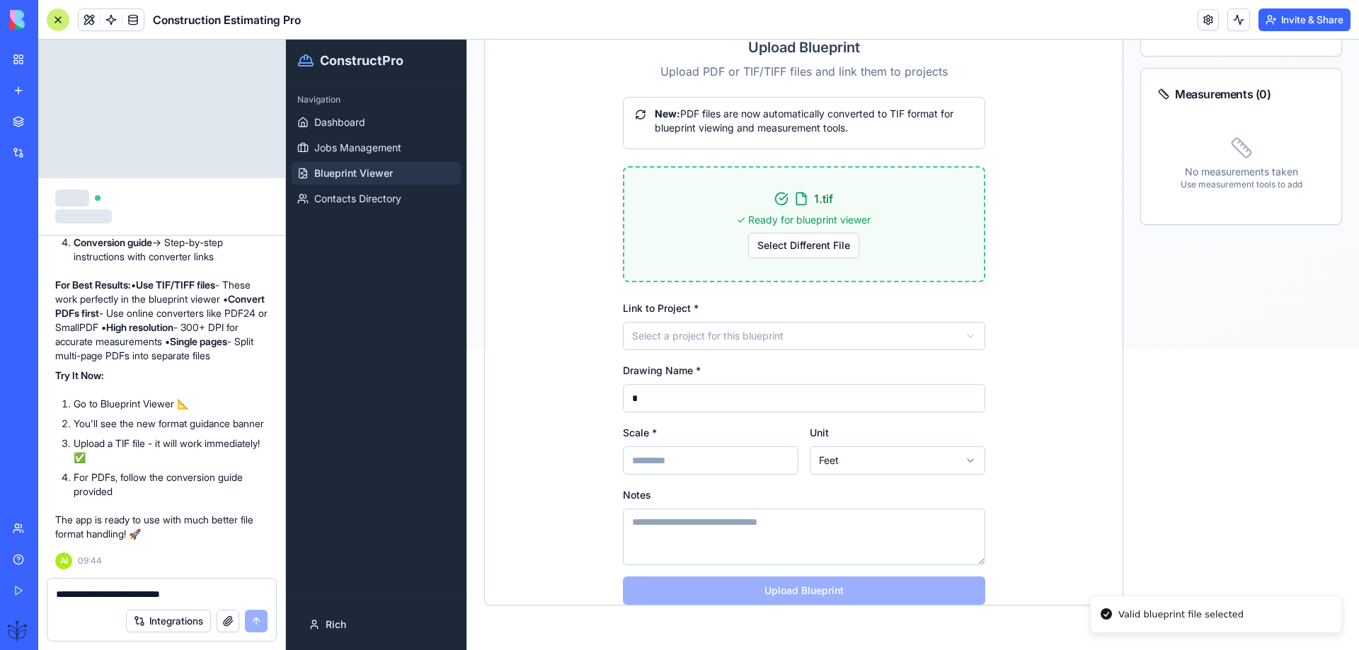
click at [730, 336] on html "ConstructPro Navigation Dashboard Jobs Management Blueprint Viewer Contacts Dir…" at bounding box center [822, 42] width 1073 height 611
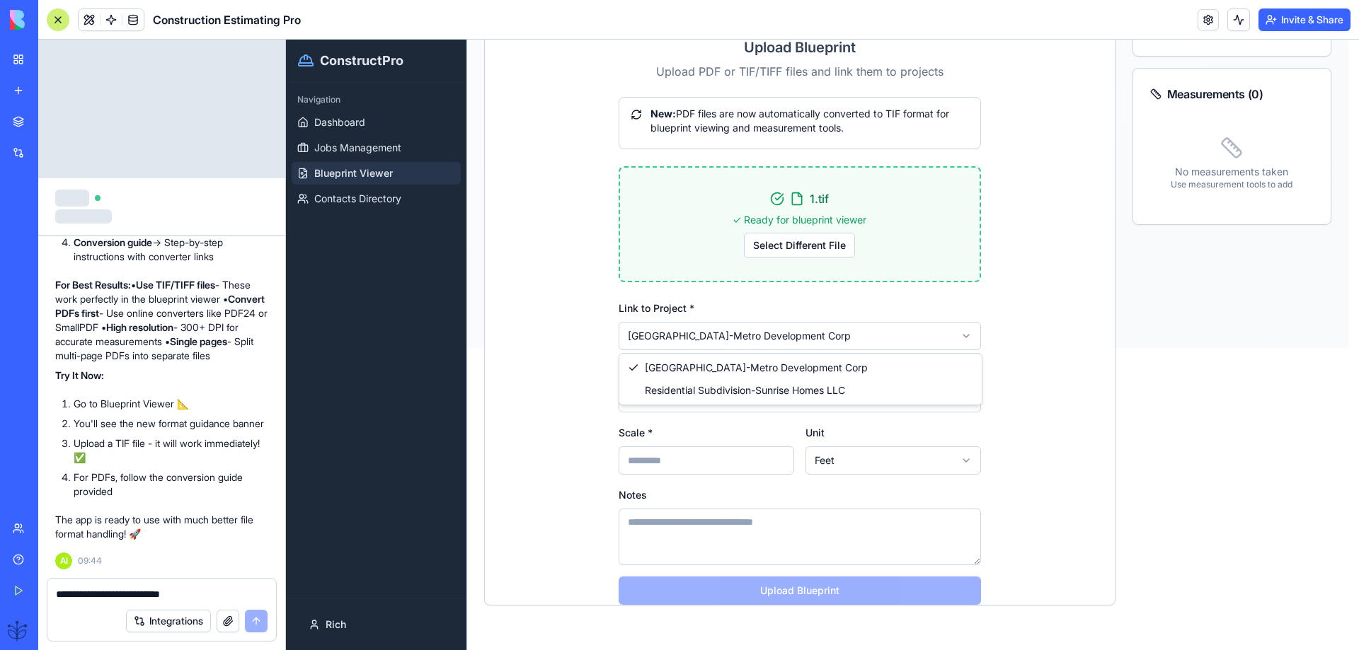
click at [720, 338] on html "ConstructPro Navigation Dashboard Jobs Management Blueprint Viewer Contacts Dir…" at bounding box center [822, 42] width 1073 height 611
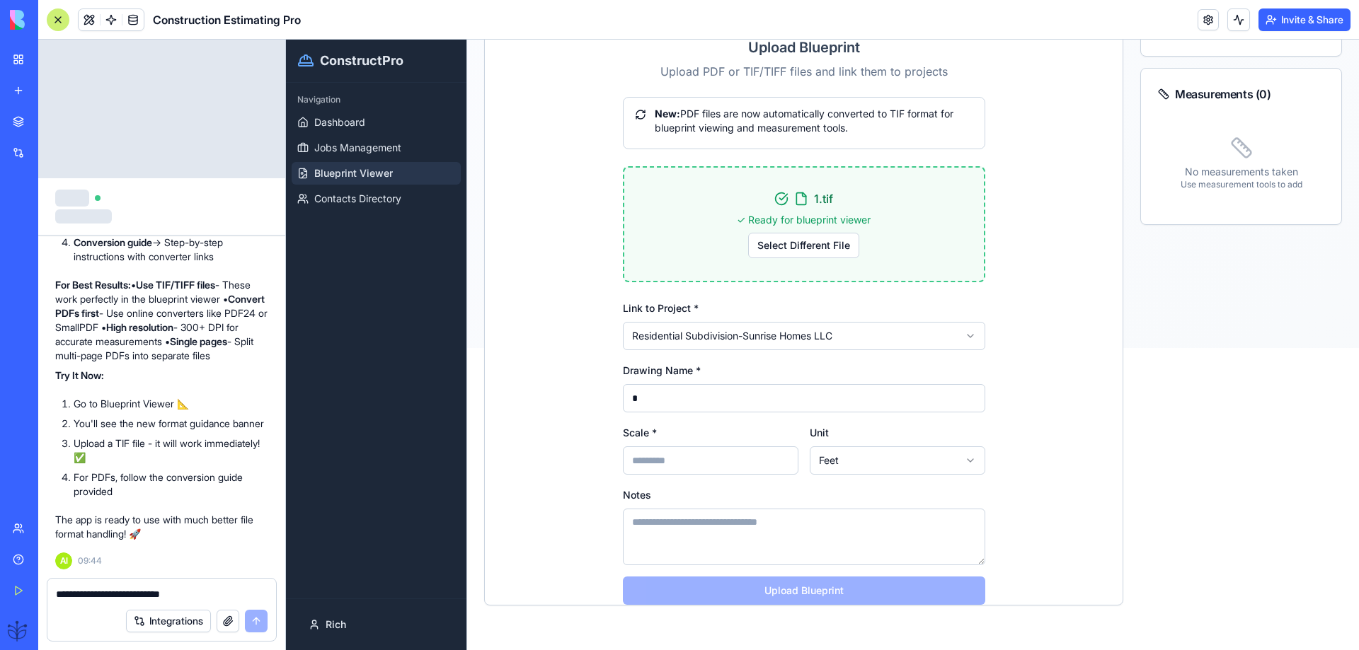
click at [637, 458] on input "Scale *" at bounding box center [711, 461] width 176 height 28
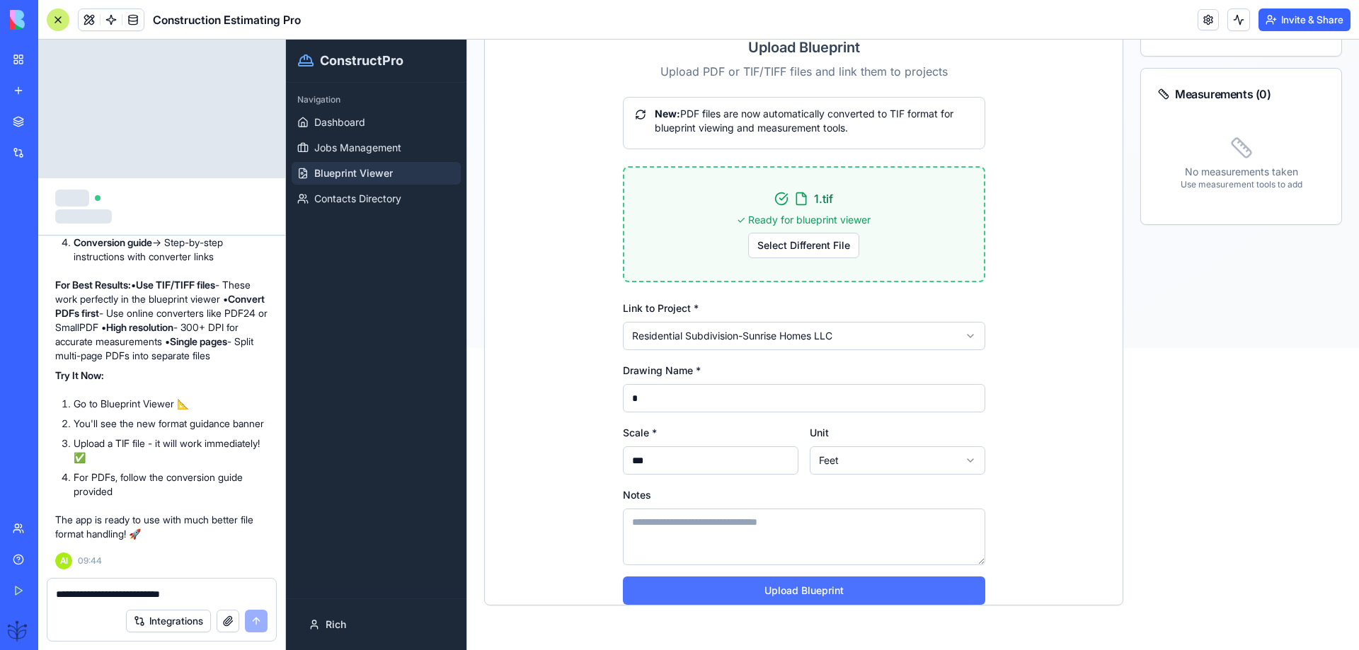
type input "***"
click at [795, 588] on button "Upload Blueprint" at bounding box center [804, 591] width 362 height 28
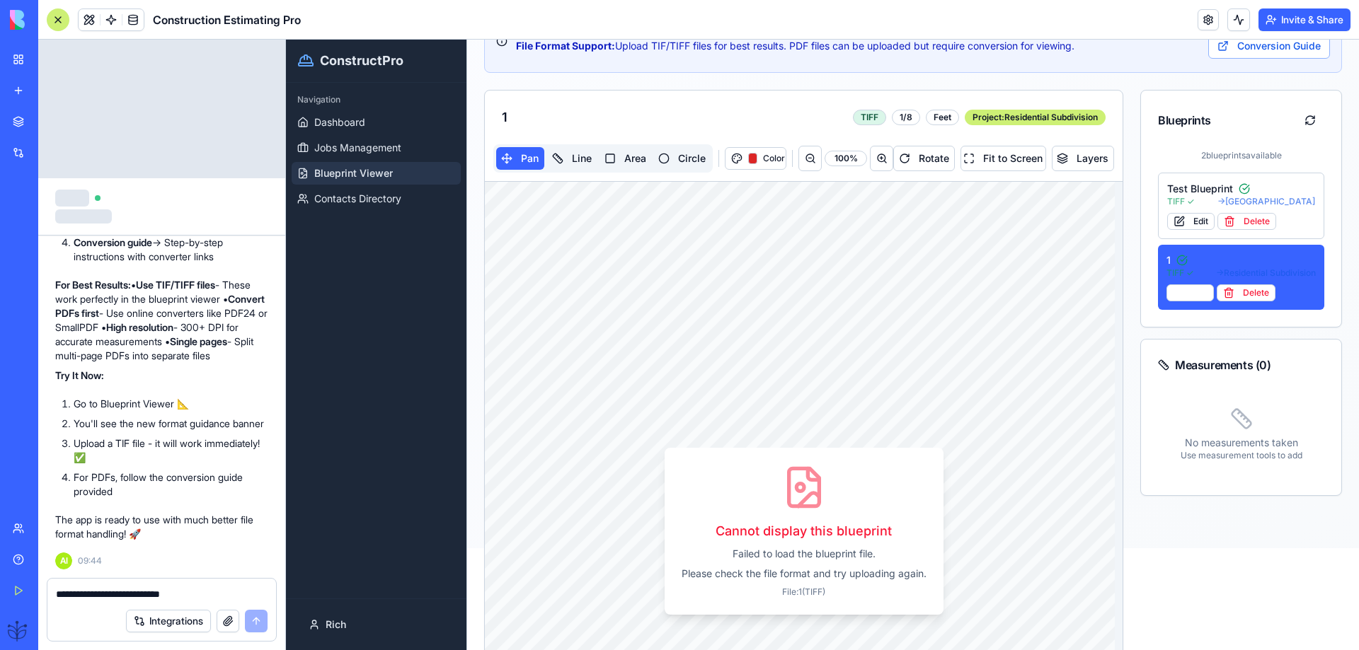
scroll to position [99, 0]
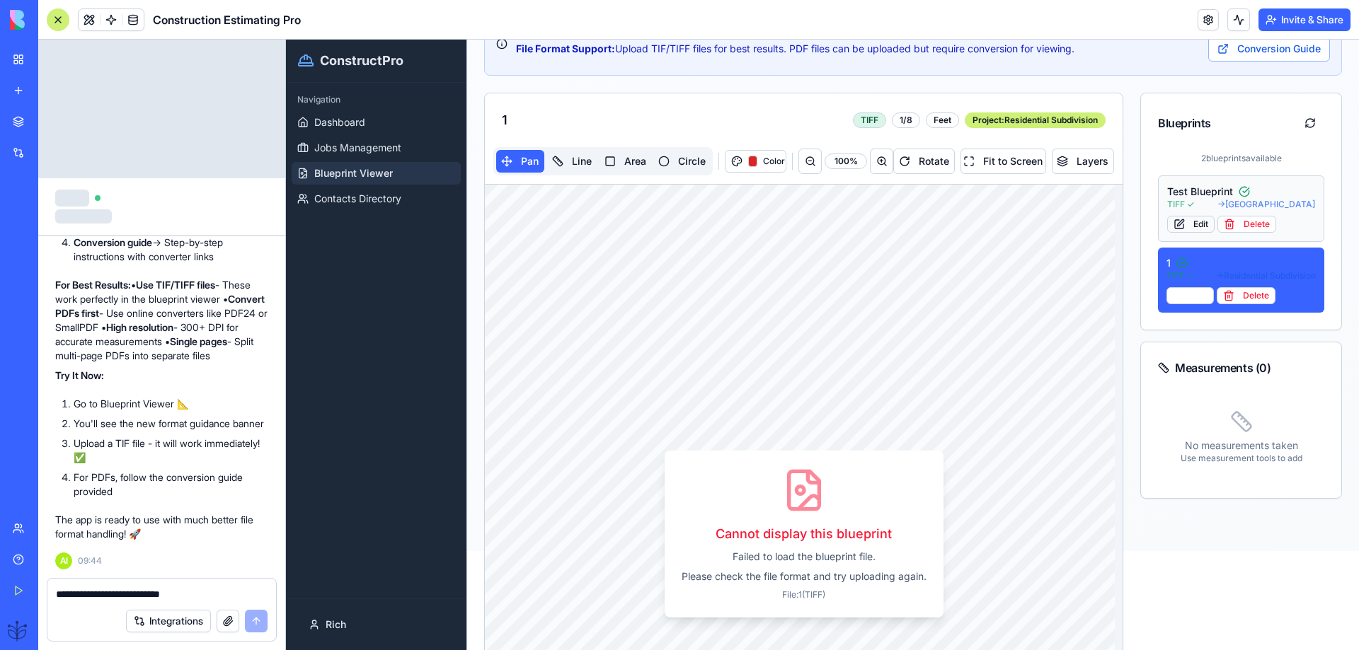
click at [1193, 224] on button "Edit" at bounding box center [1190, 224] width 47 height 17
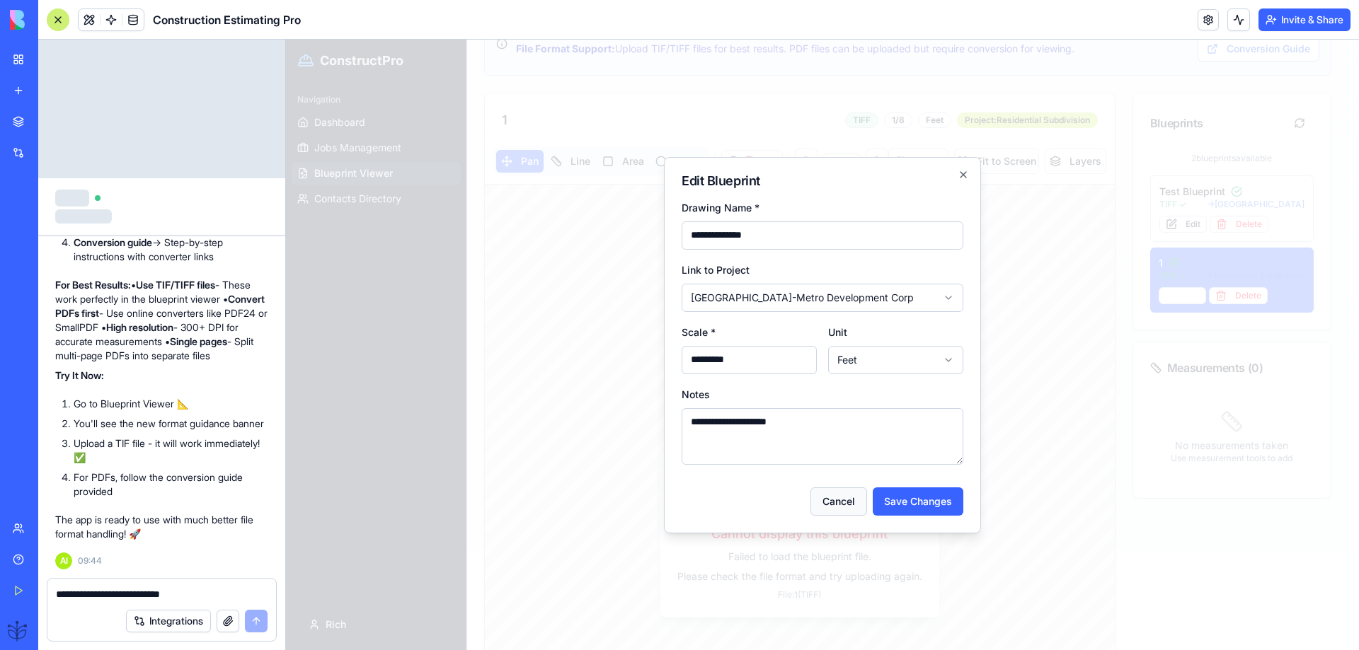
click at [839, 507] on button "Cancel" at bounding box center [838, 502] width 57 height 28
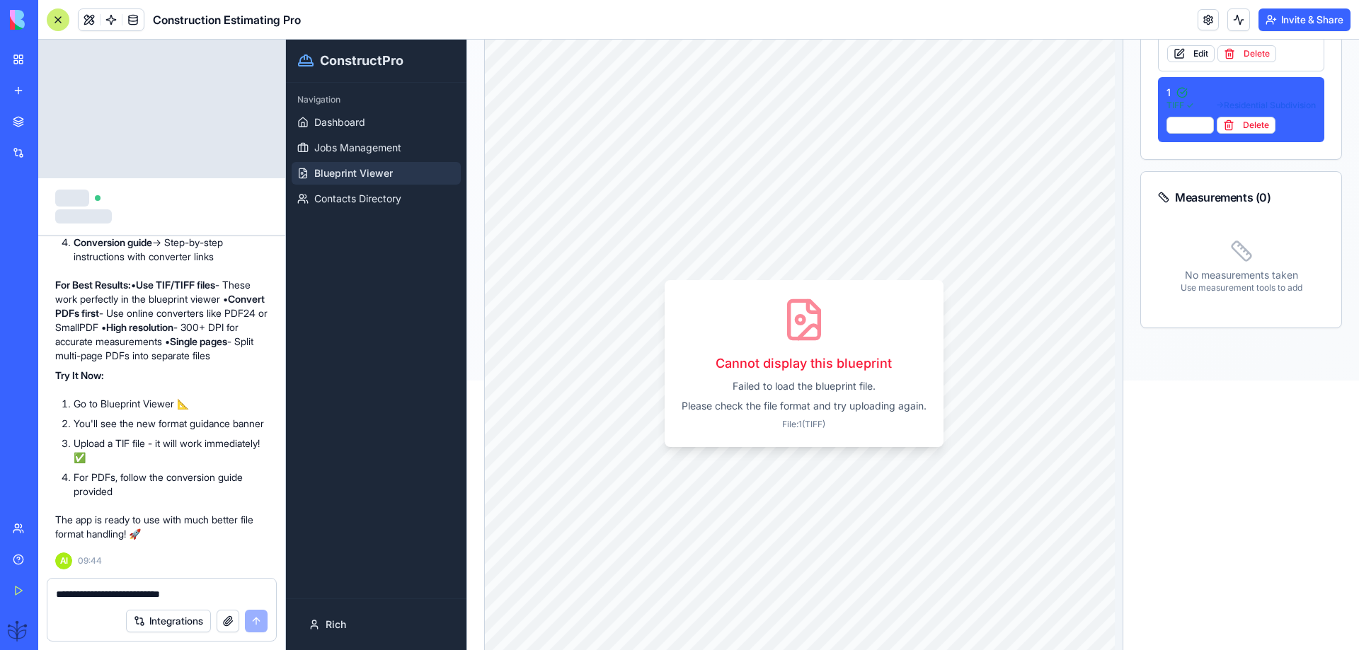
scroll to position [288, 0]
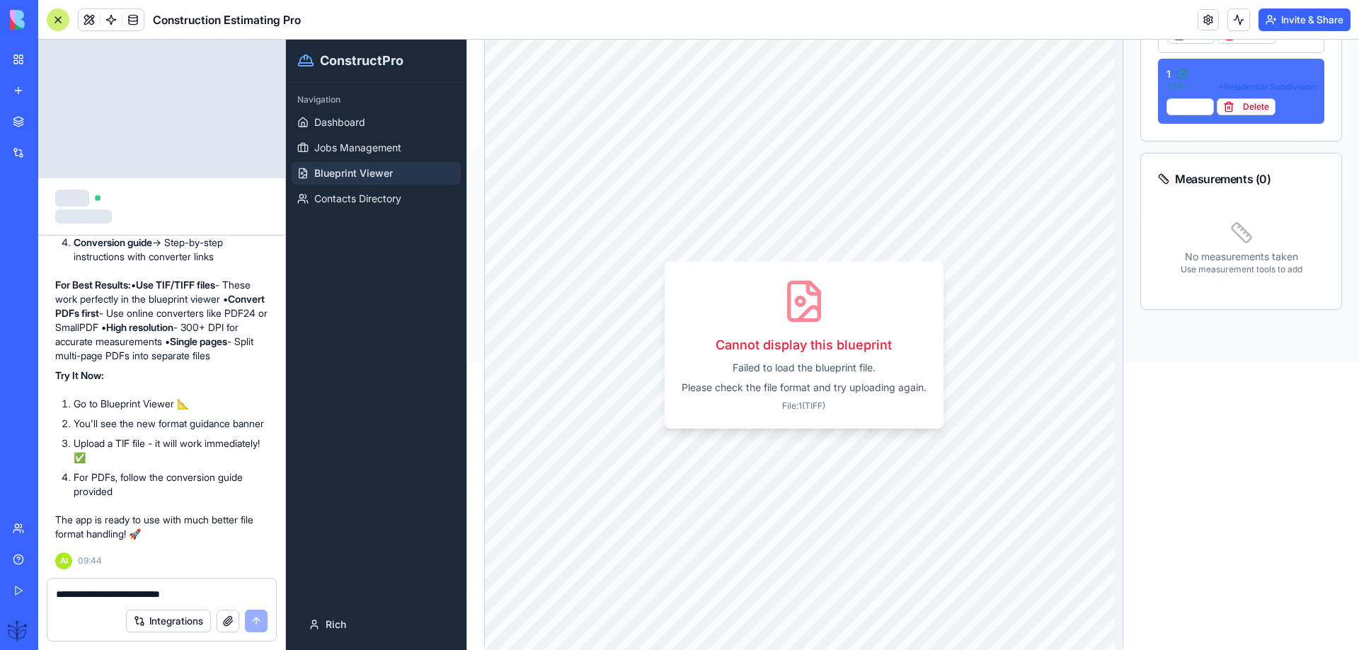
click at [1230, 110] on button "Delete" at bounding box center [1246, 106] width 59 height 17
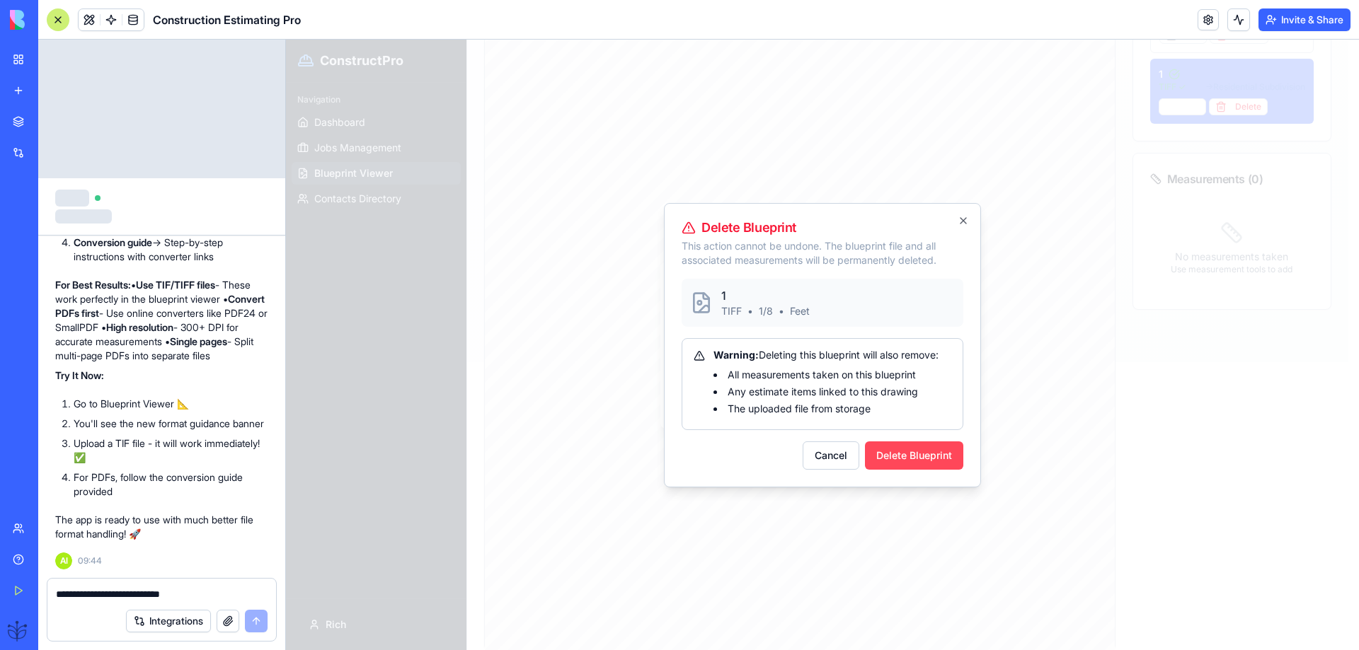
click at [902, 451] on button "Delete Blueprint" at bounding box center [914, 456] width 98 height 28
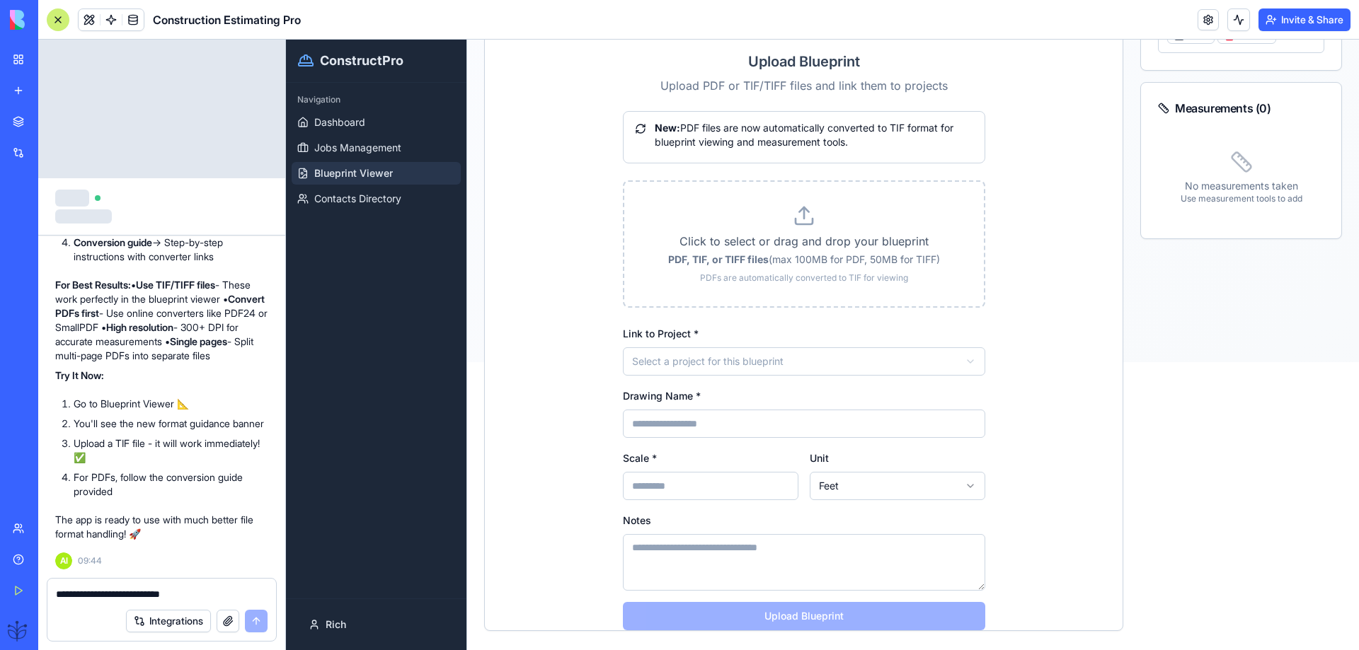
drag, startPoint x: 105, startPoint y: 301, endPoint x: 74, endPoint y: 302, distance: 31.2
click at [74, 302] on p "For Best Results: • Use TIF/TIFF files - These work perfectly in the blueprint …" at bounding box center [161, 320] width 213 height 85
click at [71, 593] on textarea "**********" at bounding box center [162, 594] width 212 height 14
type textarea "**********"
click at [250, 622] on button "submit" at bounding box center [256, 621] width 23 height 23
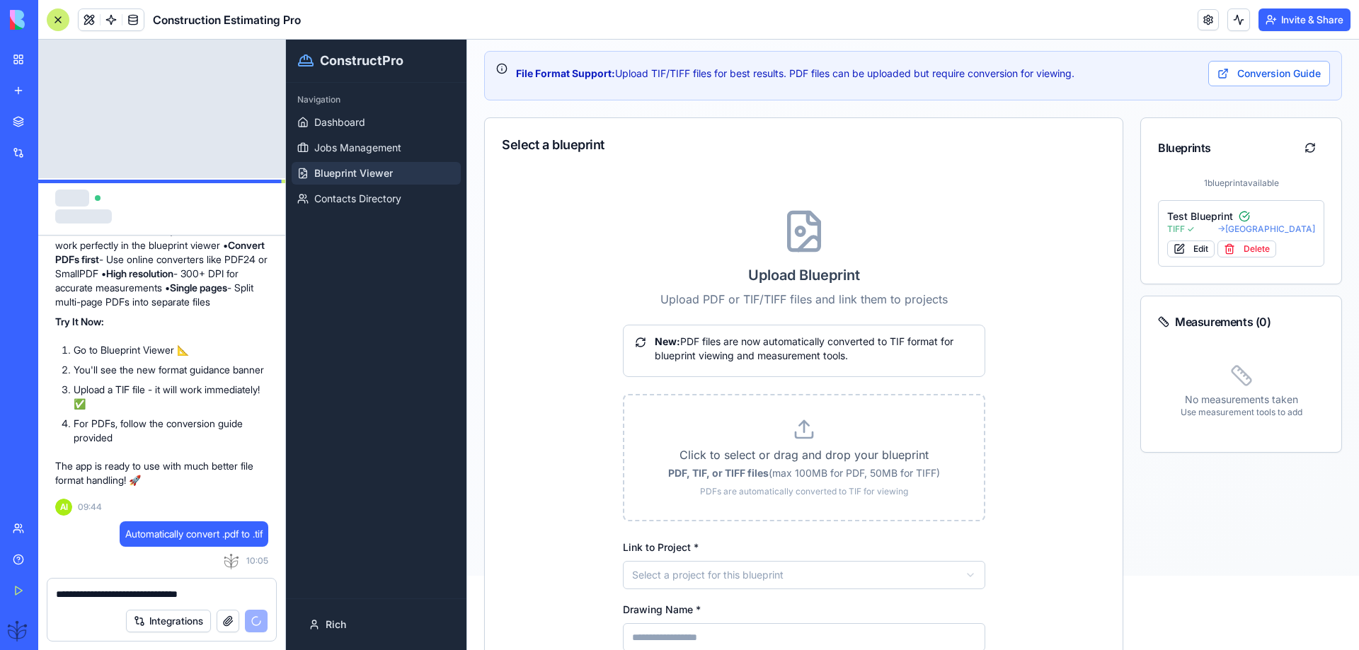
scroll to position [5, 0]
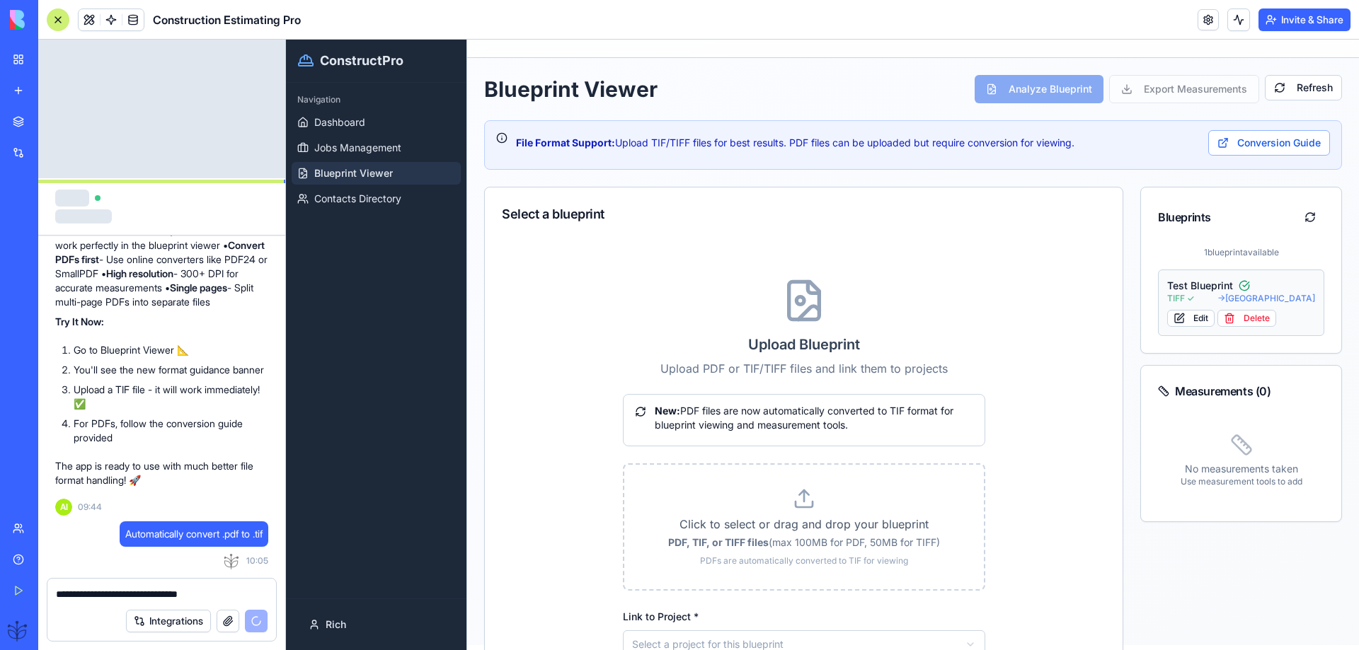
click at [1219, 297] on span "→ [GEOGRAPHIC_DATA]" at bounding box center [1266, 298] width 98 height 11
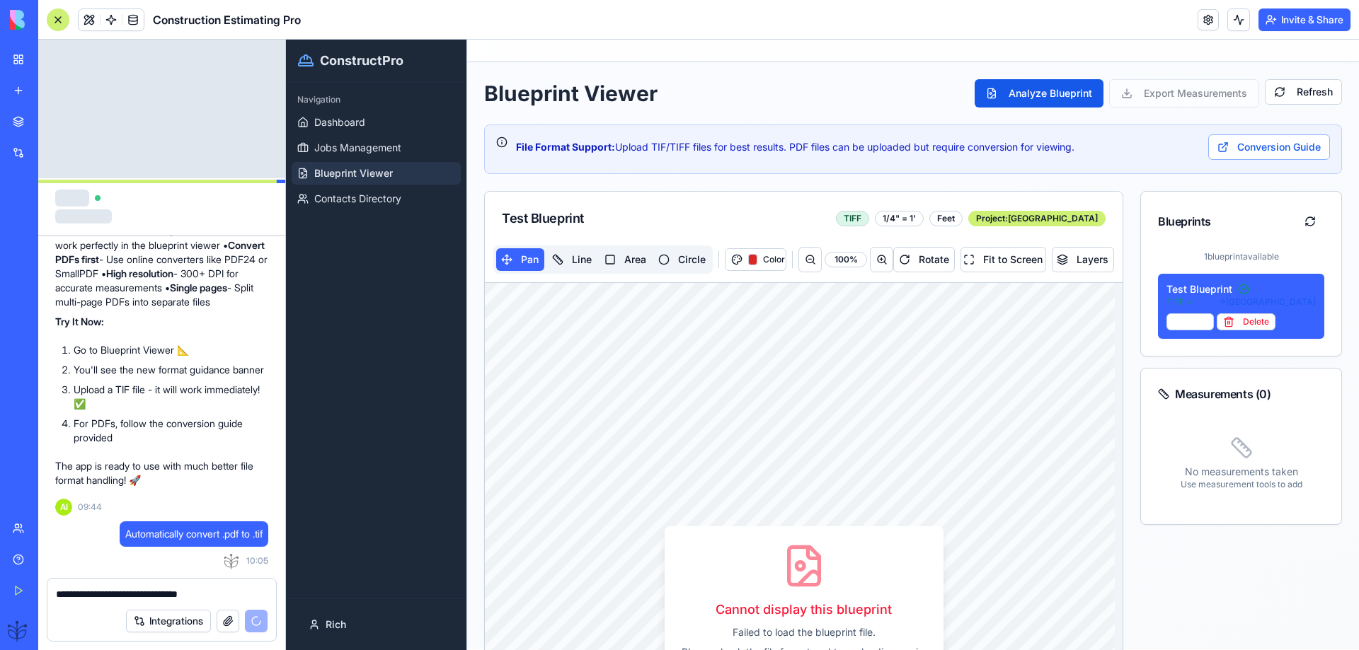
scroll to position [0, 0]
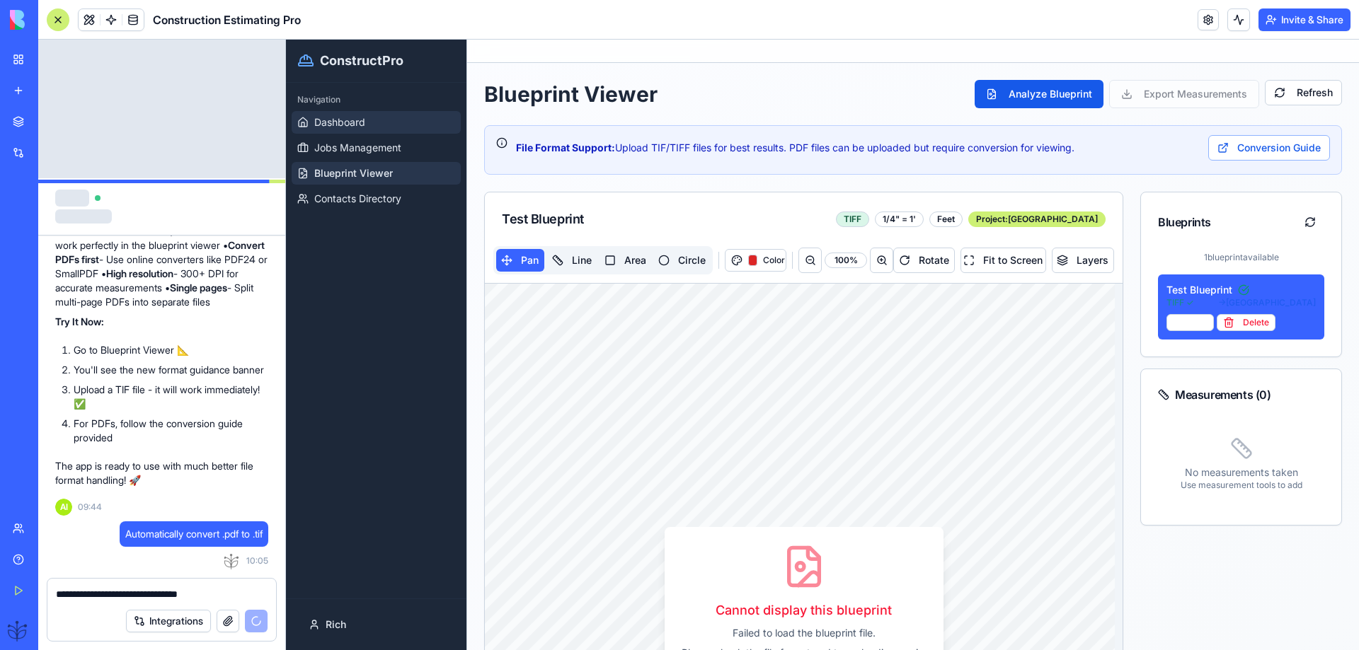
click at [350, 114] on link "Dashboard" at bounding box center [376, 122] width 169 height 23
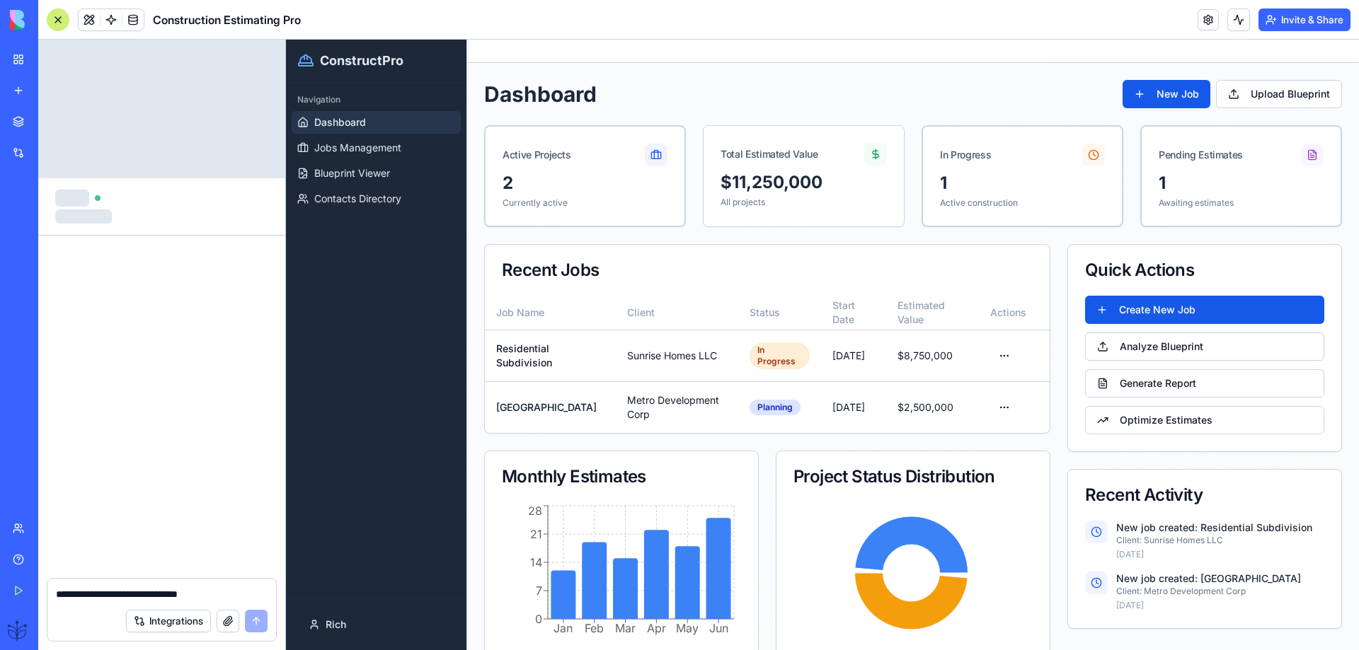
scroll to position [12462, 0]
